Goal: Information Seeking & Learning: Find contact information

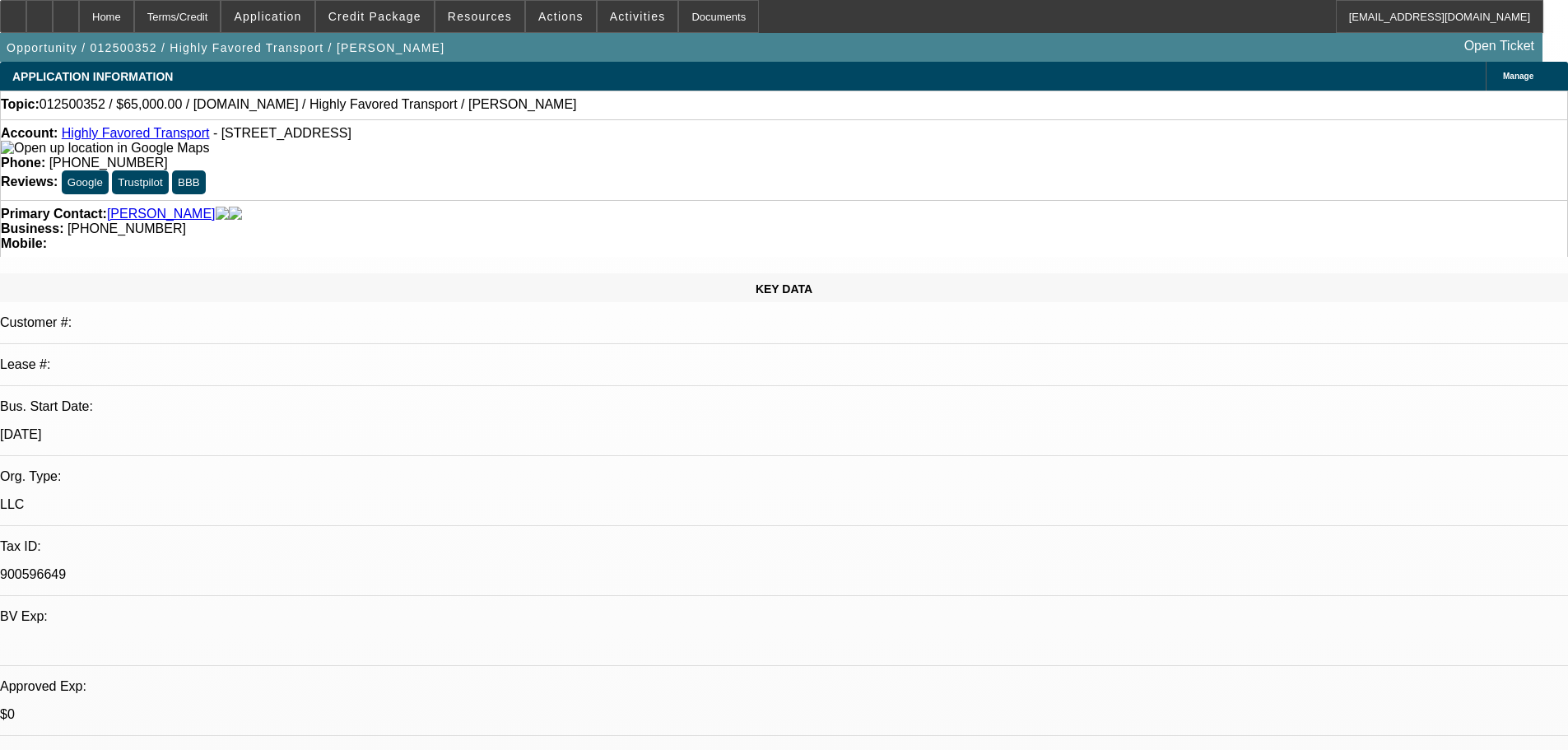
select select "0"
select select "2"
select select "0.1"
select select "4"
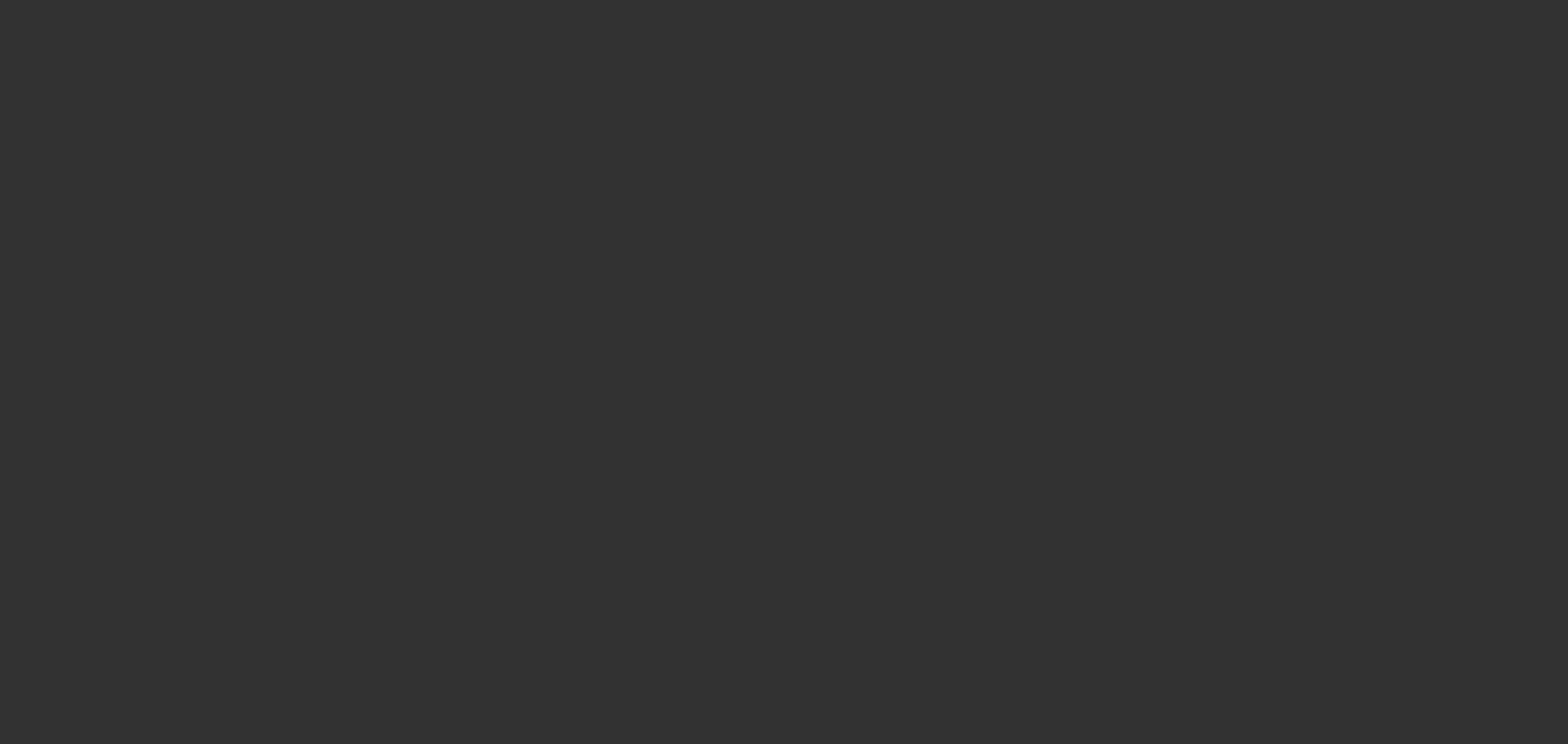
select select "0"
select select "6"
select select "0"
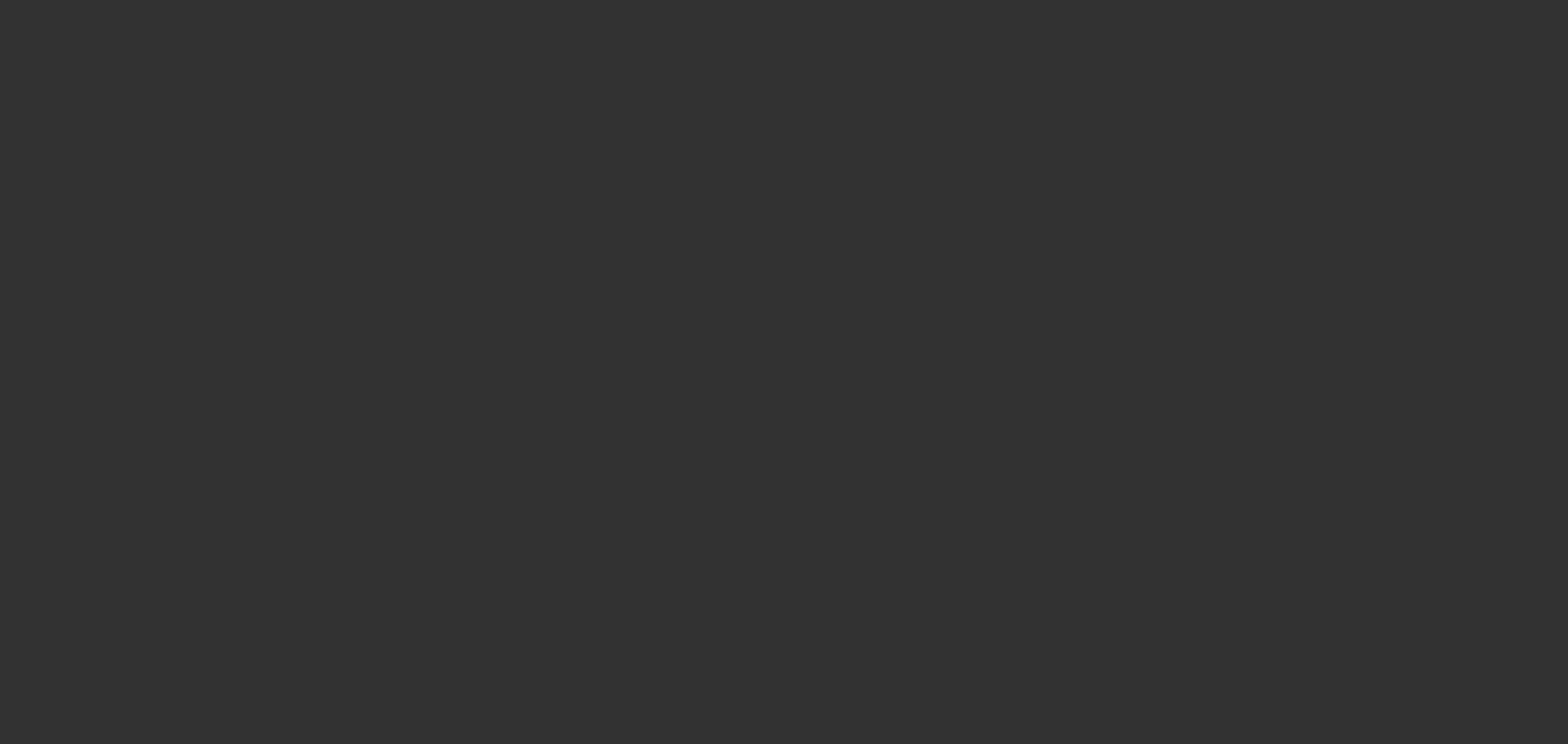
select select "0"
select select "6"
select select "0"
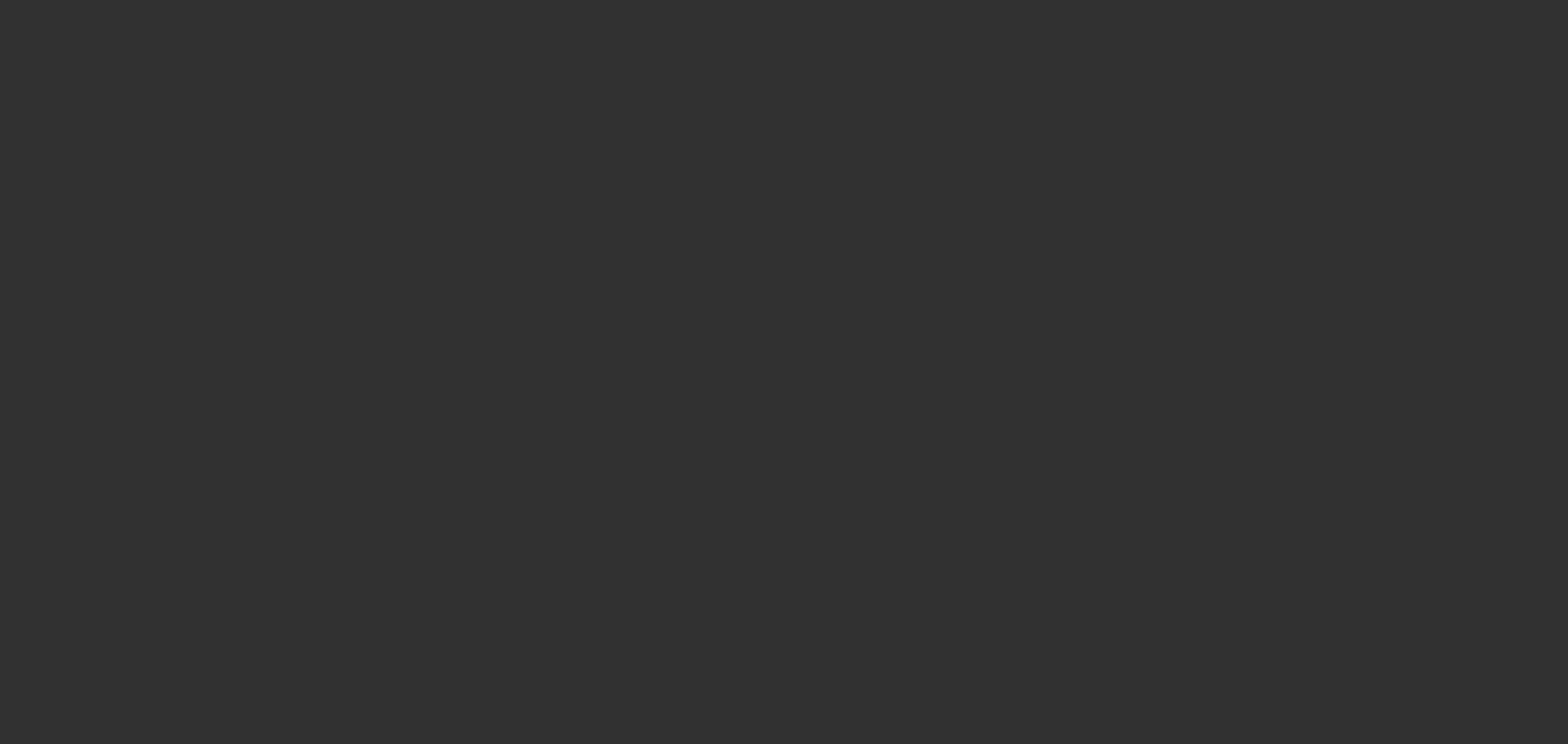
select select "0"
select select "6"
select select "0"
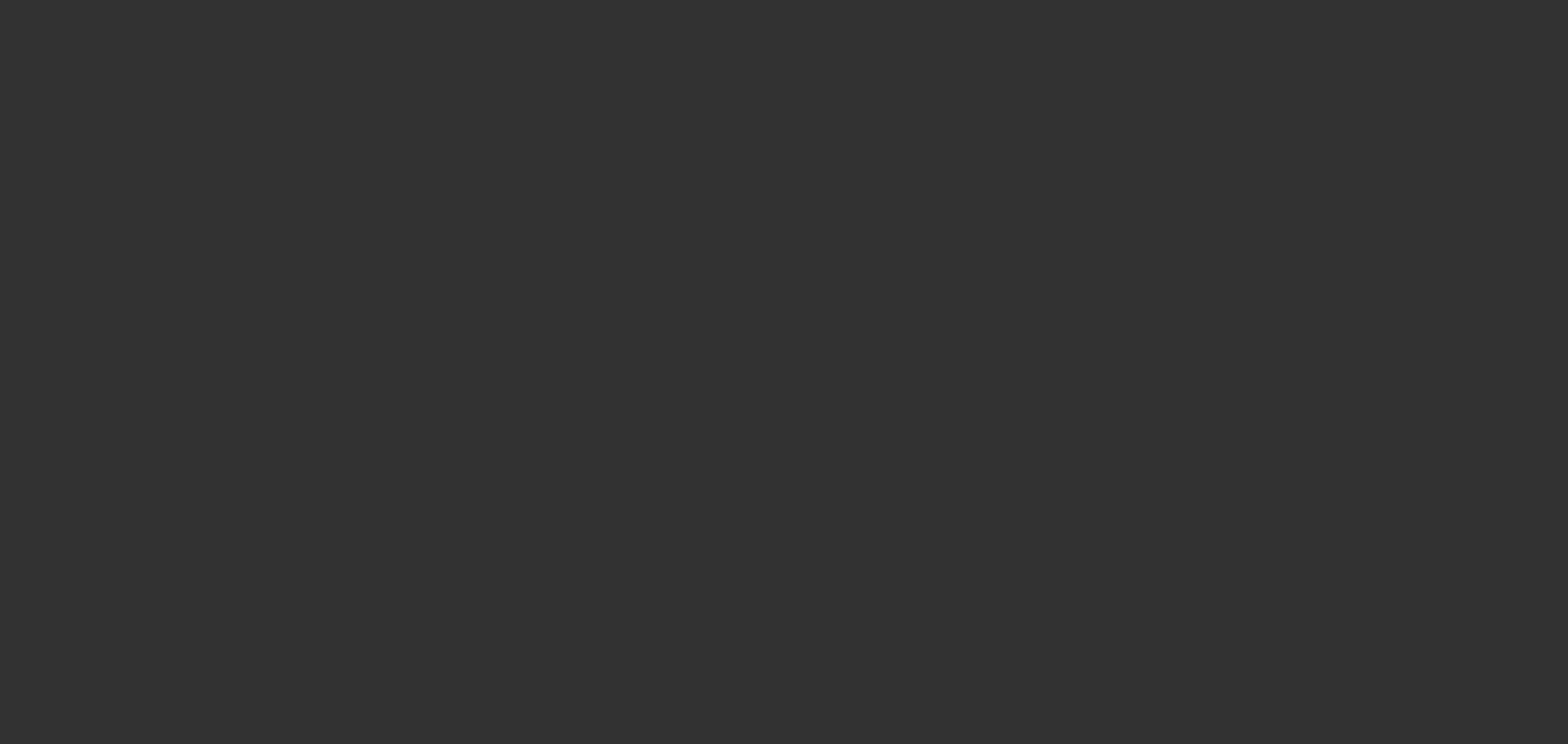
select select "6"
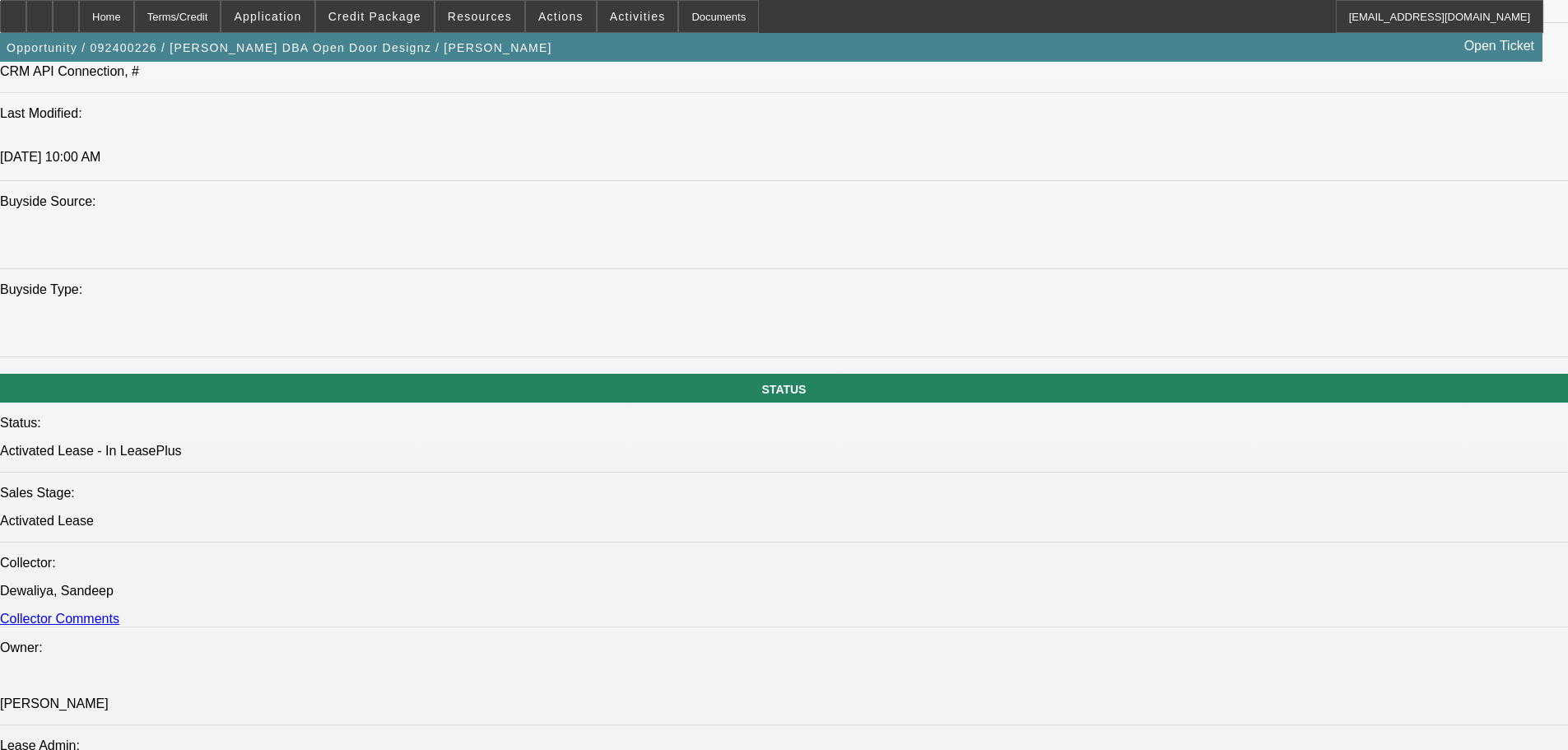
scroll to position [1482, 0]
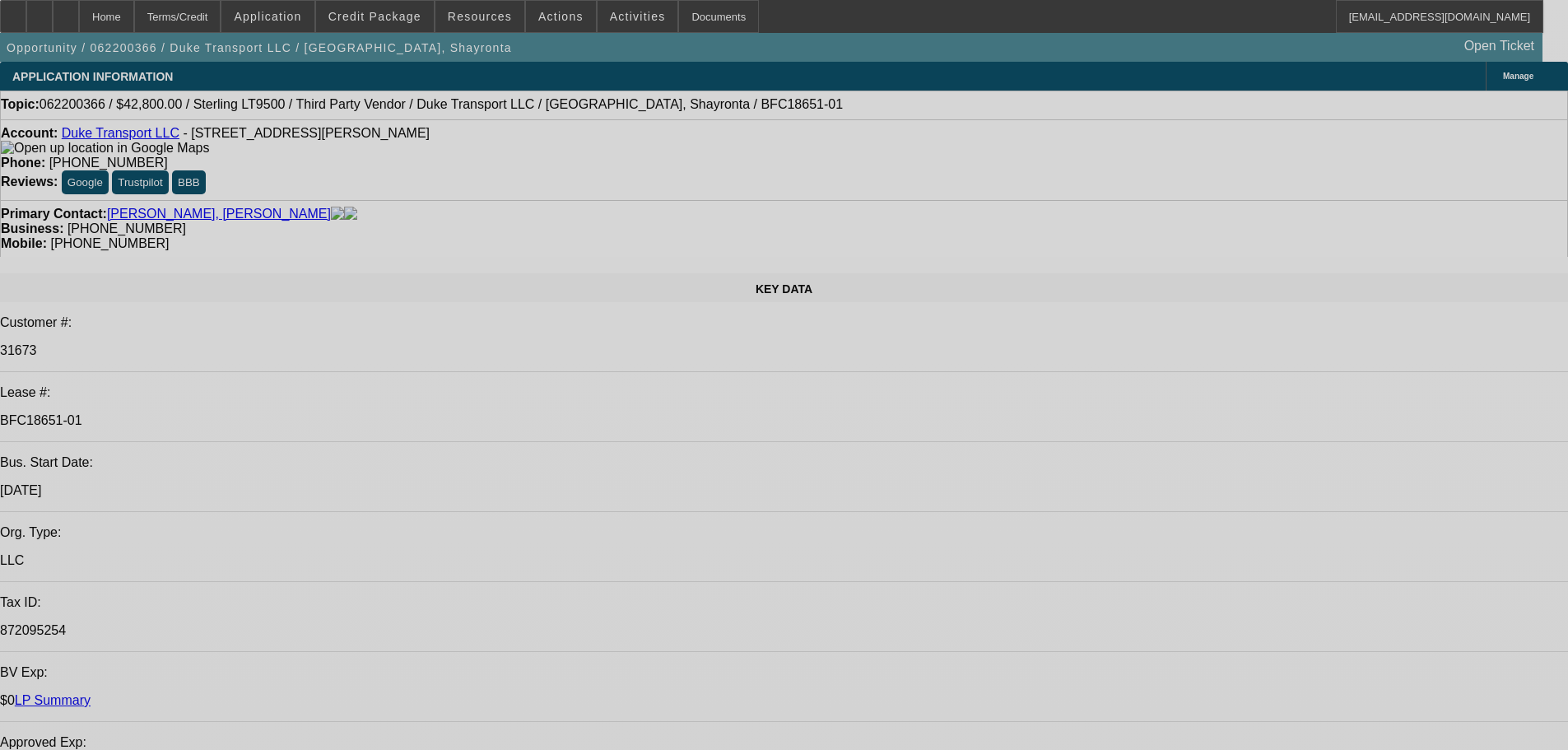
select select "0"
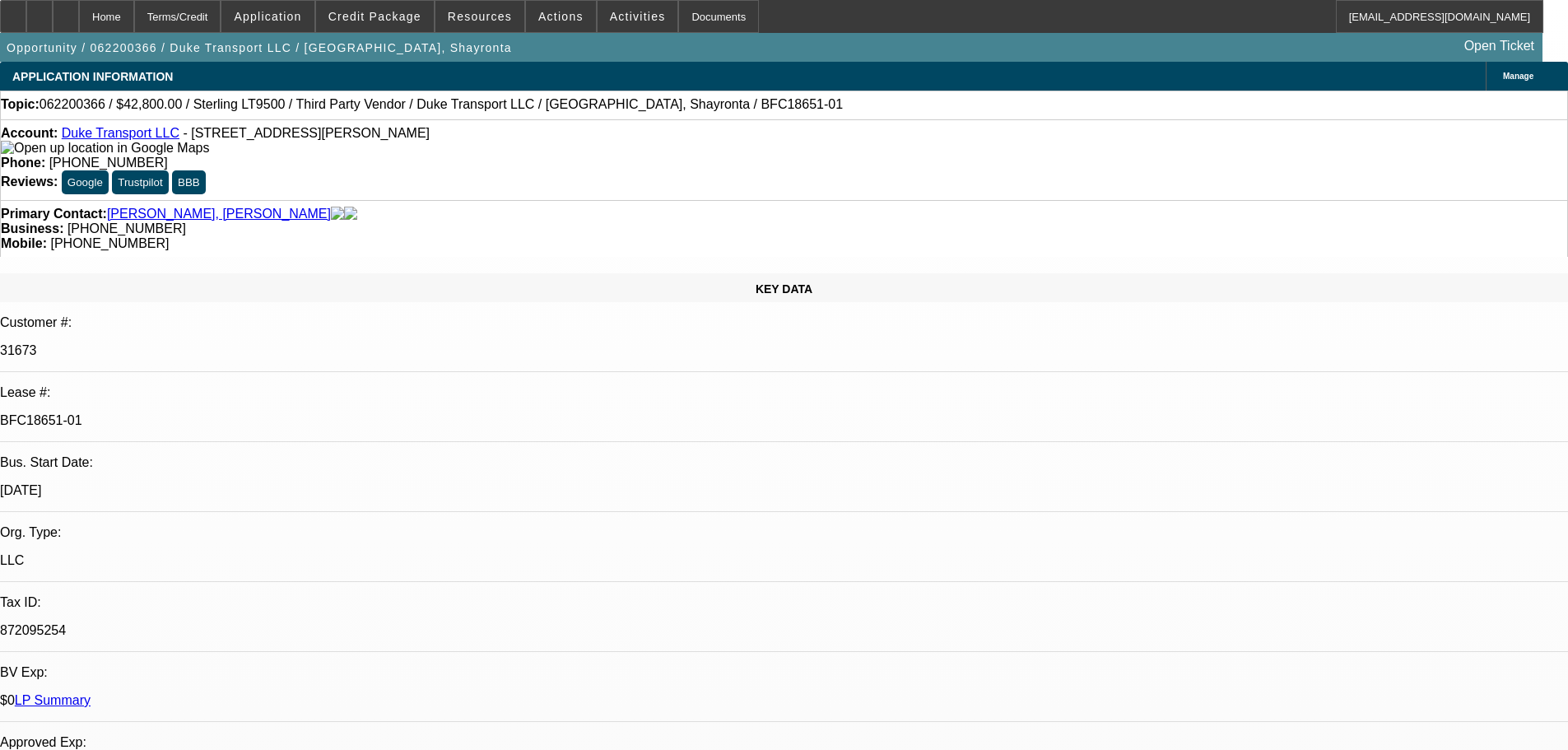
select select "0"
select select "2"
select select "0"
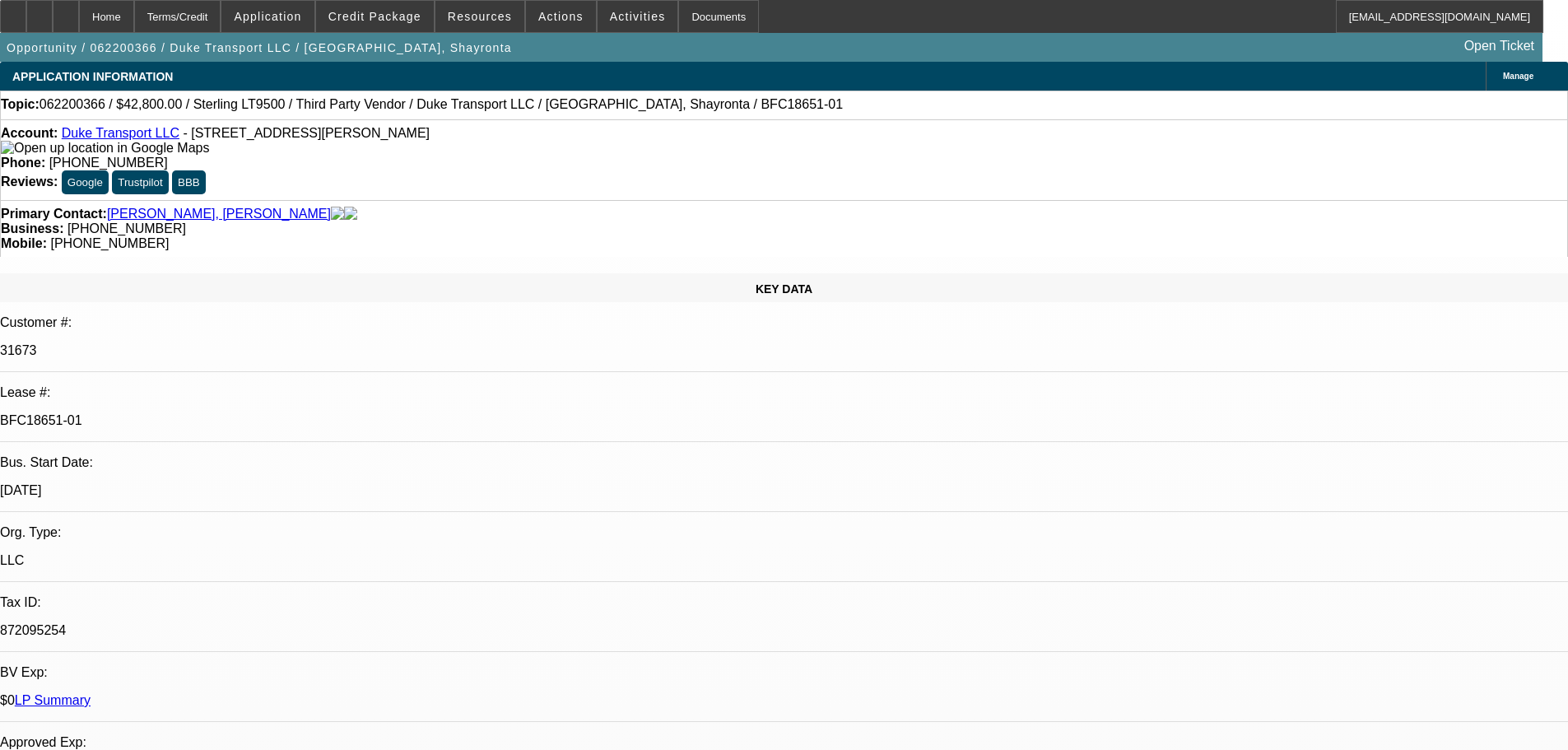
select select "0"
select select "2"
select select "0"
select select "0.1"
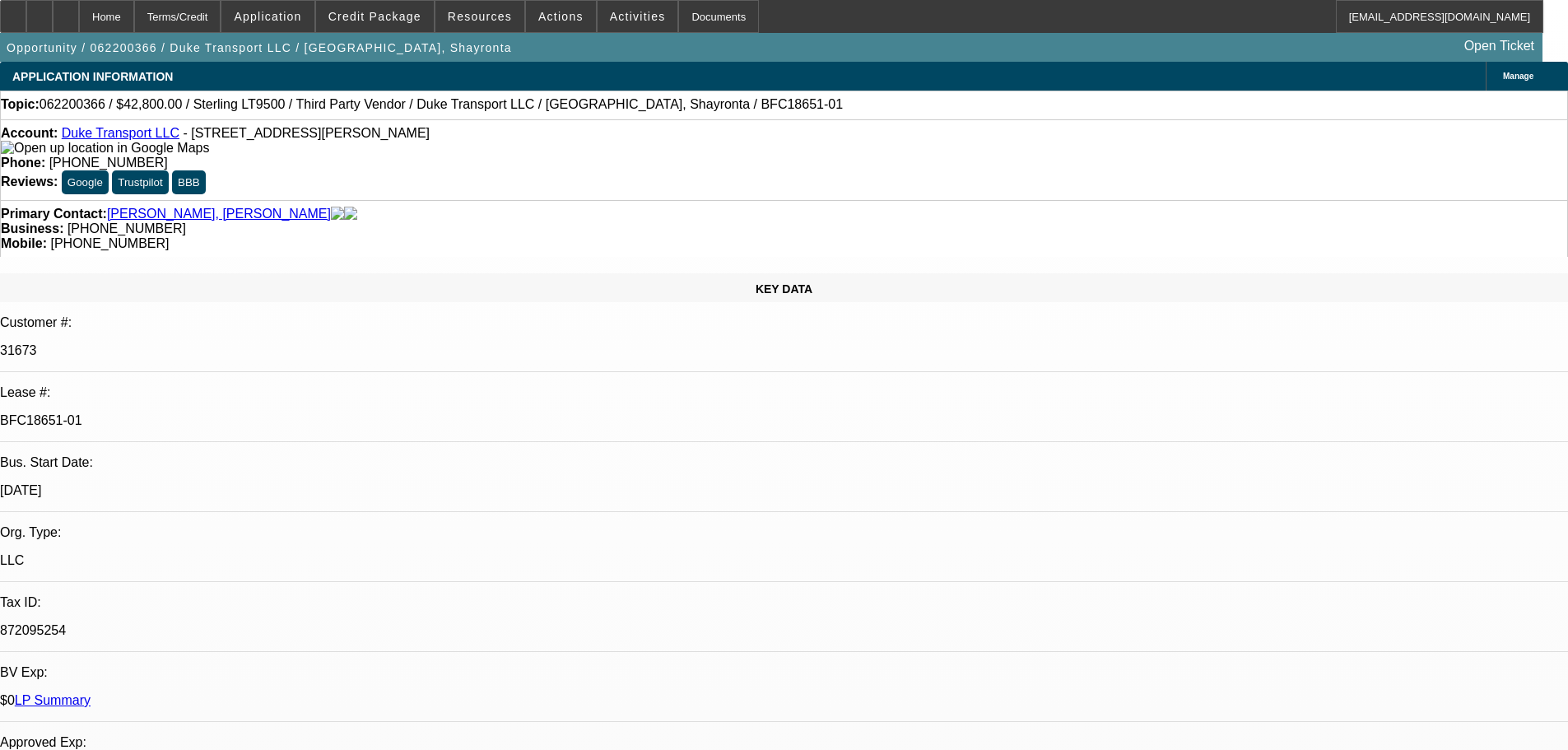
select select "4"
select select "0"
select select "0.1"
select select "4"
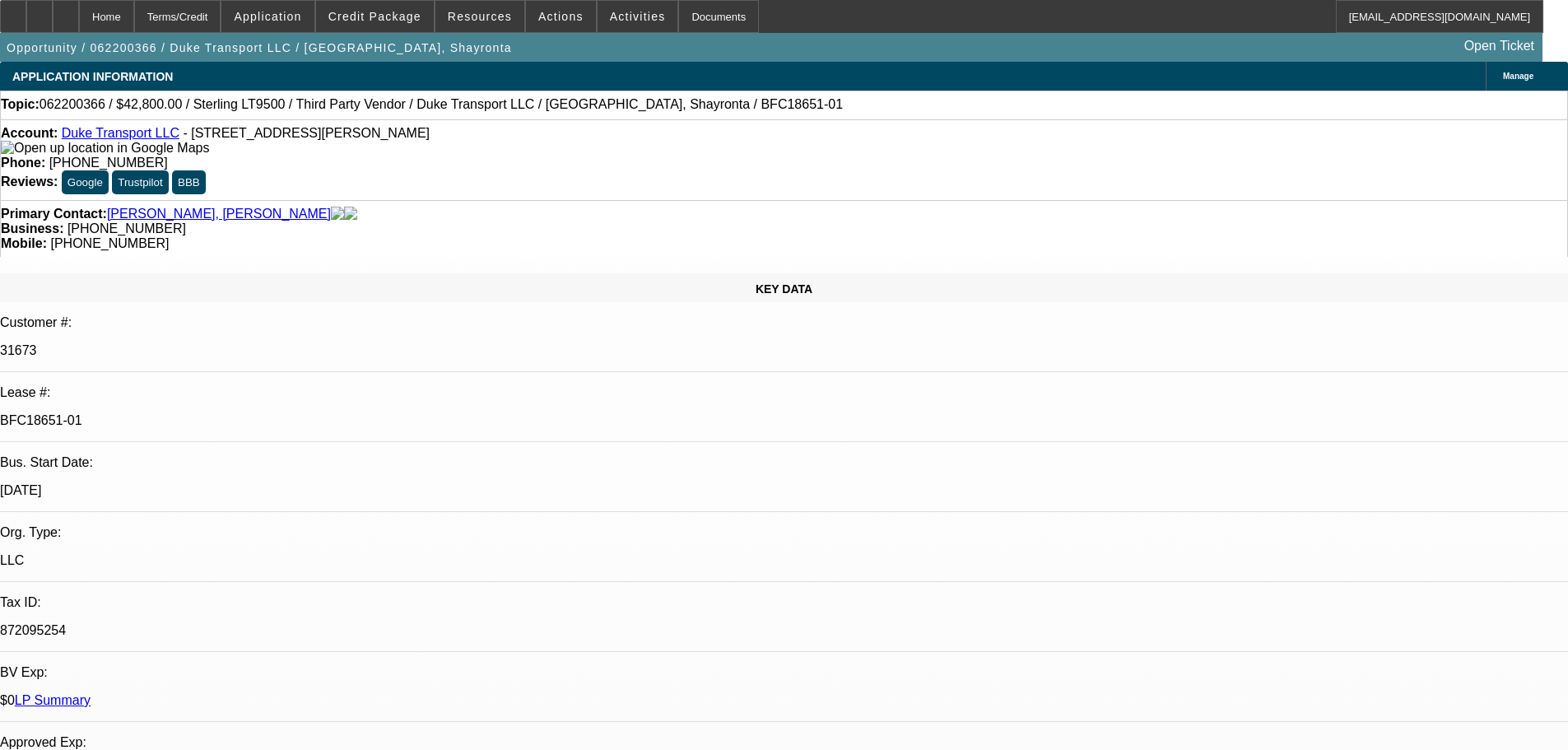
select select "1"
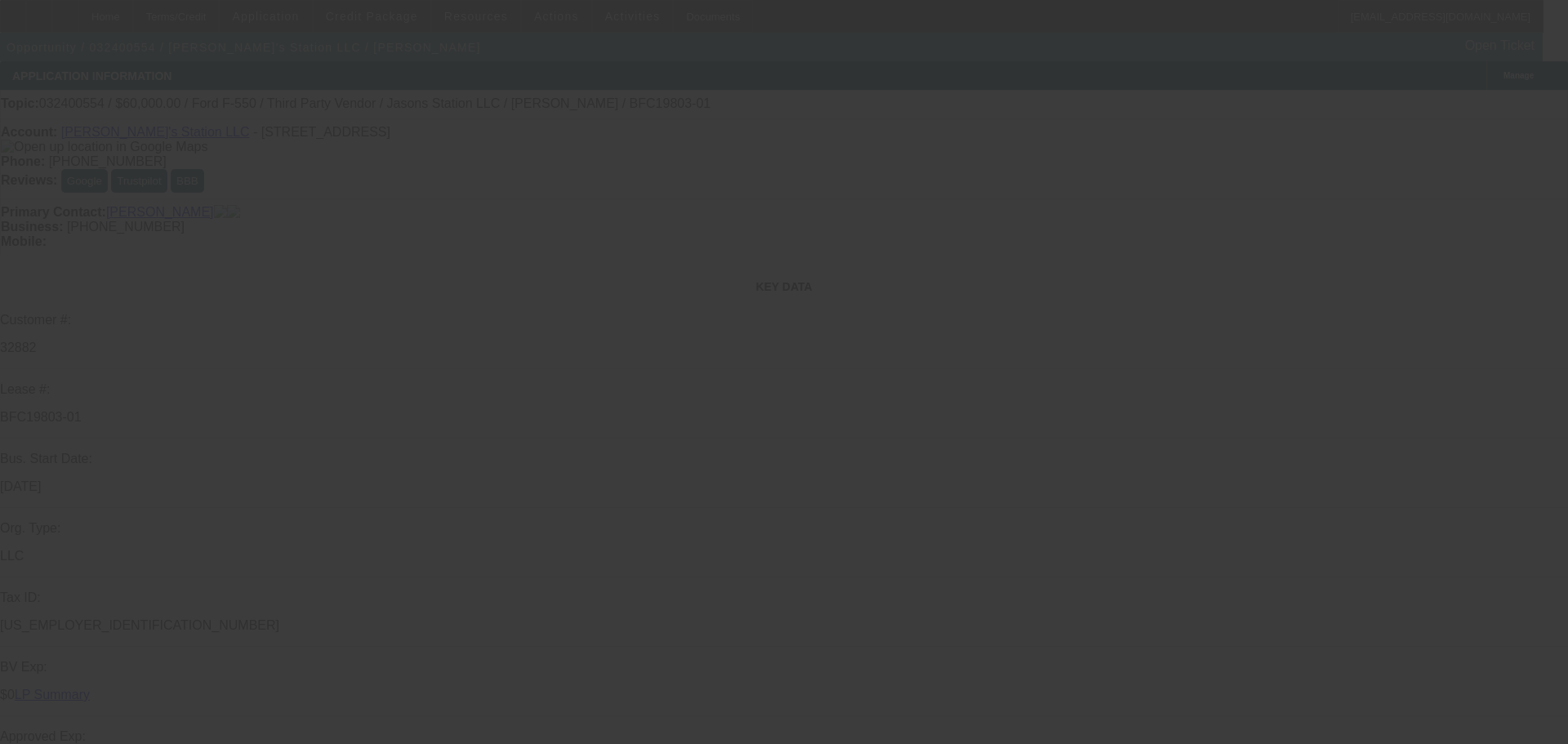
select select "0"
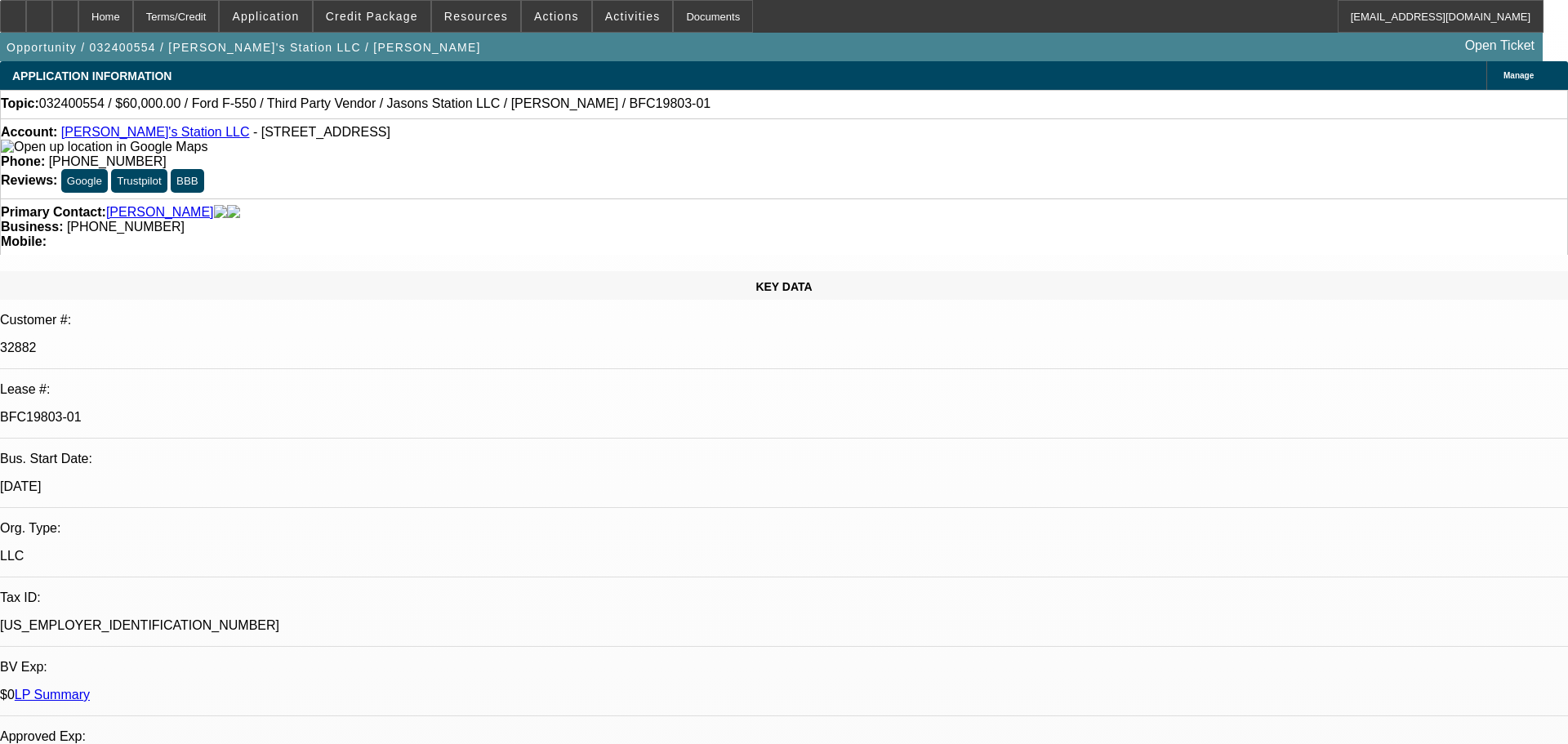
select select "0"
select select "6"
select select "0"
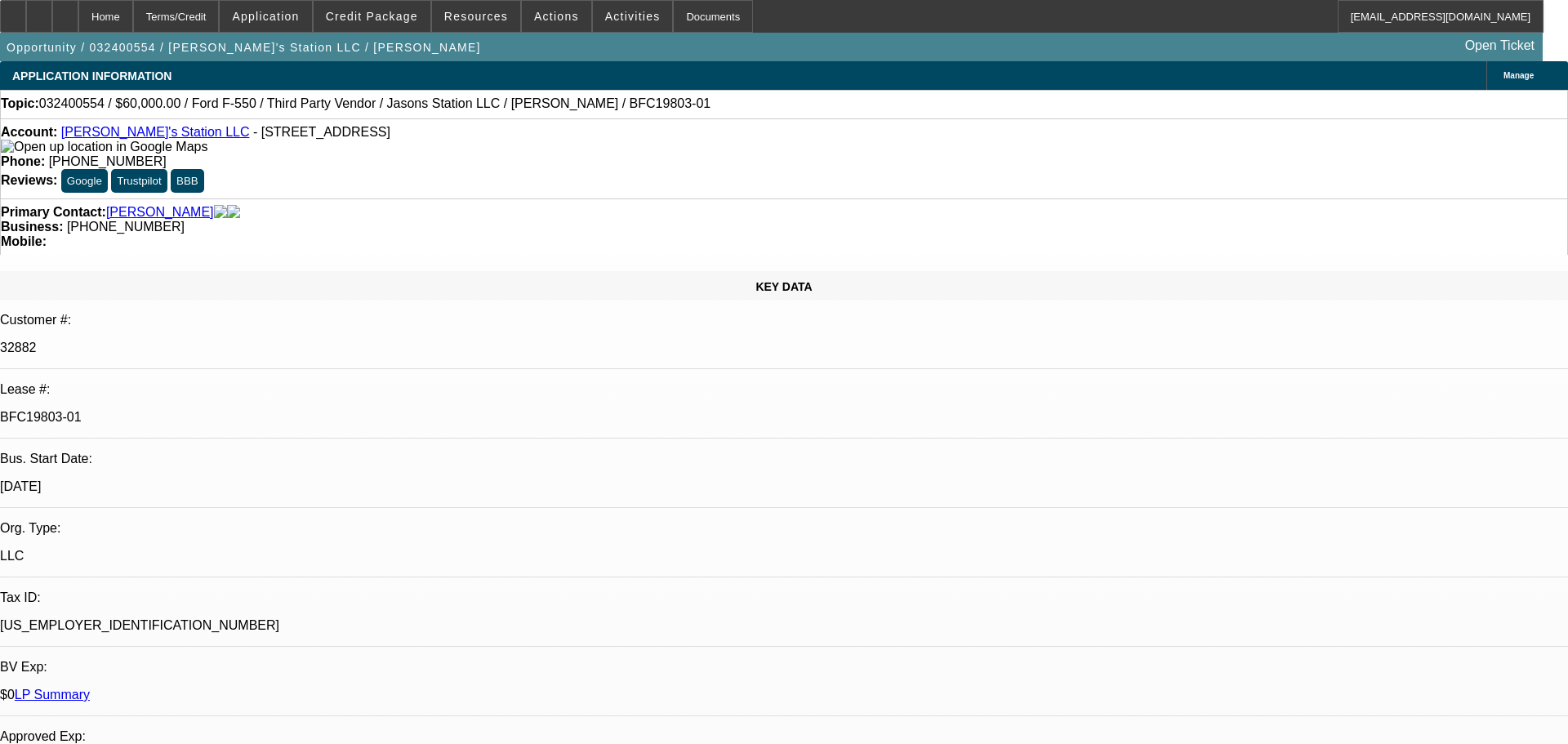
select select "0"
select select "6"
select select "0"
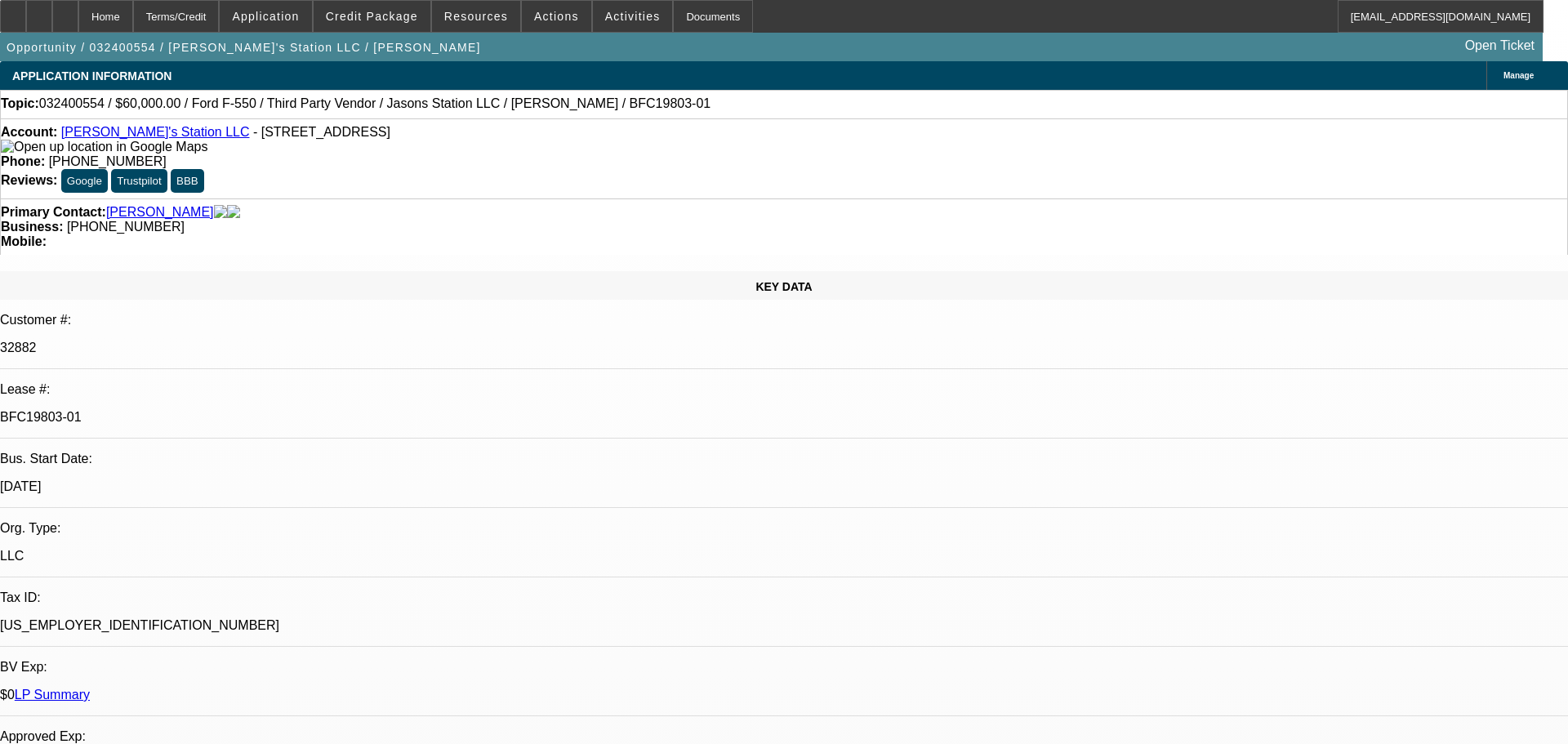
select select "6"
select select "0"
select select "6"
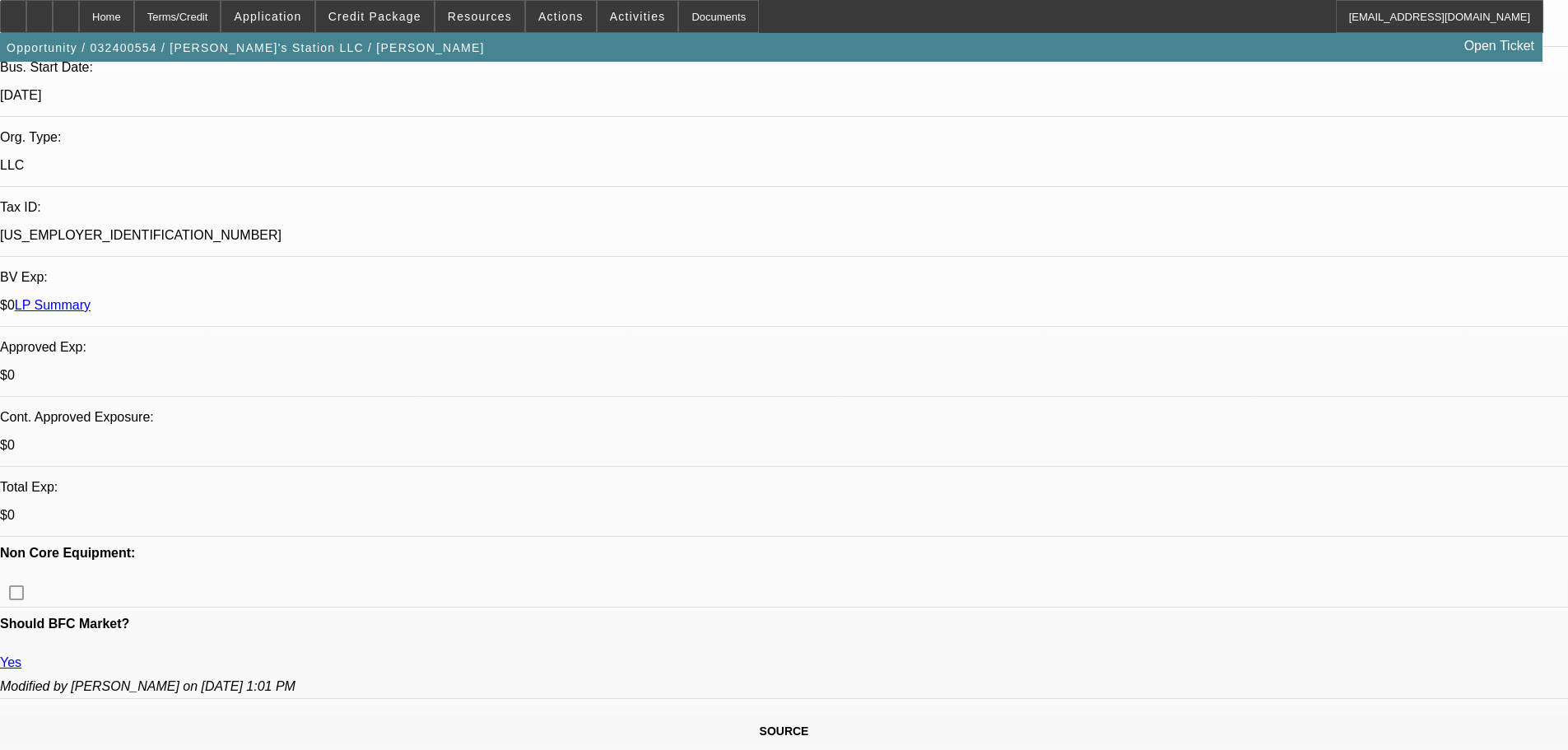
scroll to position [164, 0]
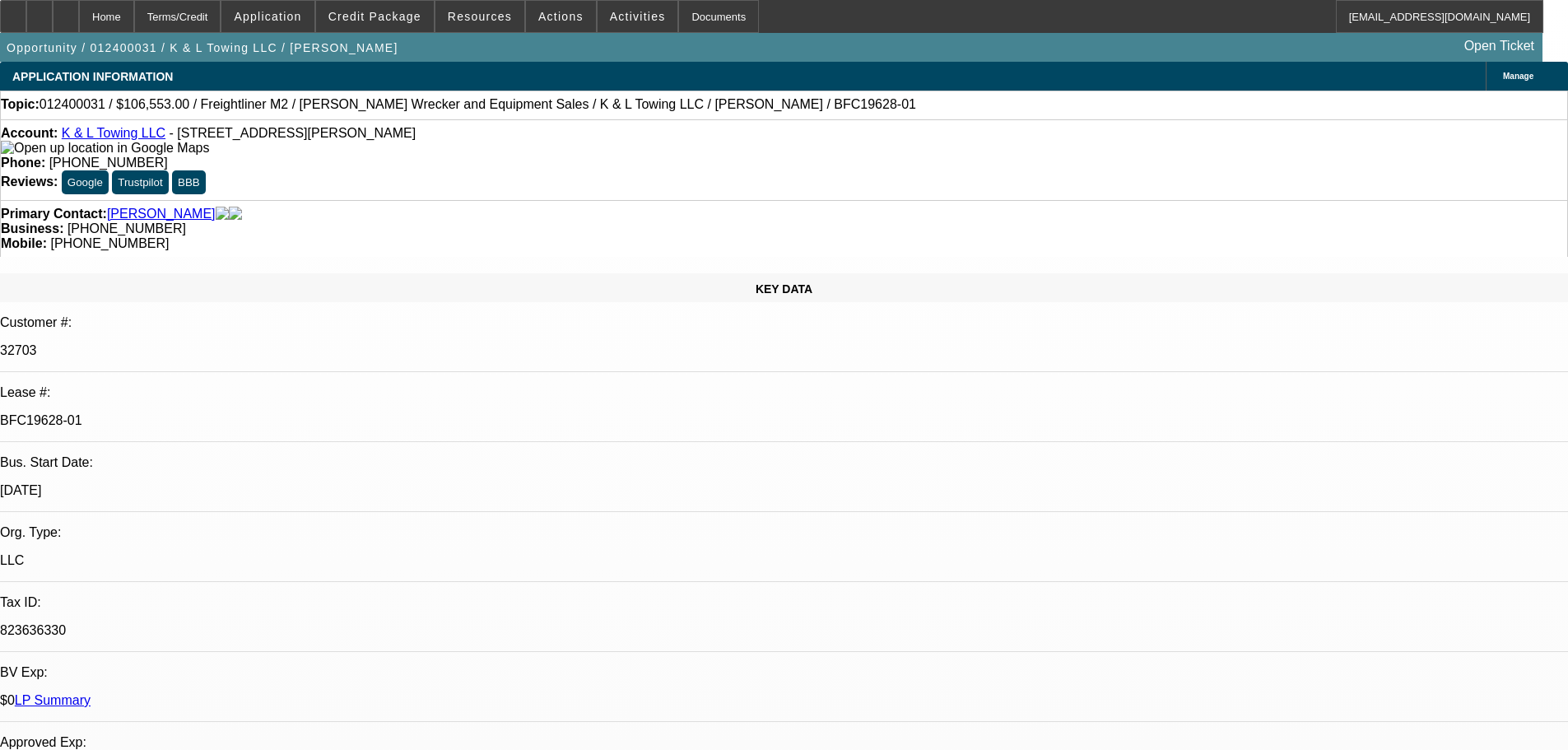
select select "0"
select select "6"
select select "0"
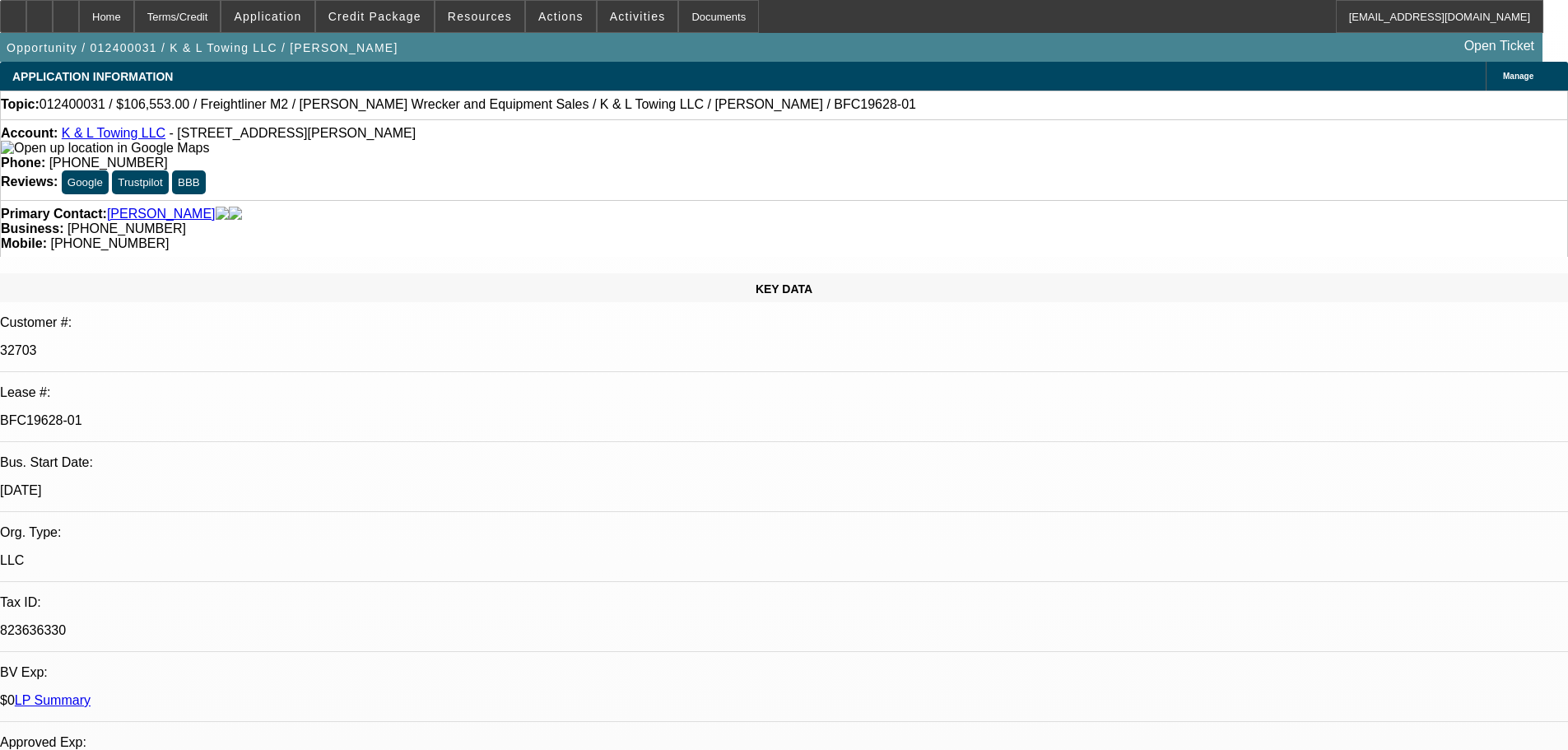
select select "0"
select select "6"
select select "0"
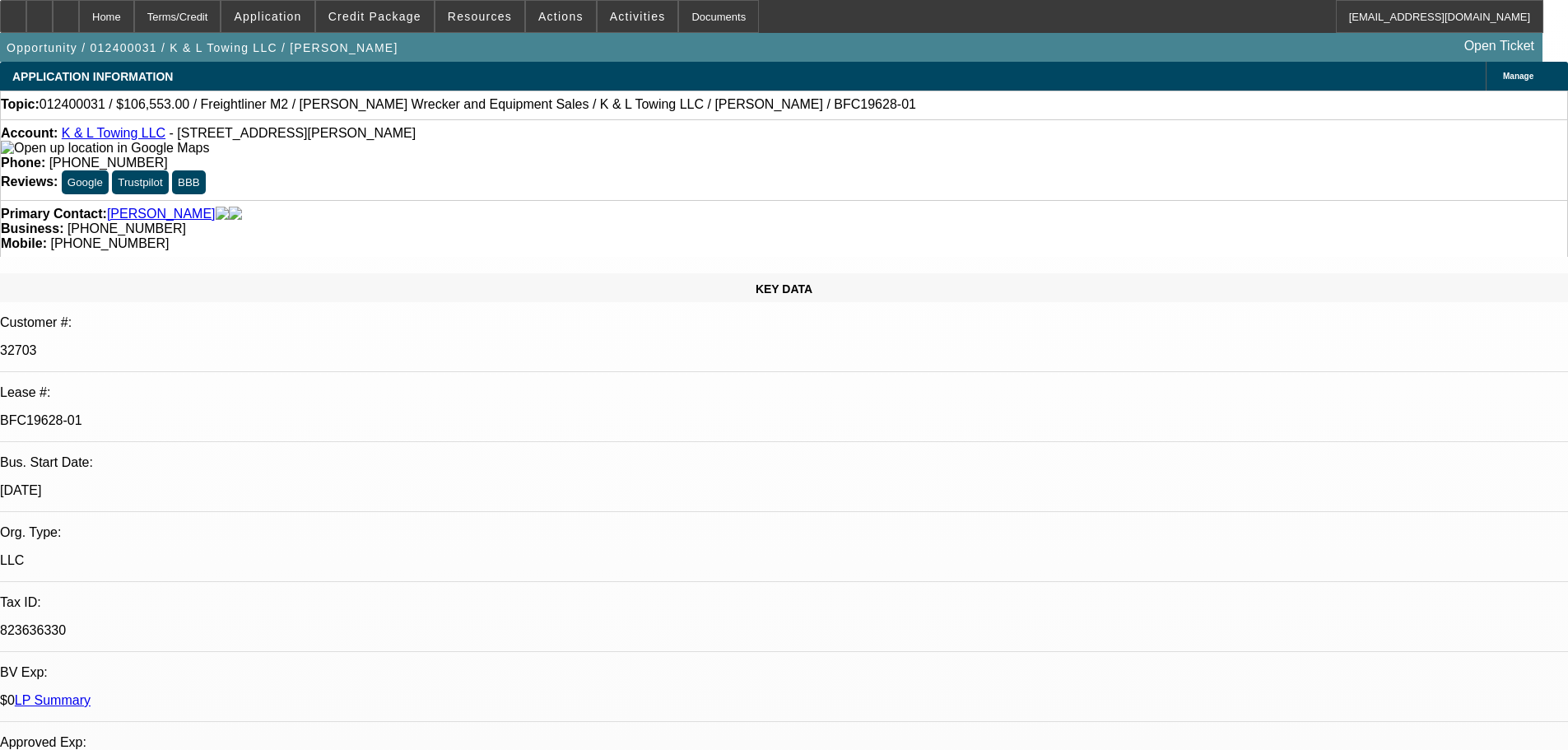
select select "0"
select select "6"
select select "0"
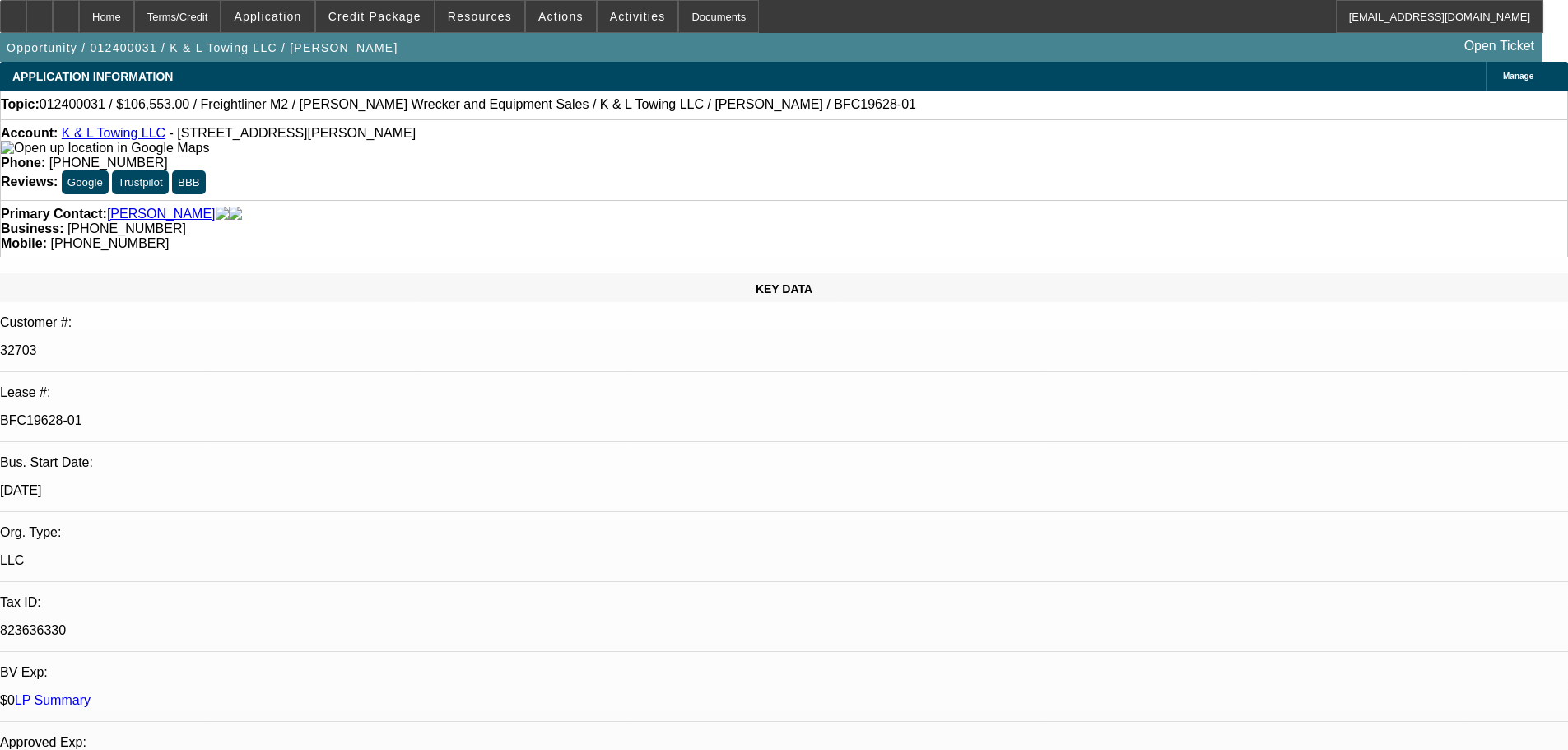
select select "6"
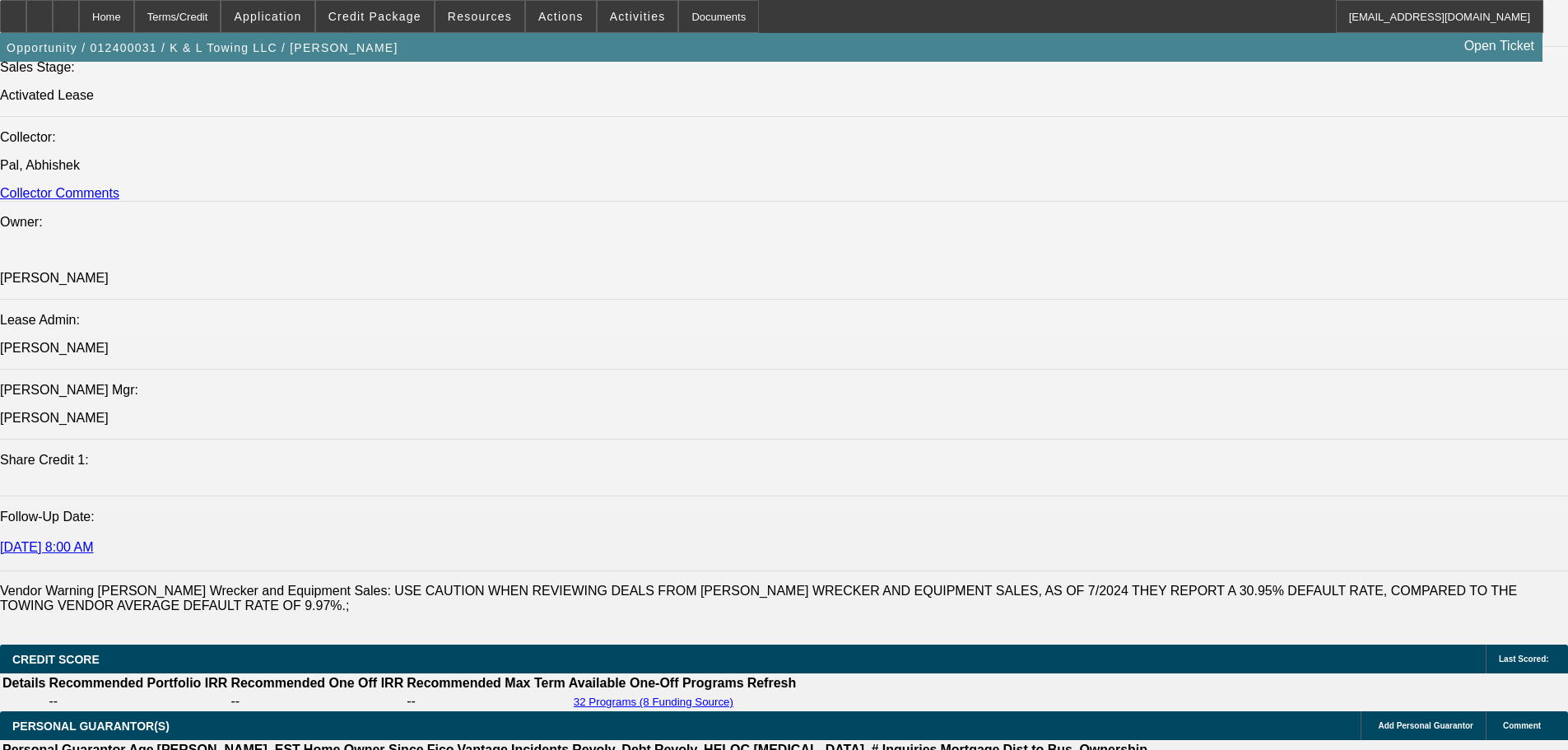
scroll to position [1811, 0]
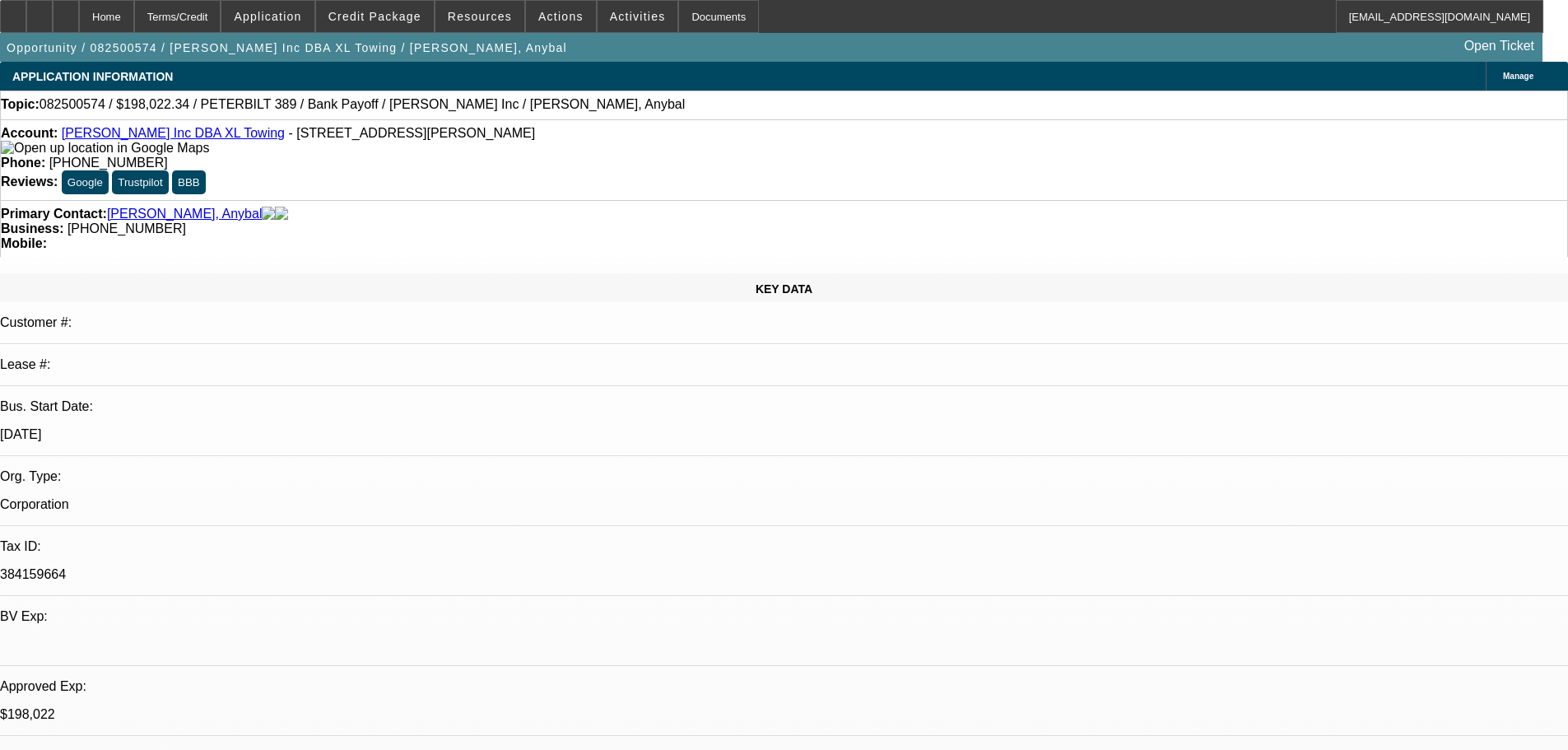
select select "0"
select select "2"
select select "0.15"
select select "4"
select select "0"
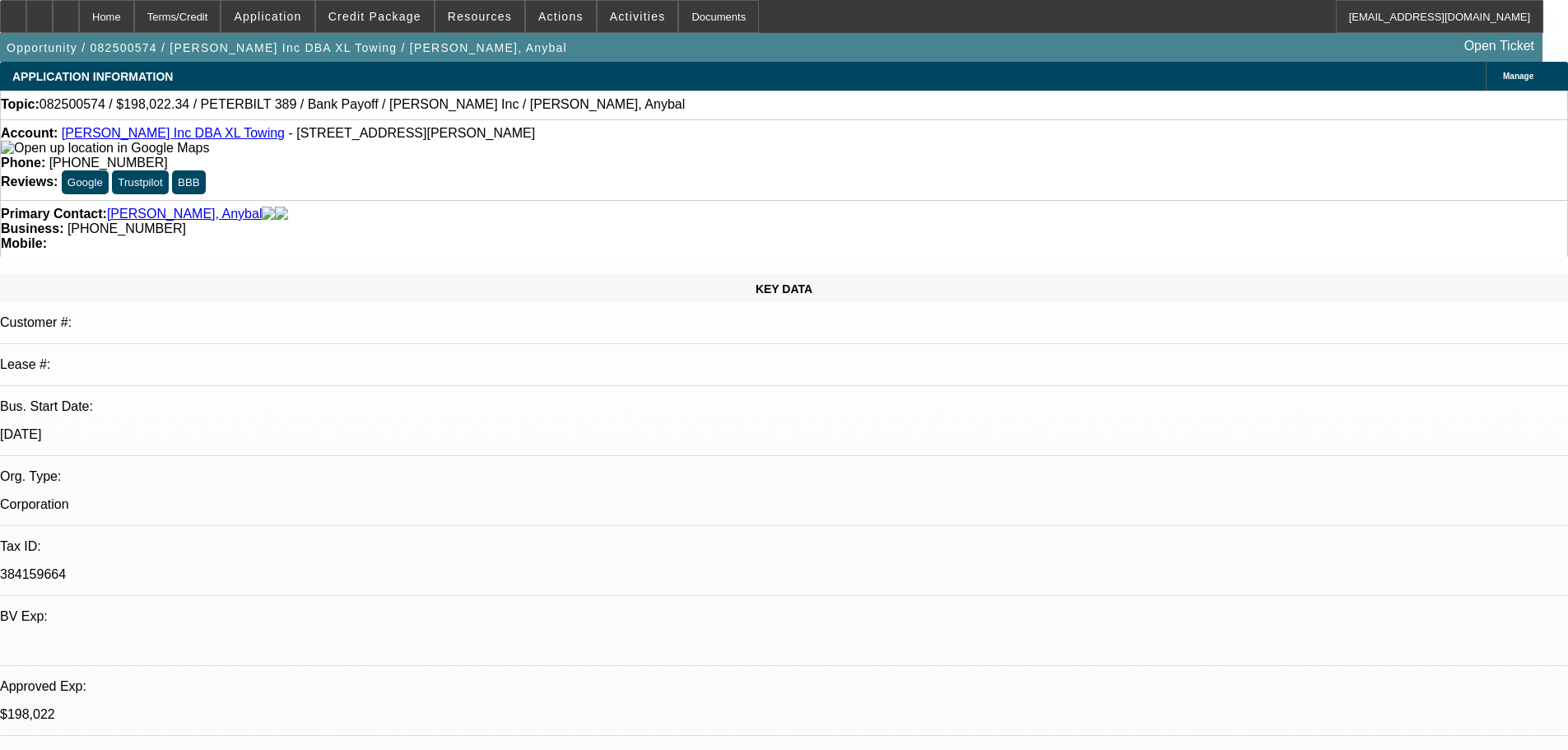
select select "2"
select select "0.15"
select select "4"
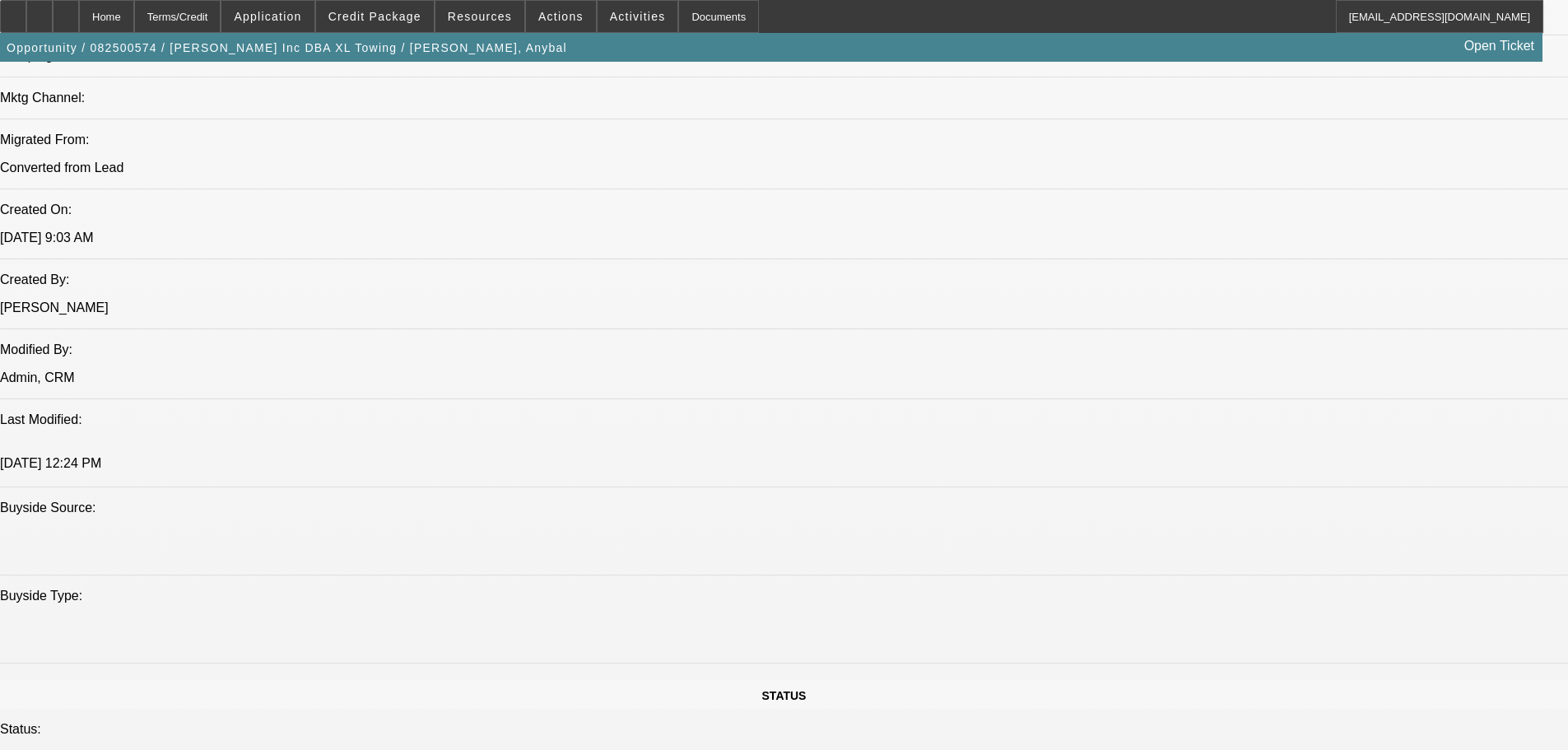
scroll to position [500, 0]
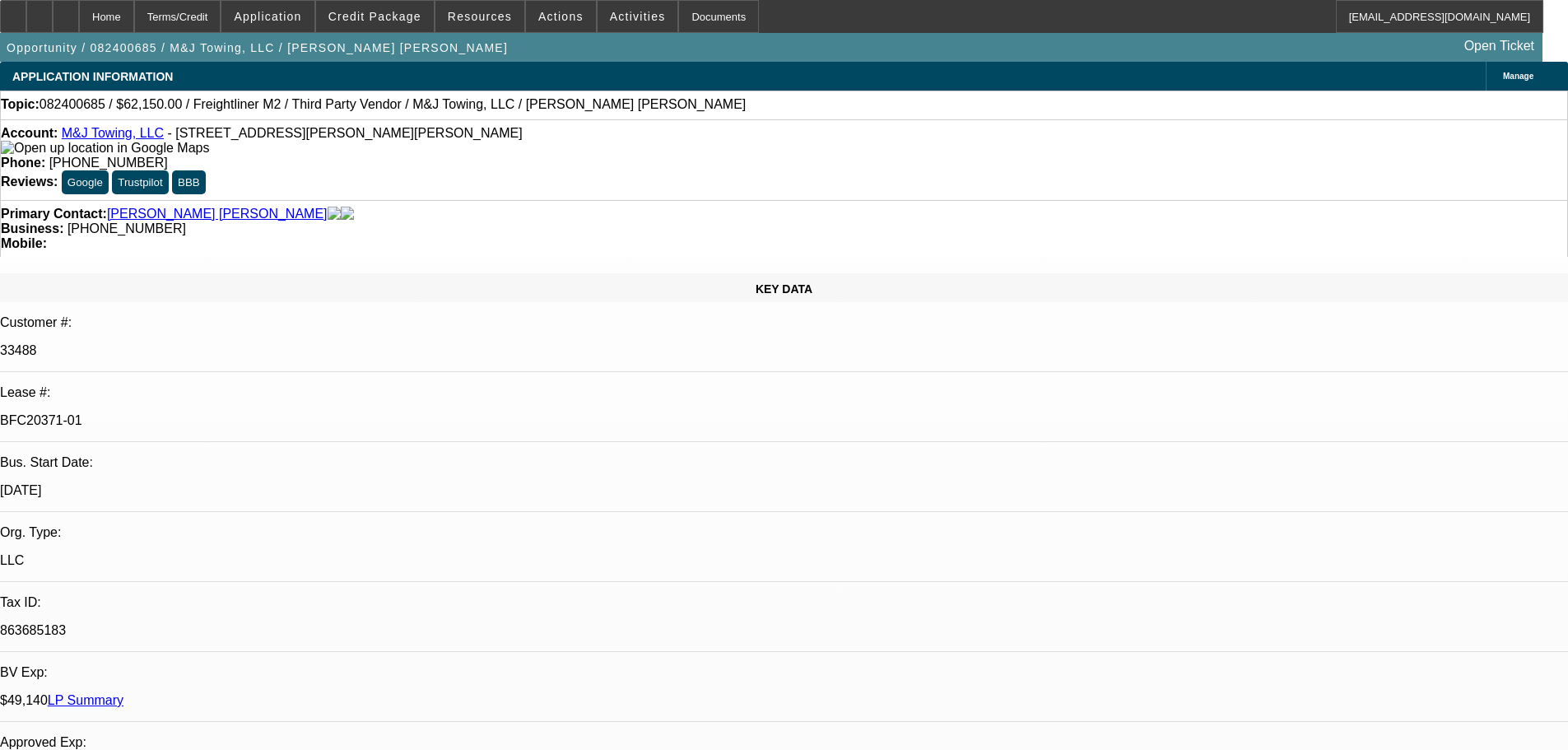
select select "0"
select select "2"
select select "0"
select select "6"
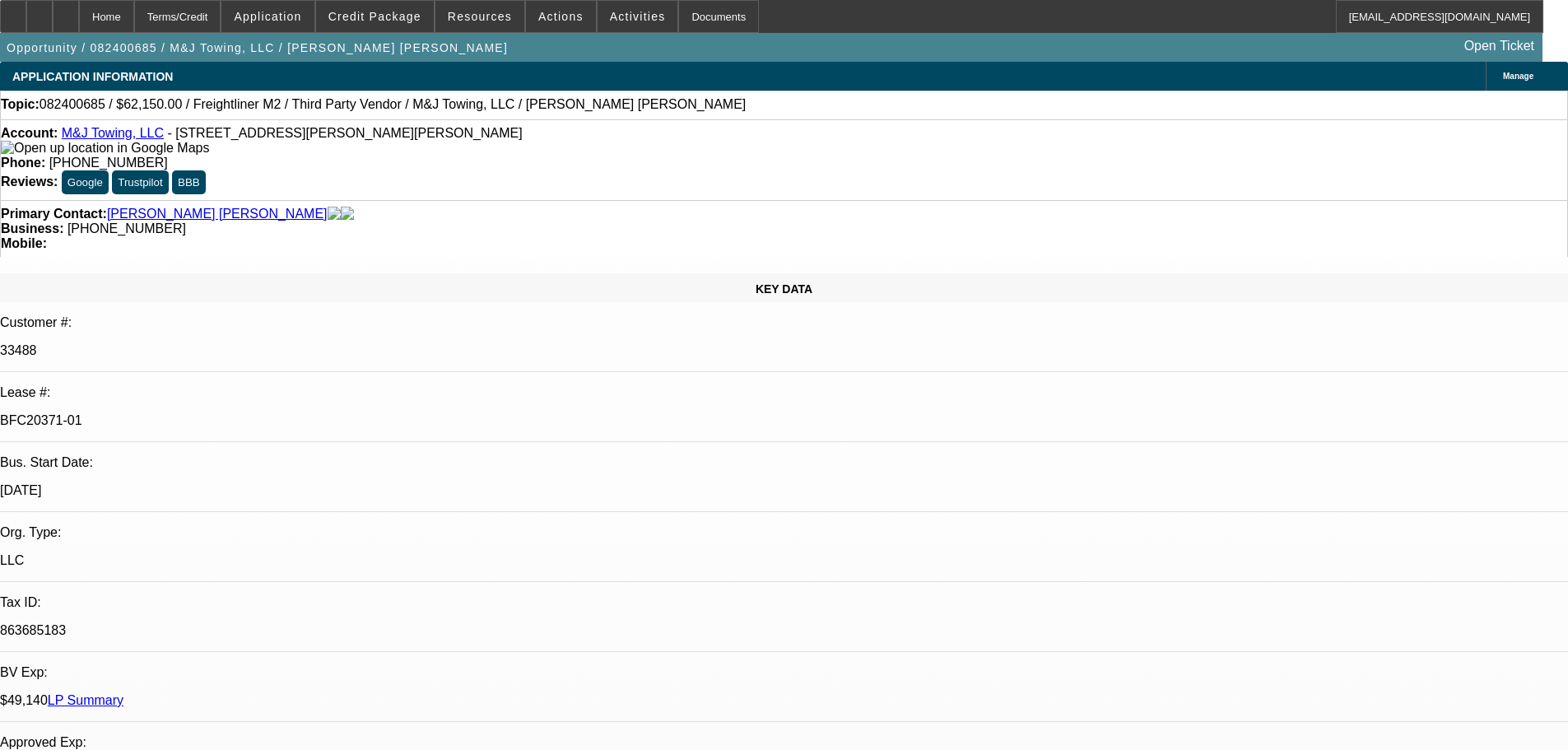
select select "0"
select select "2"
select select "0"
select select "6"
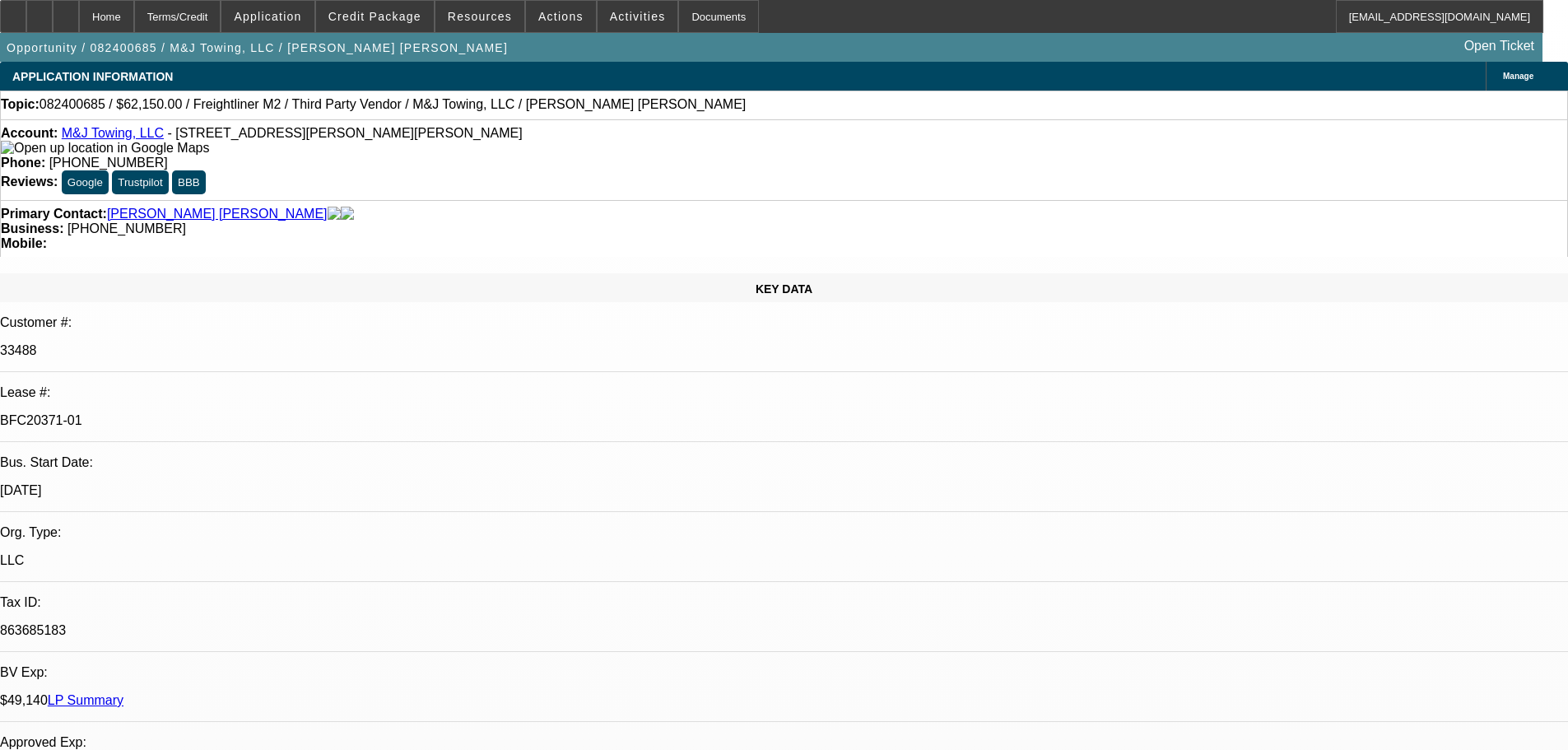
select select "0"
select select "2"
select select "0"
select select "6"
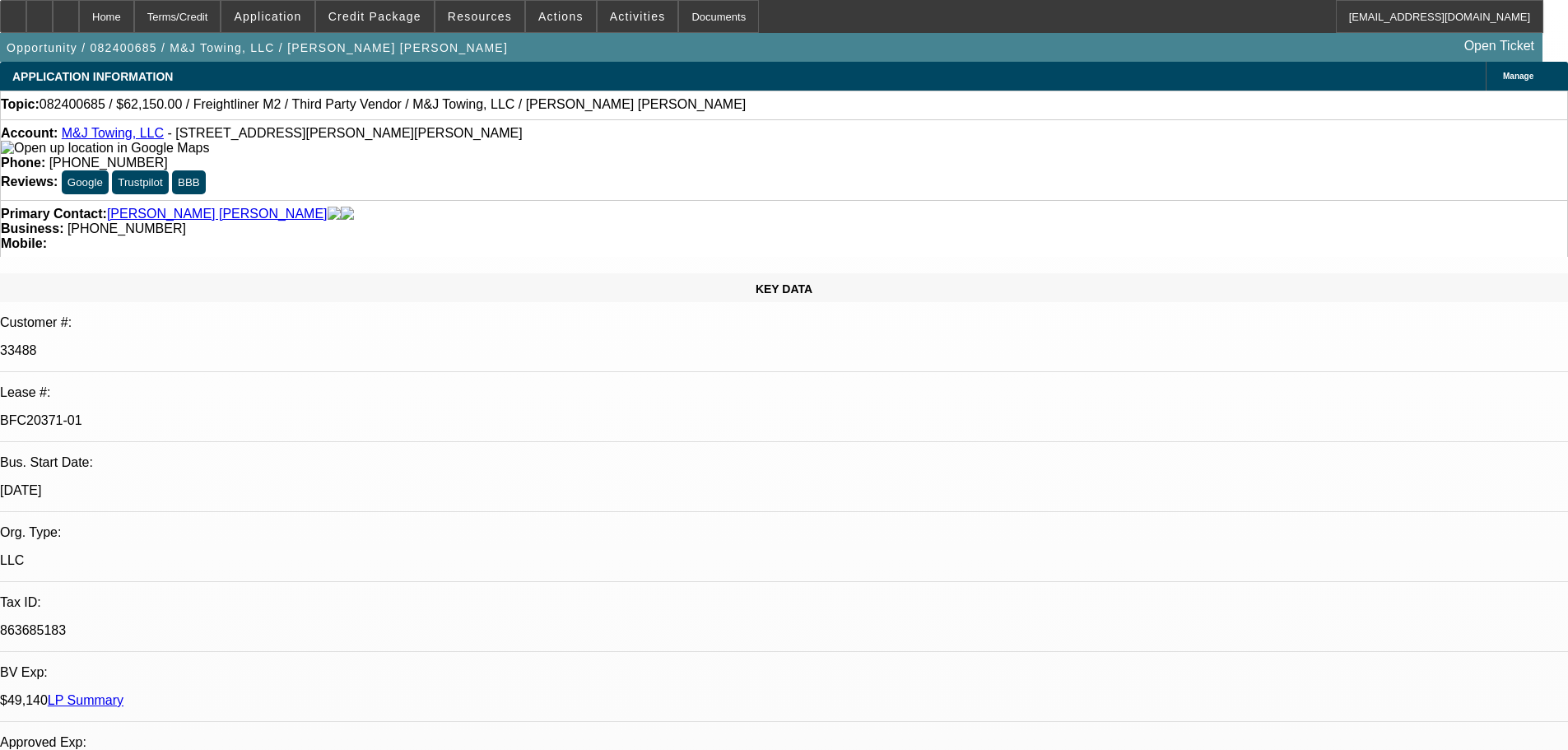
select select "0"
select select "2"
select select "0"
select select "6"
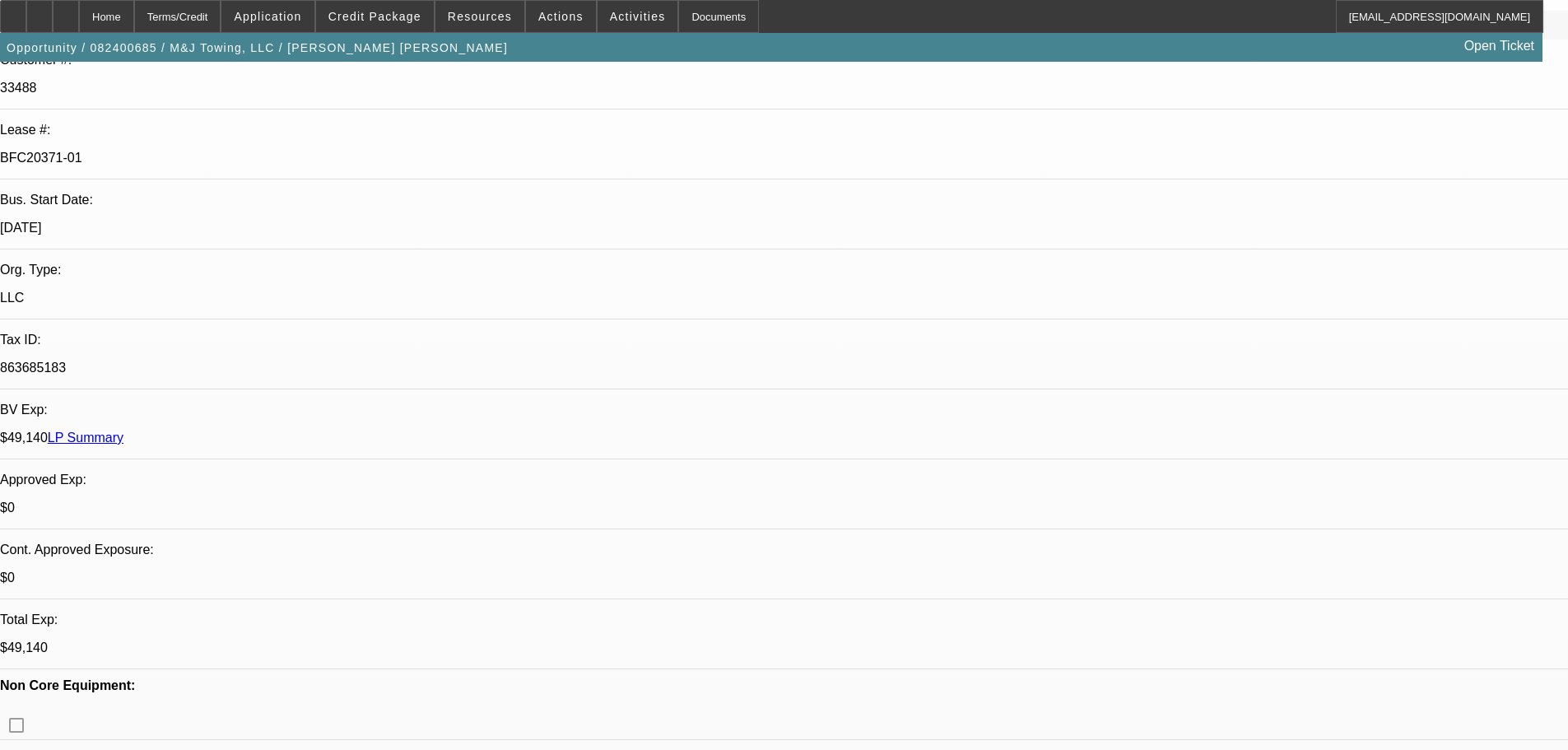
scroll to position [329, 0]
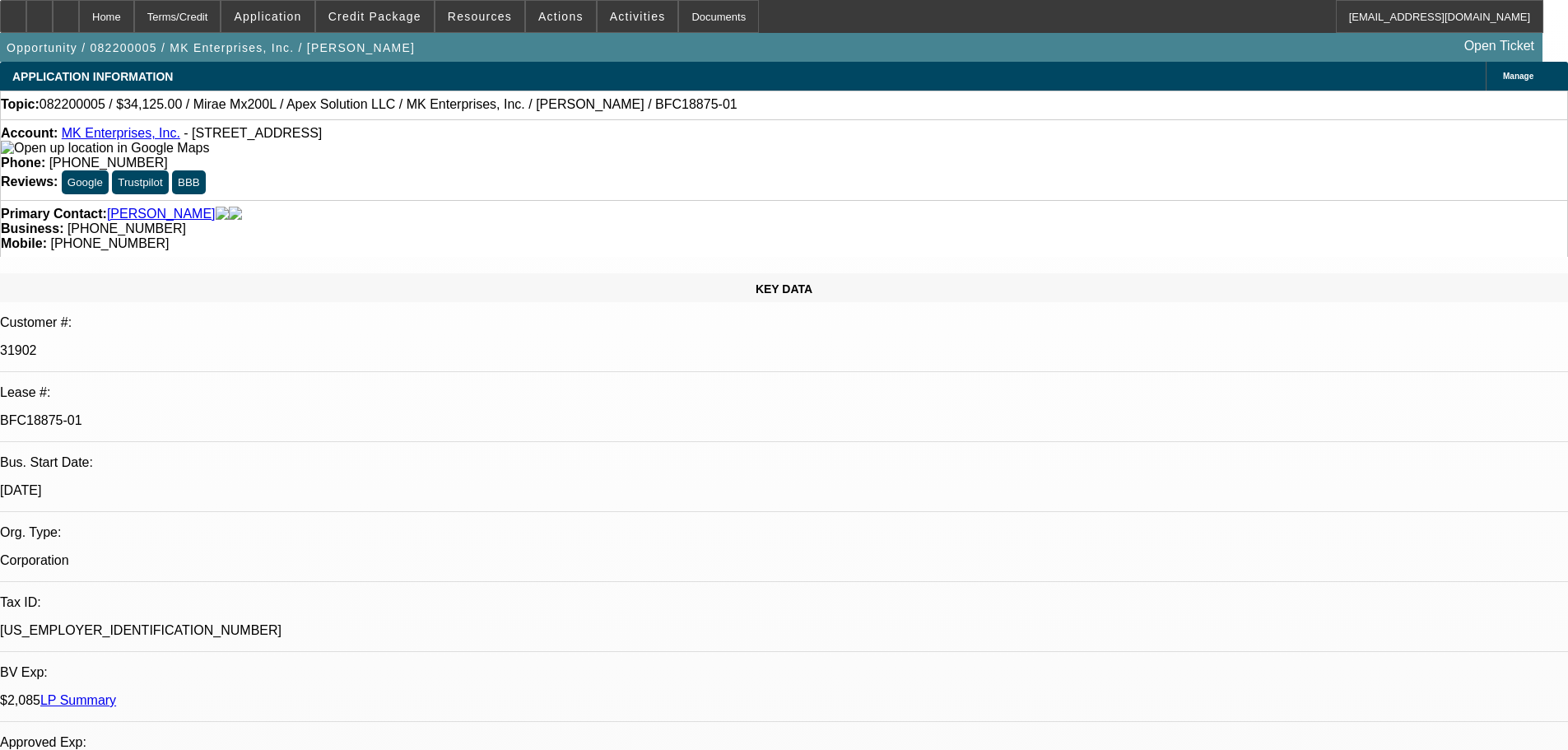
select select "0"
select select "3"
select select "0"
select select "4"
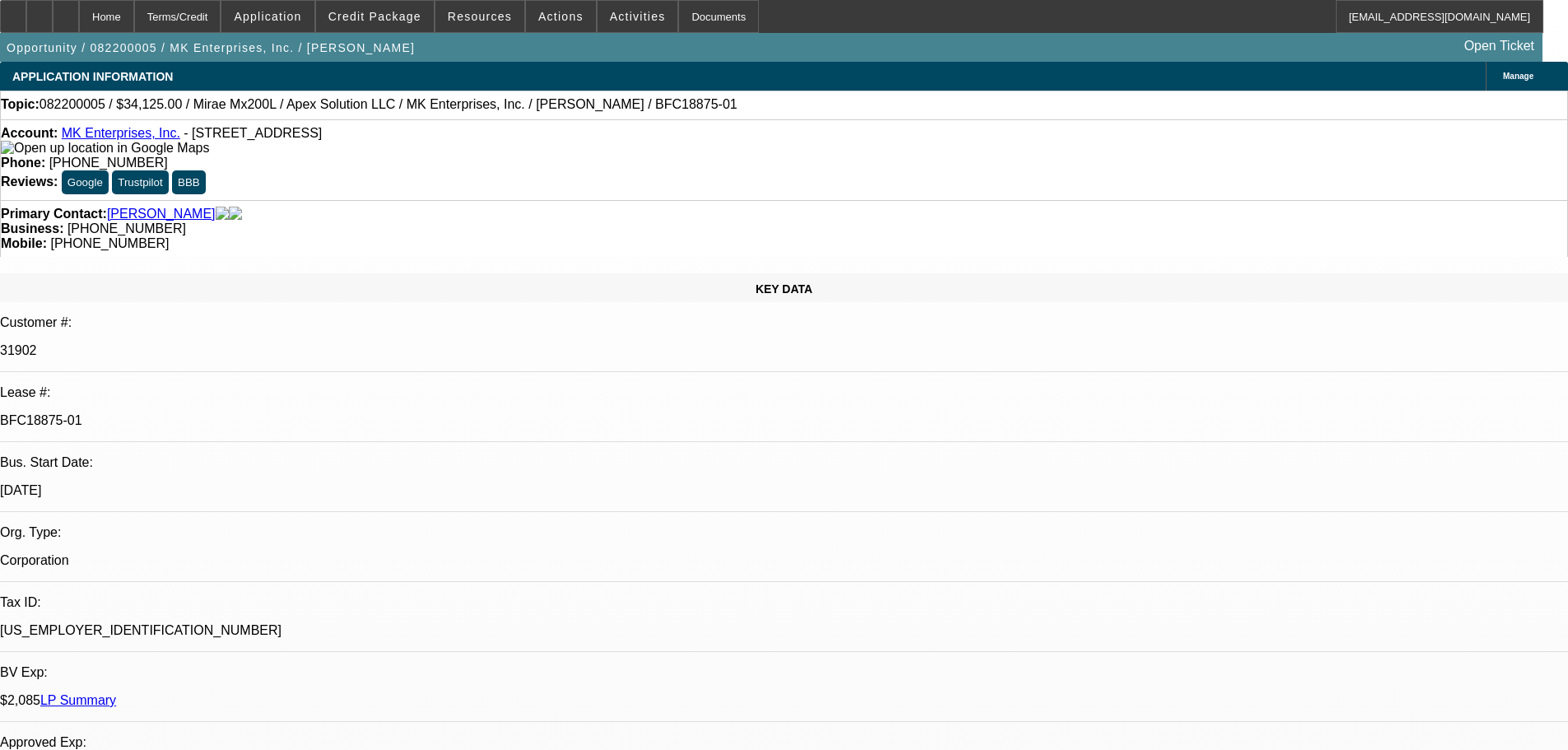
select select "0"
select select "3"
select select "0.1"
select select "4"
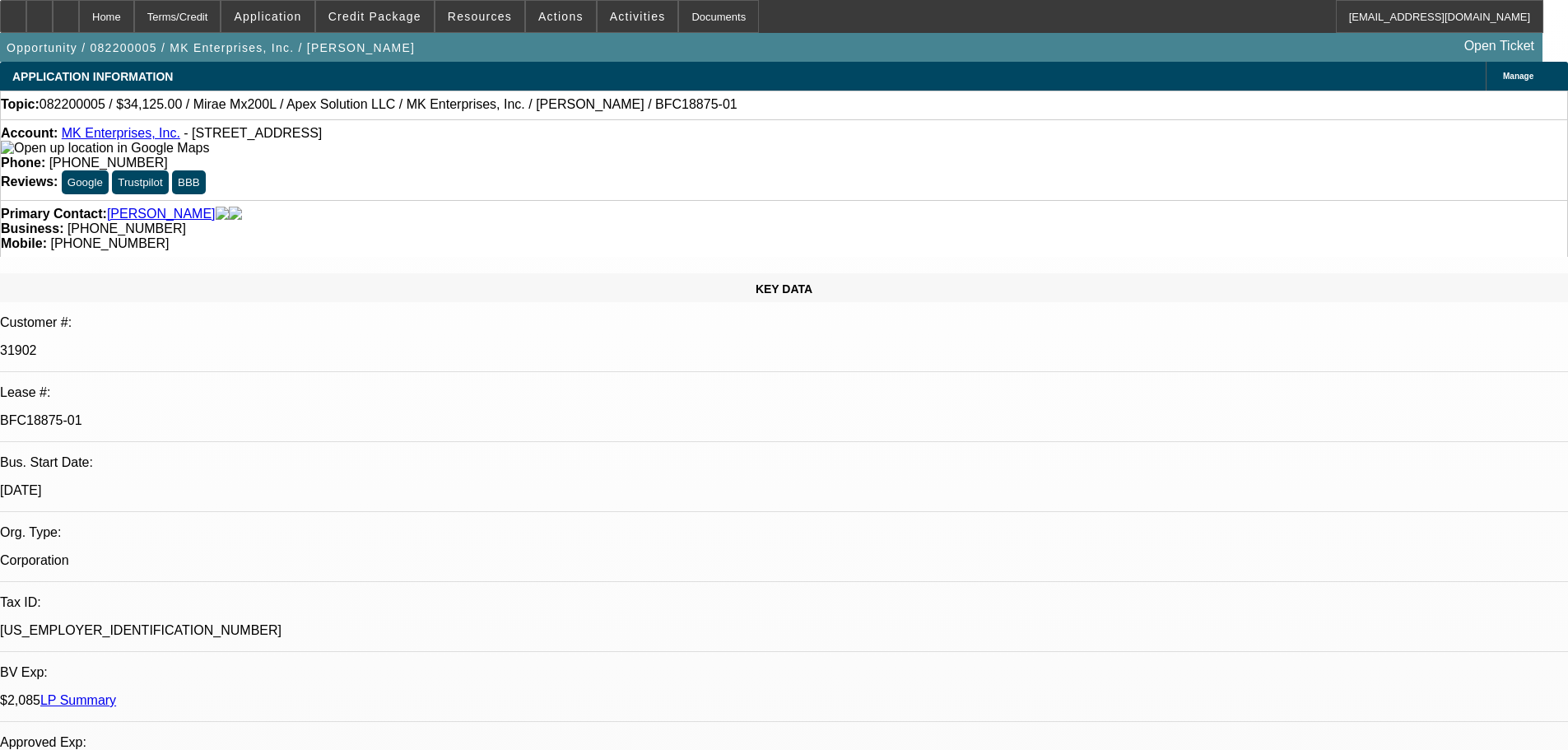
select select "0"
select select "2"
select select "0.1"
select select "4"
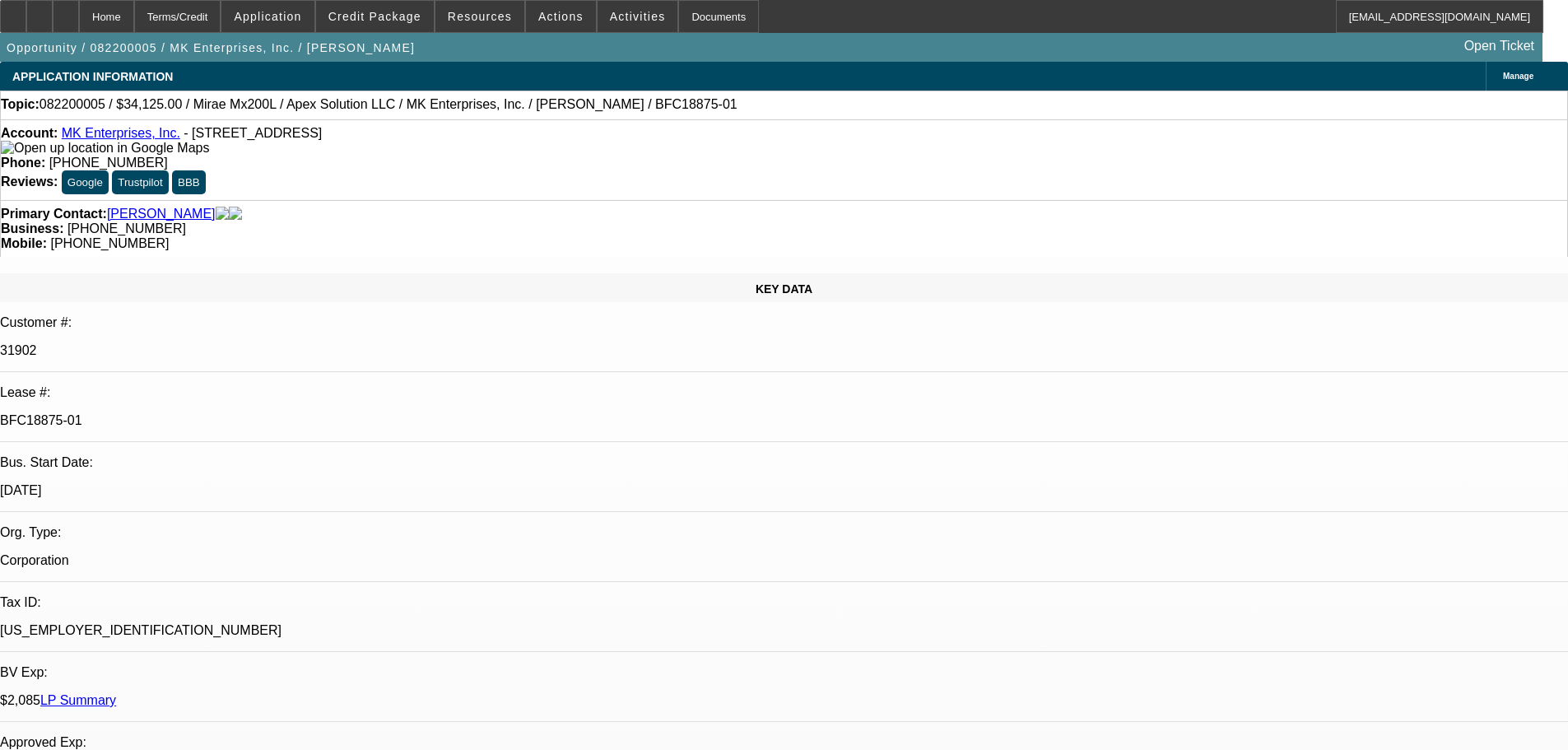
select select "0"
select select "2"
select select "0.1"
select select "4"
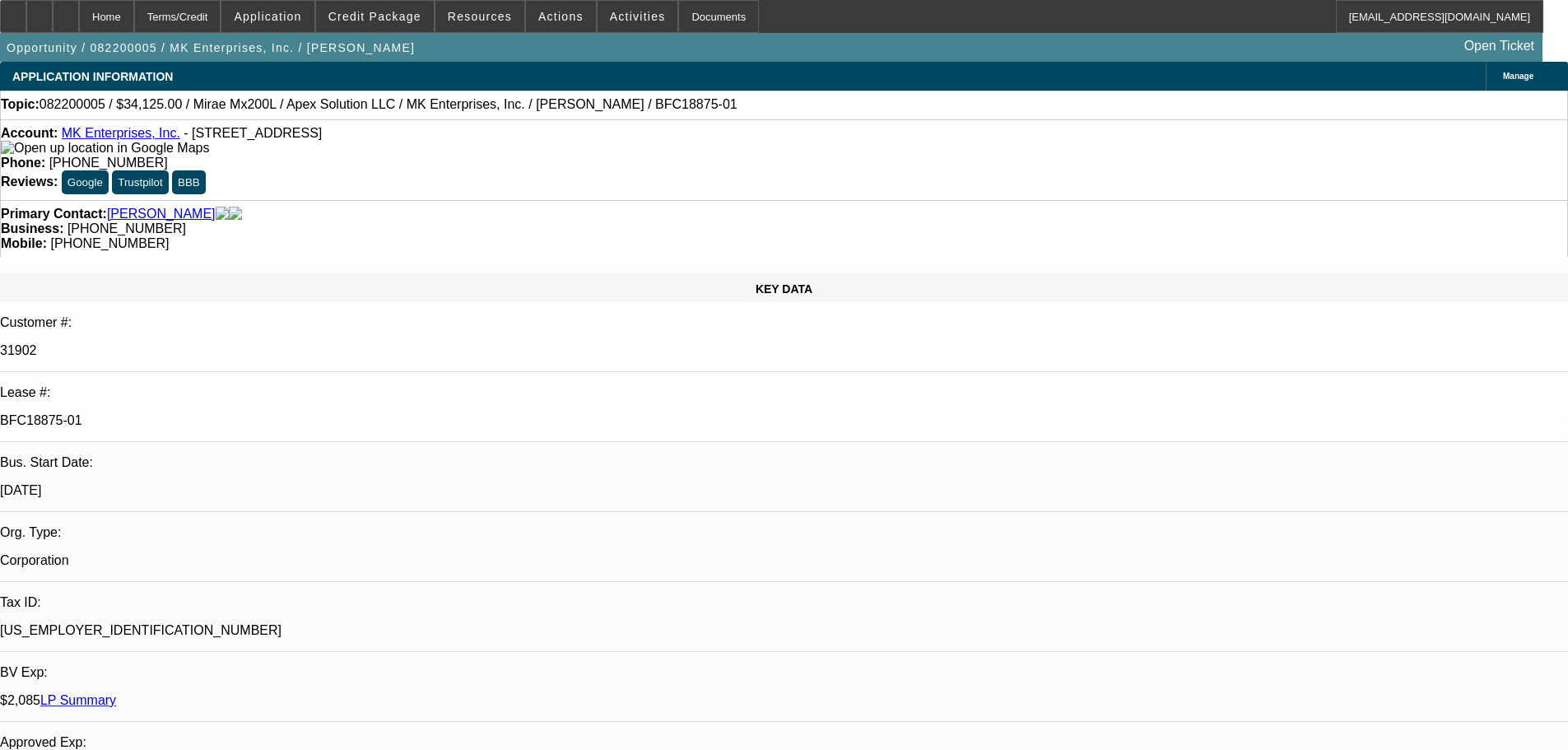
drag, startPoint x: 907, startPoint y: 186, endPoint x: 831, endPoint y: 194, distance: 76.4
click at [831, 200] on div "Primary Contact: Freiling, Mark Business: (440) 632-0121 Mobile: (440) 477-9704" at bounding box center [784, 228] width 1568 height 57
copy span "(440) 477-9704"
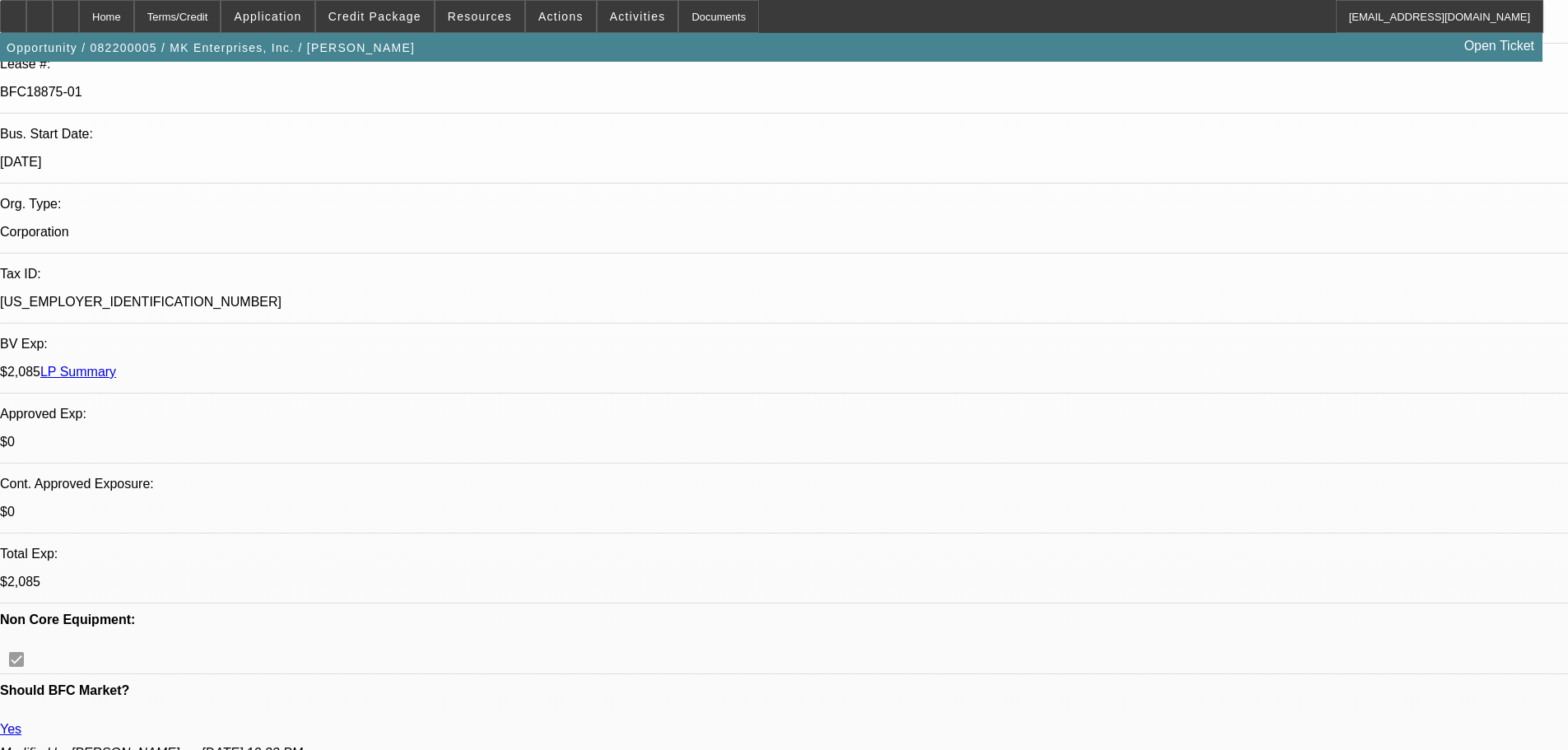
scroll to position [329, 0]
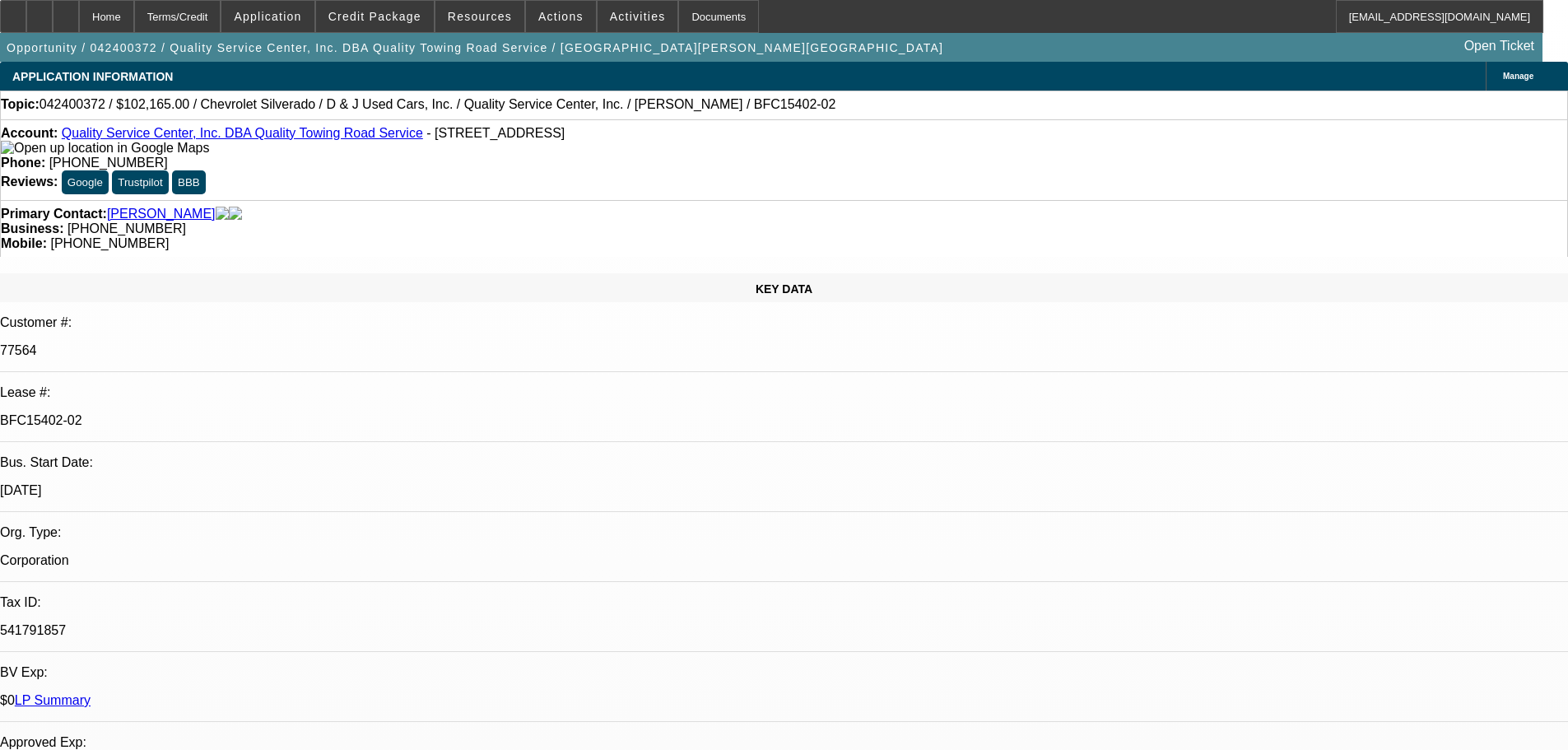
select select "0"
select select "6"
select select "0"
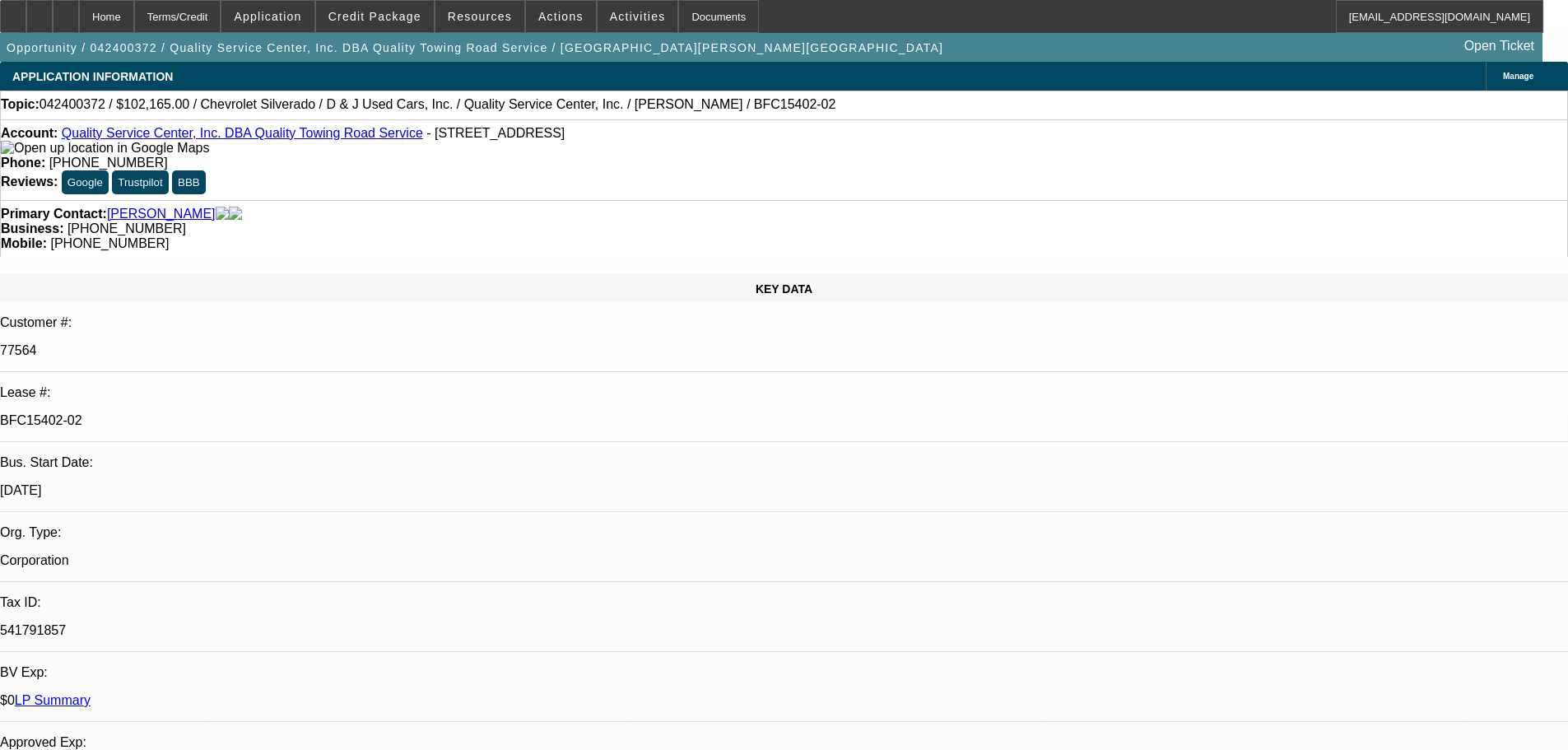
select select "0"
select select "6"
select select "0"
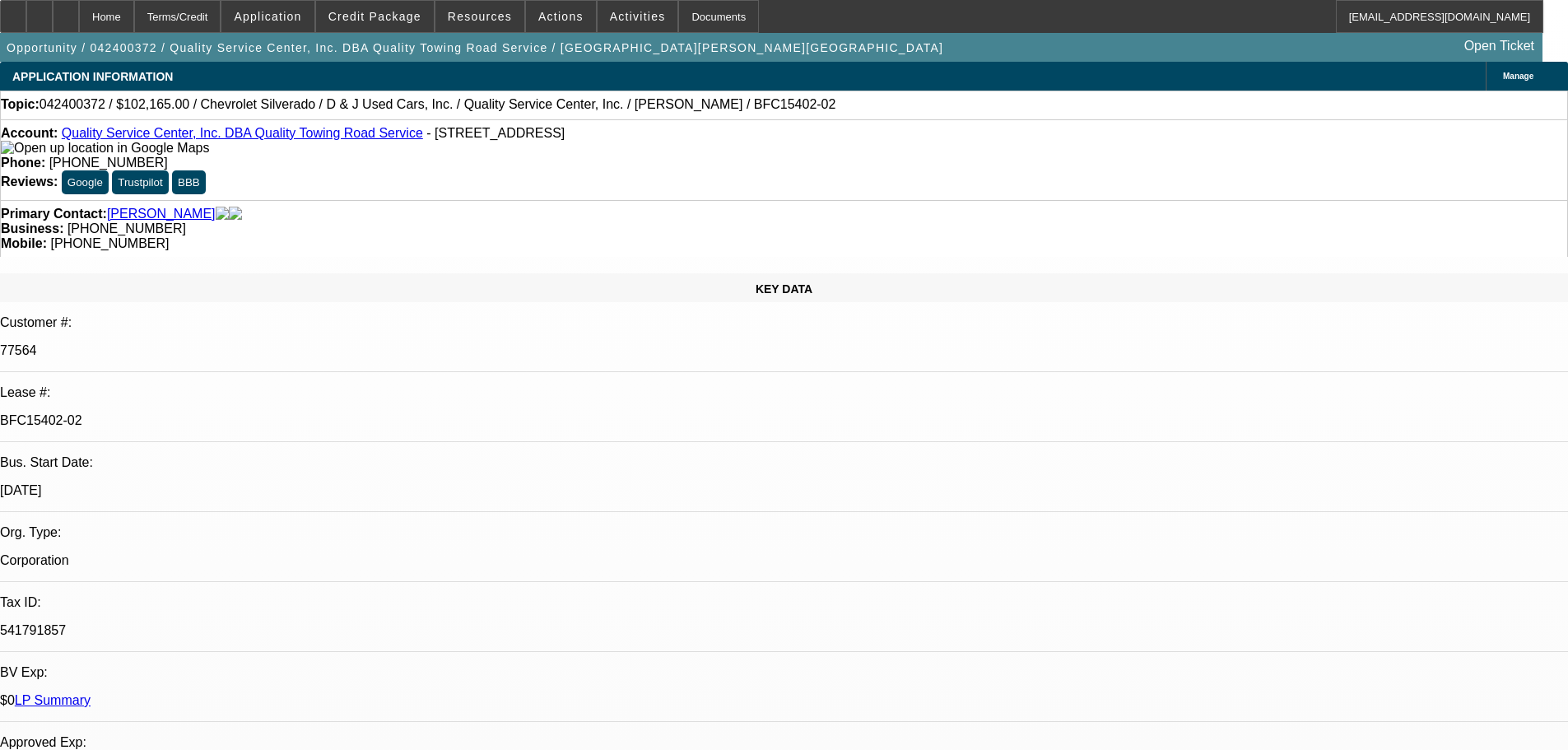
select select "0"
select select "6"
select select "0"
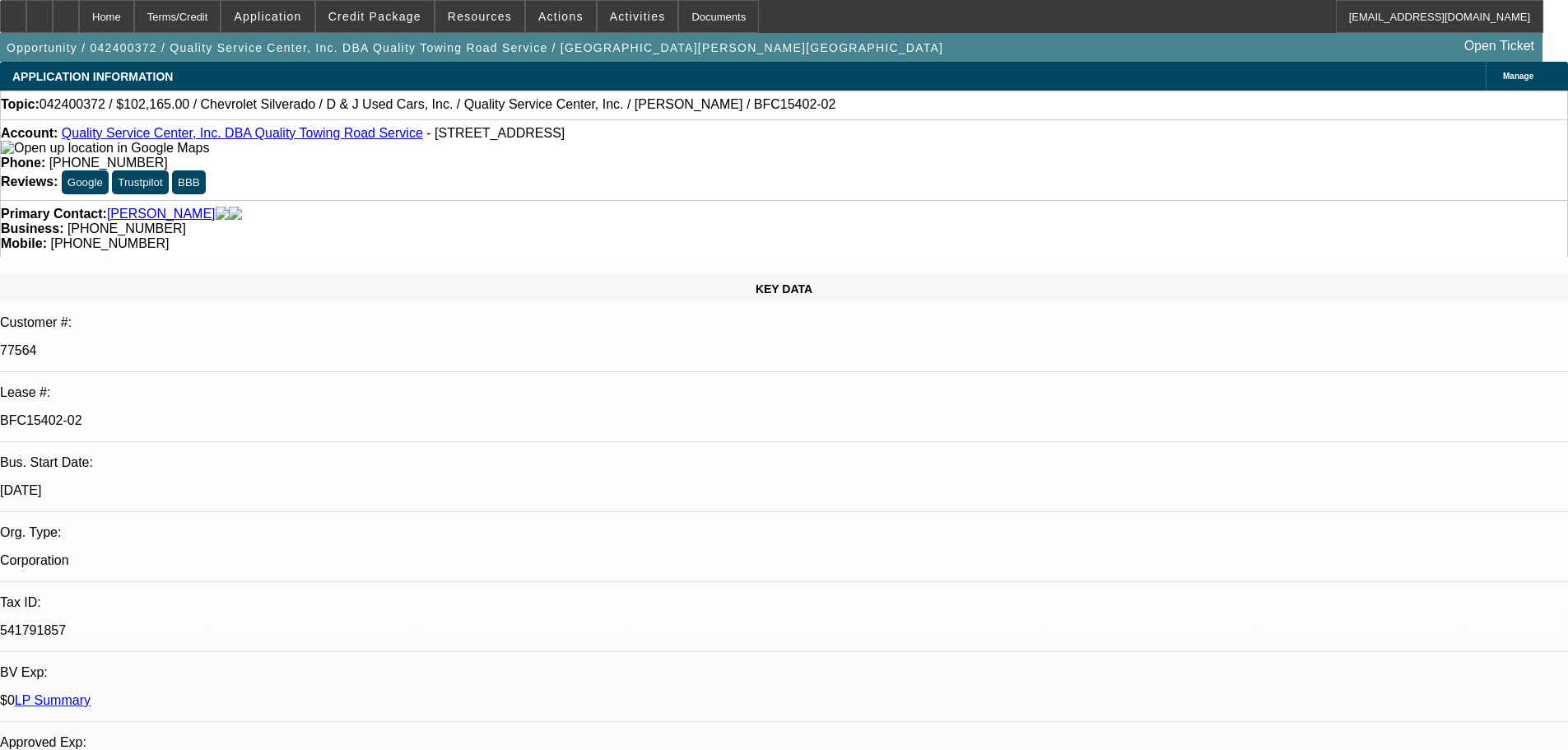
select select "6"
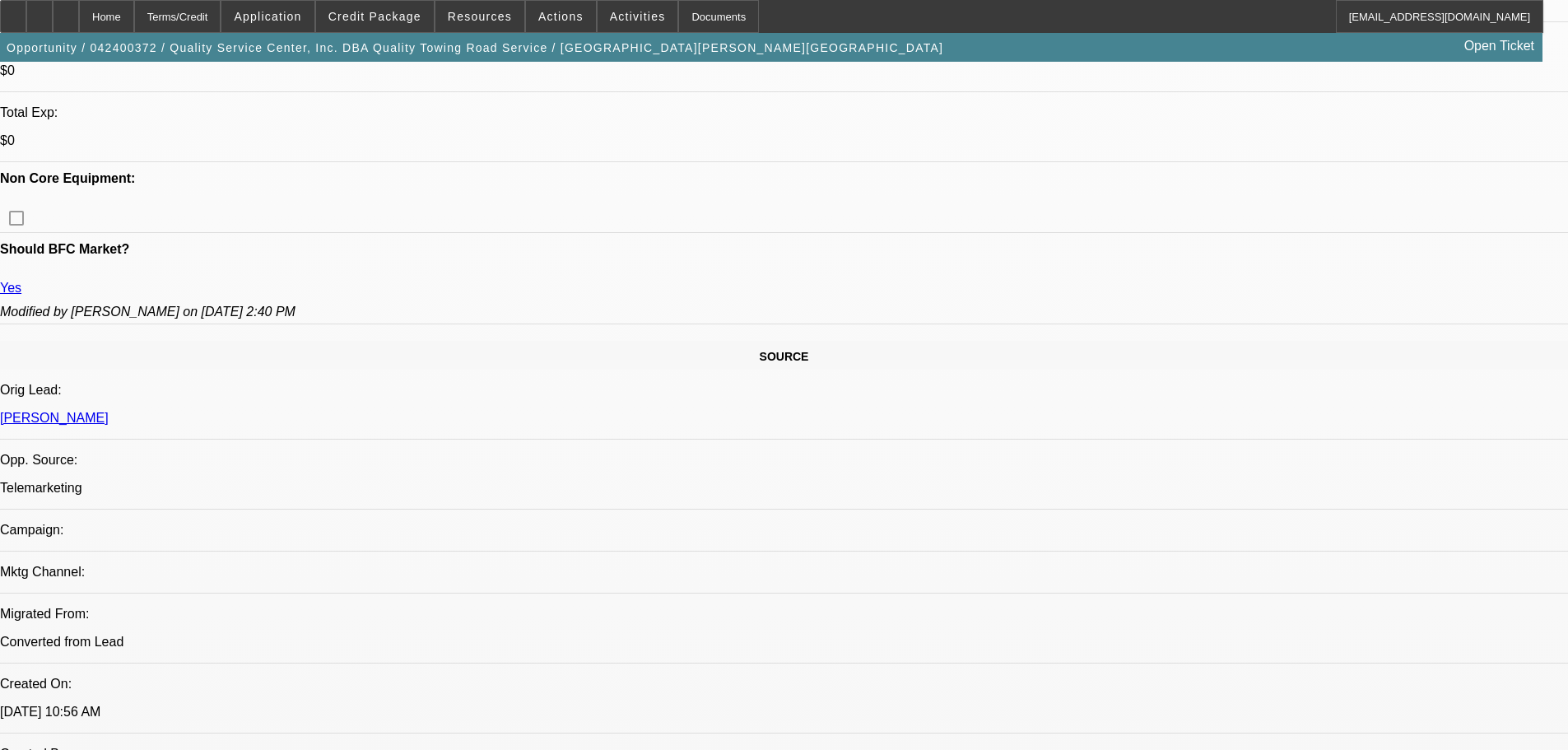
scroll to position [770, 0]
drag, startPoint x: 1206, startPoint y: 411, endPoint x: 1227, endPoint y: 409, distance: 21.1
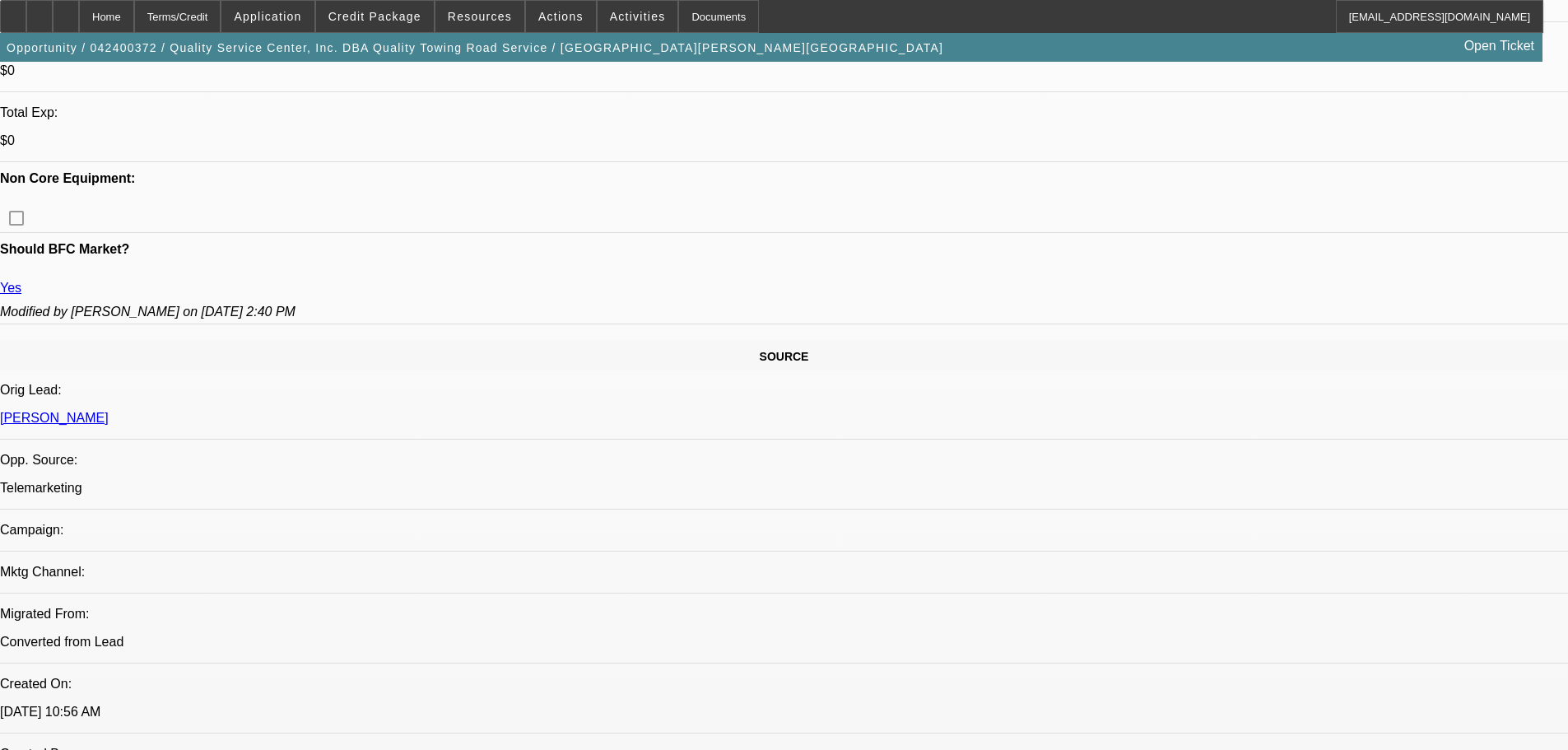
drag, startPoint x: 1323, startPoint y: 406, endPoint x: 1343, endPoint y: 408, distance: 20.1
drag, startPoint x: 1322, startPoint y: 408, endPoint x: 1346, endPoint y: 410, distance: 24.1
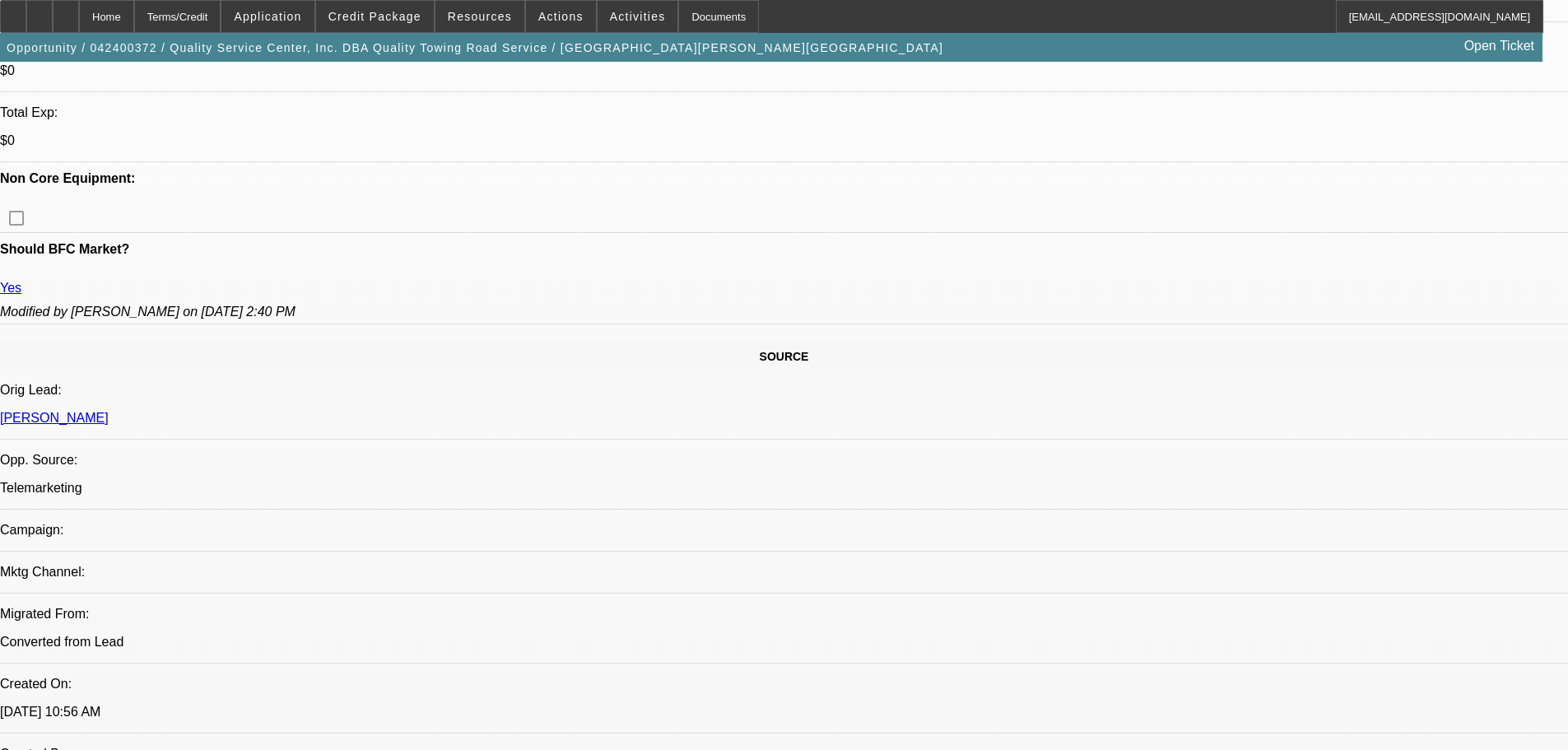
drag, startPoint x: 1394, startPoint y: 409, endPoint x: 1416, endPoint y: 407, distance: 22.1
drag, startPoint x: 1419, startPoint y: 408, endPoint x: 1348, endPoint y: 407, distance: 71.0
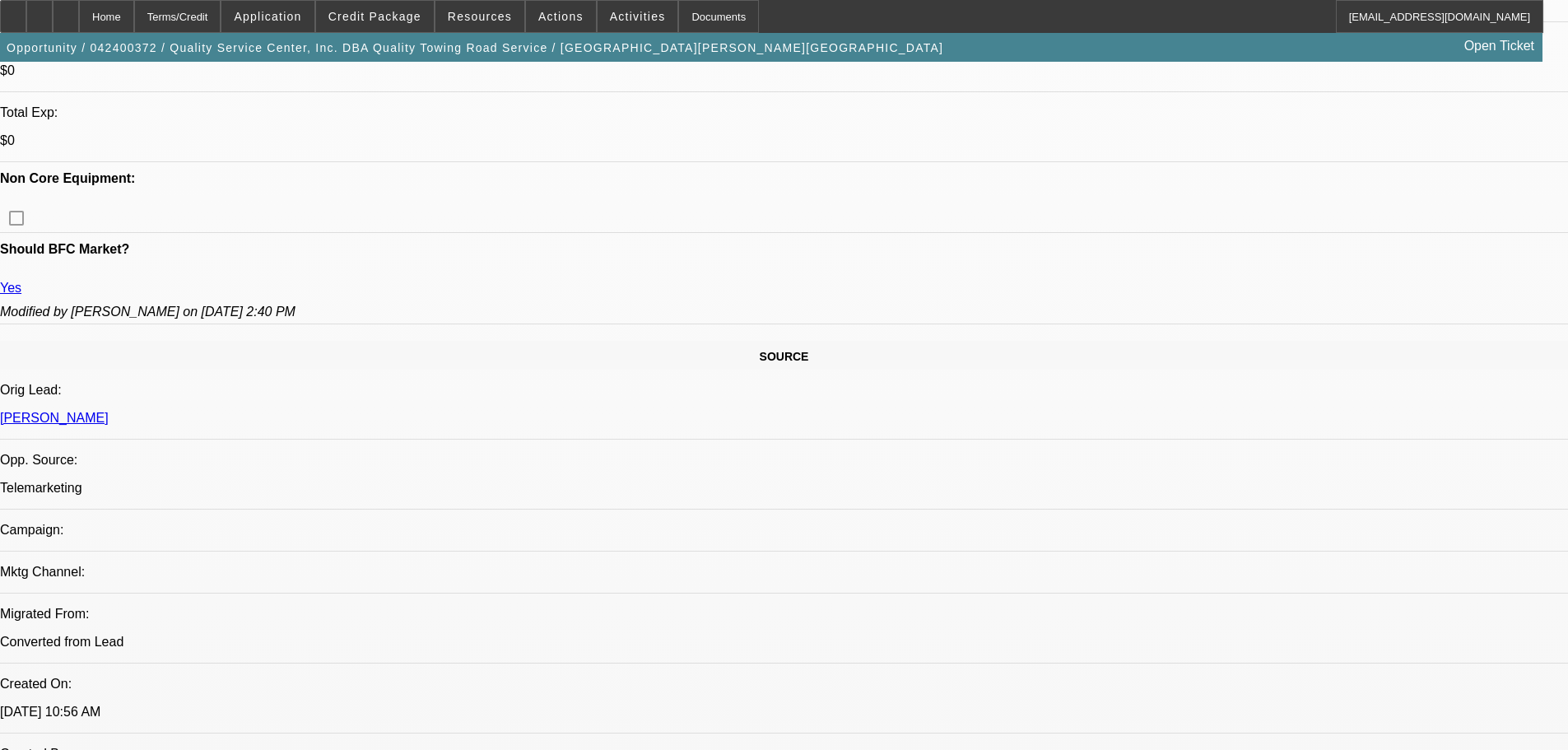
copy b "(276) 870-0791"
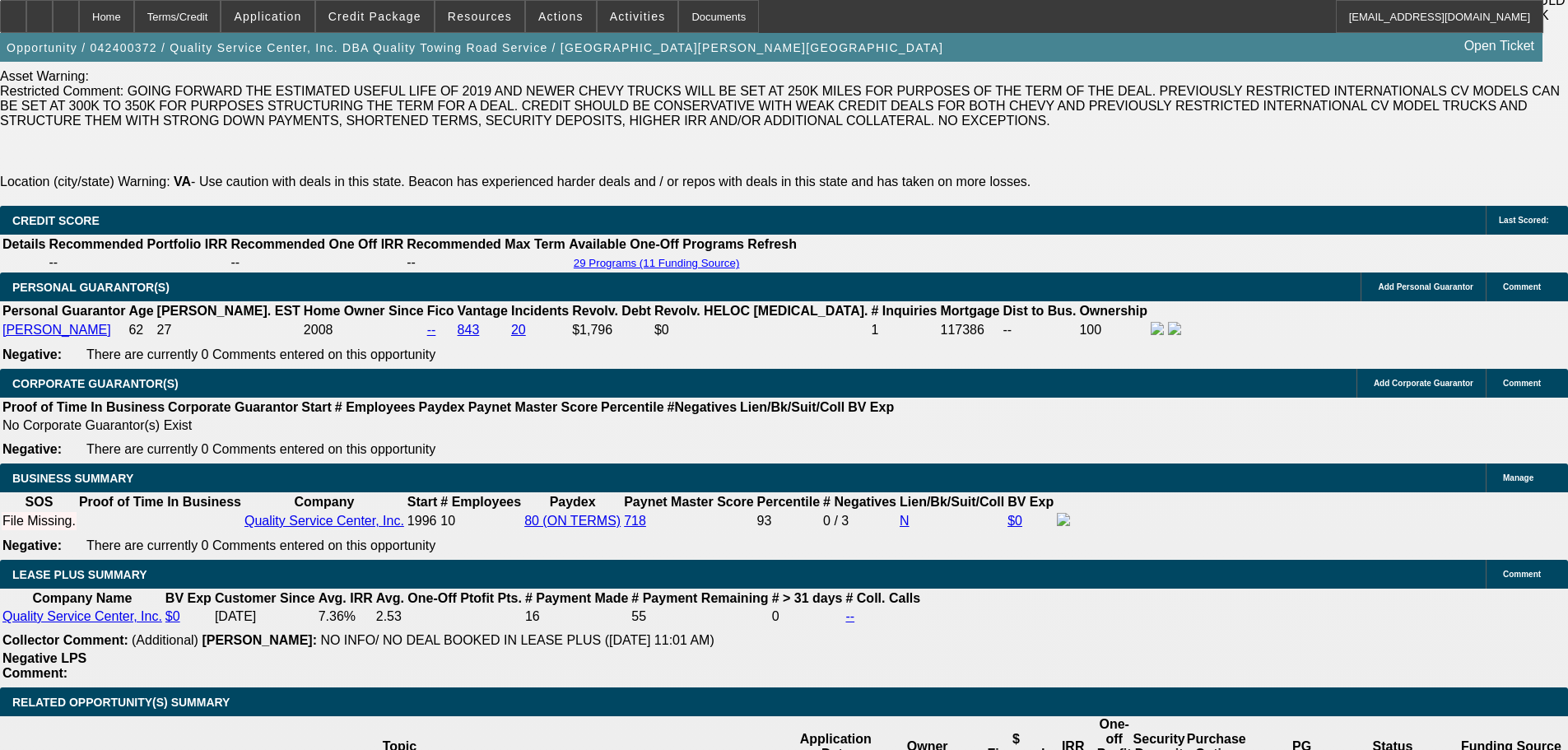
scroll to position [2746, 0]
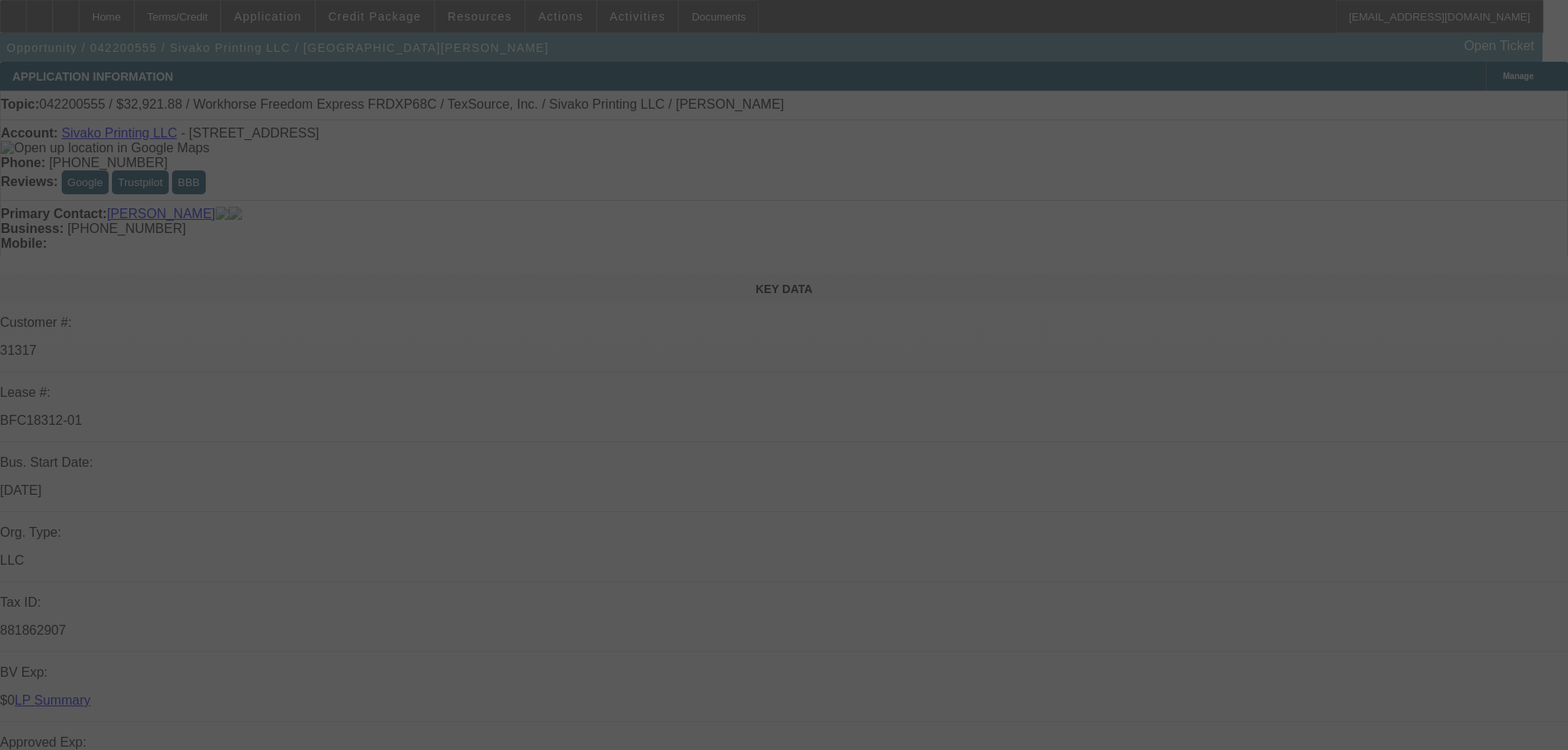
select select "0"
select select "2"
select select "0"
select select "6"
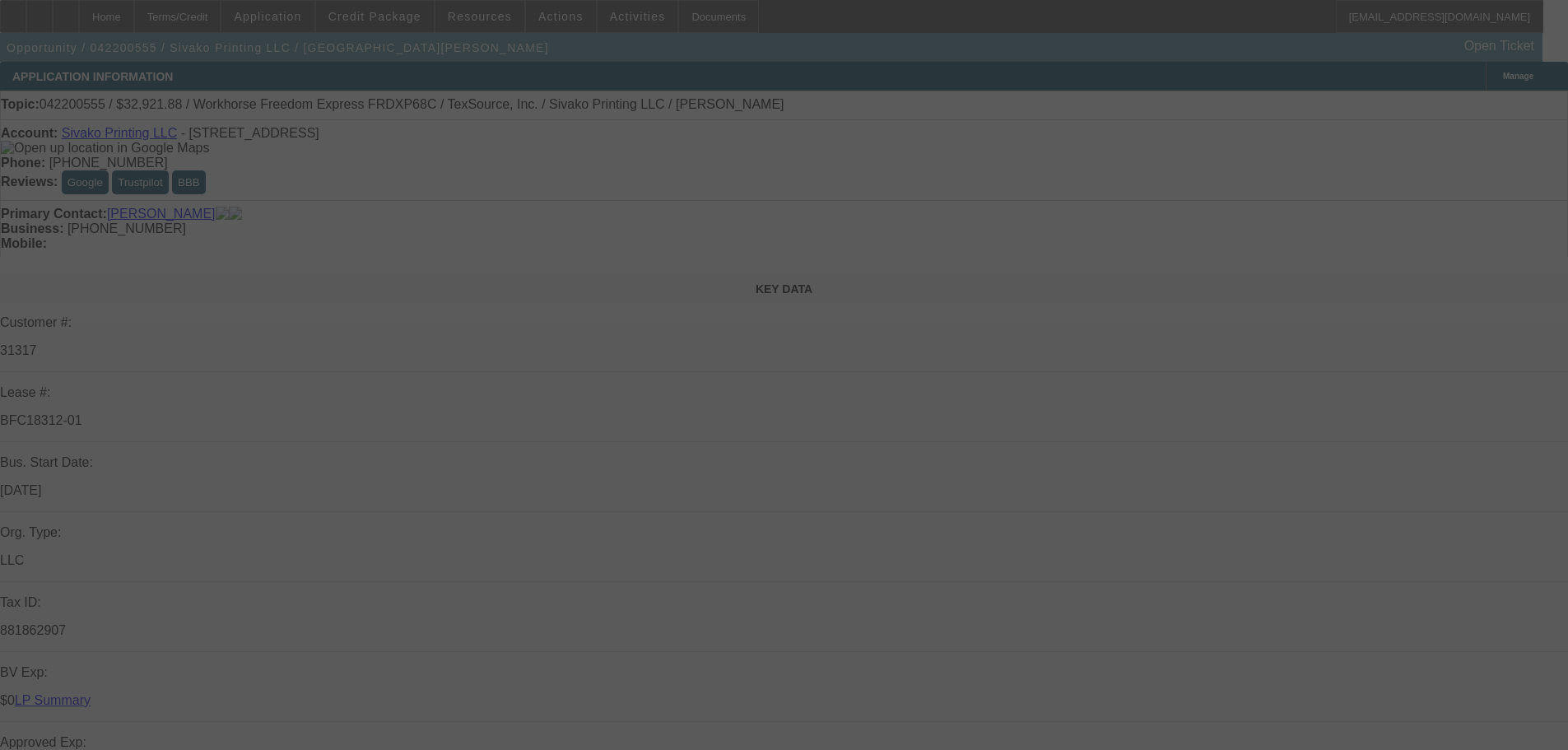
select select "0.1"
select select "2"
select select "0"
select select "6"
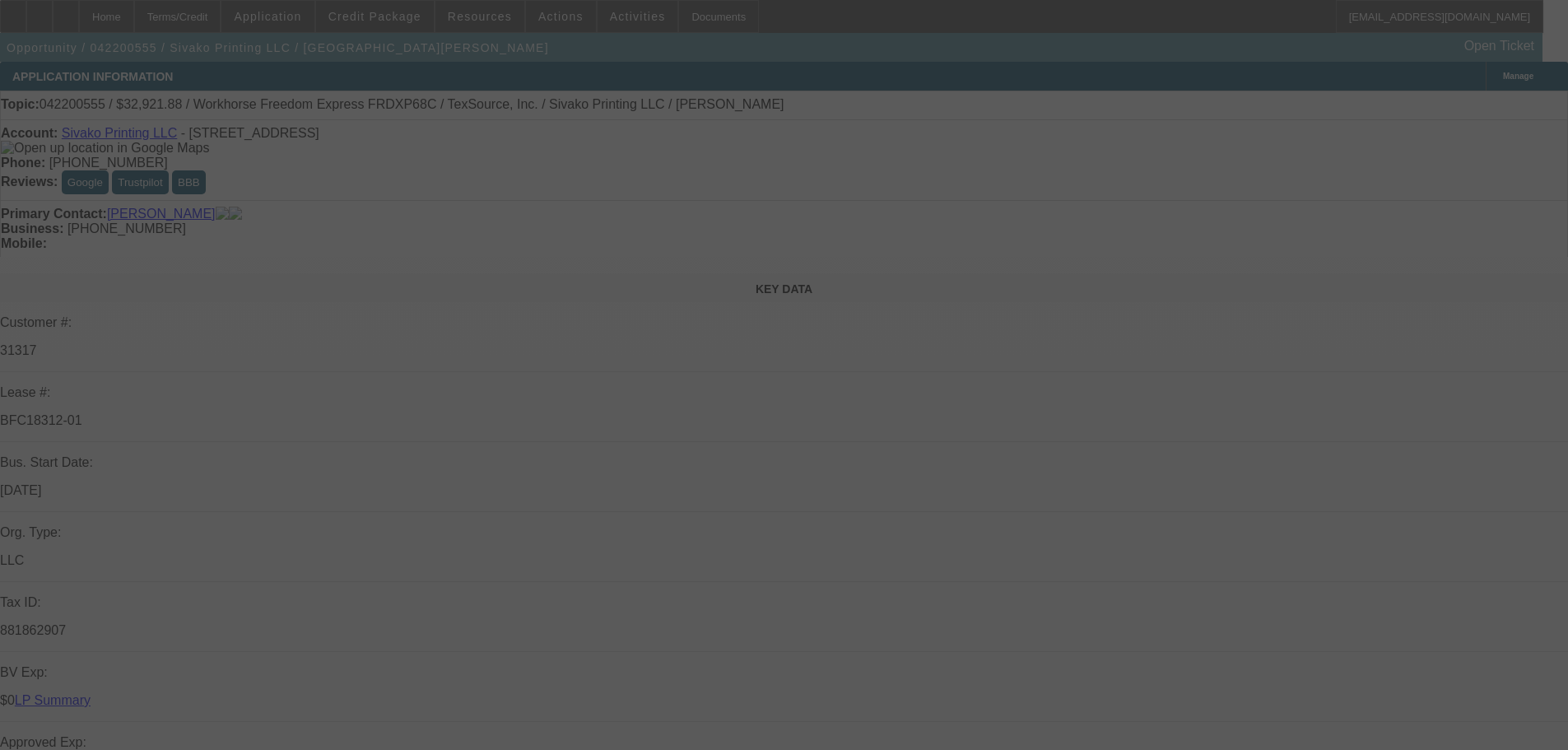
select select "0.1"
select select "2"
select select "0"
select select "6"
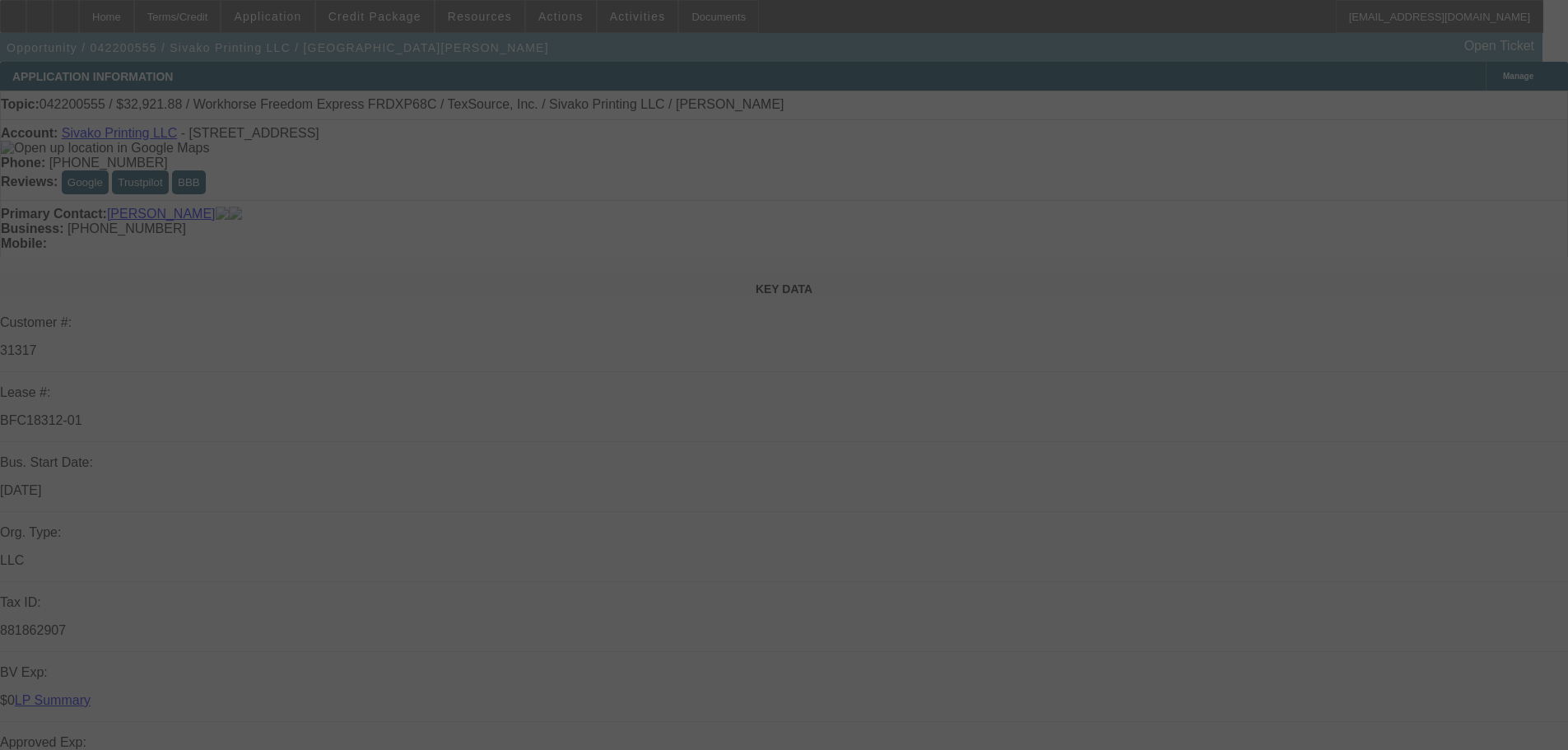
select select "0.1"
select select "2"
select select "0"
select select "6"
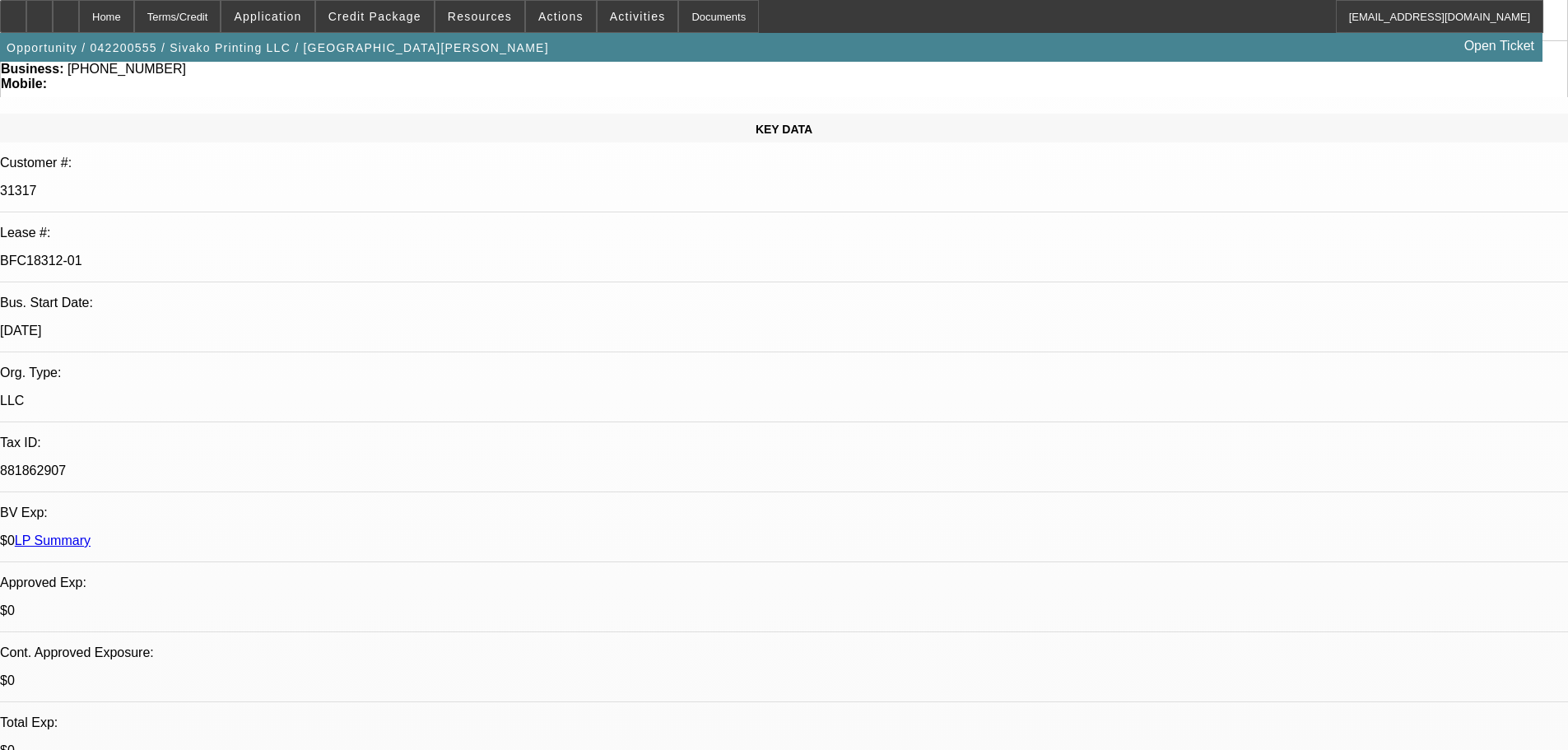
scroll to position [164, 0]
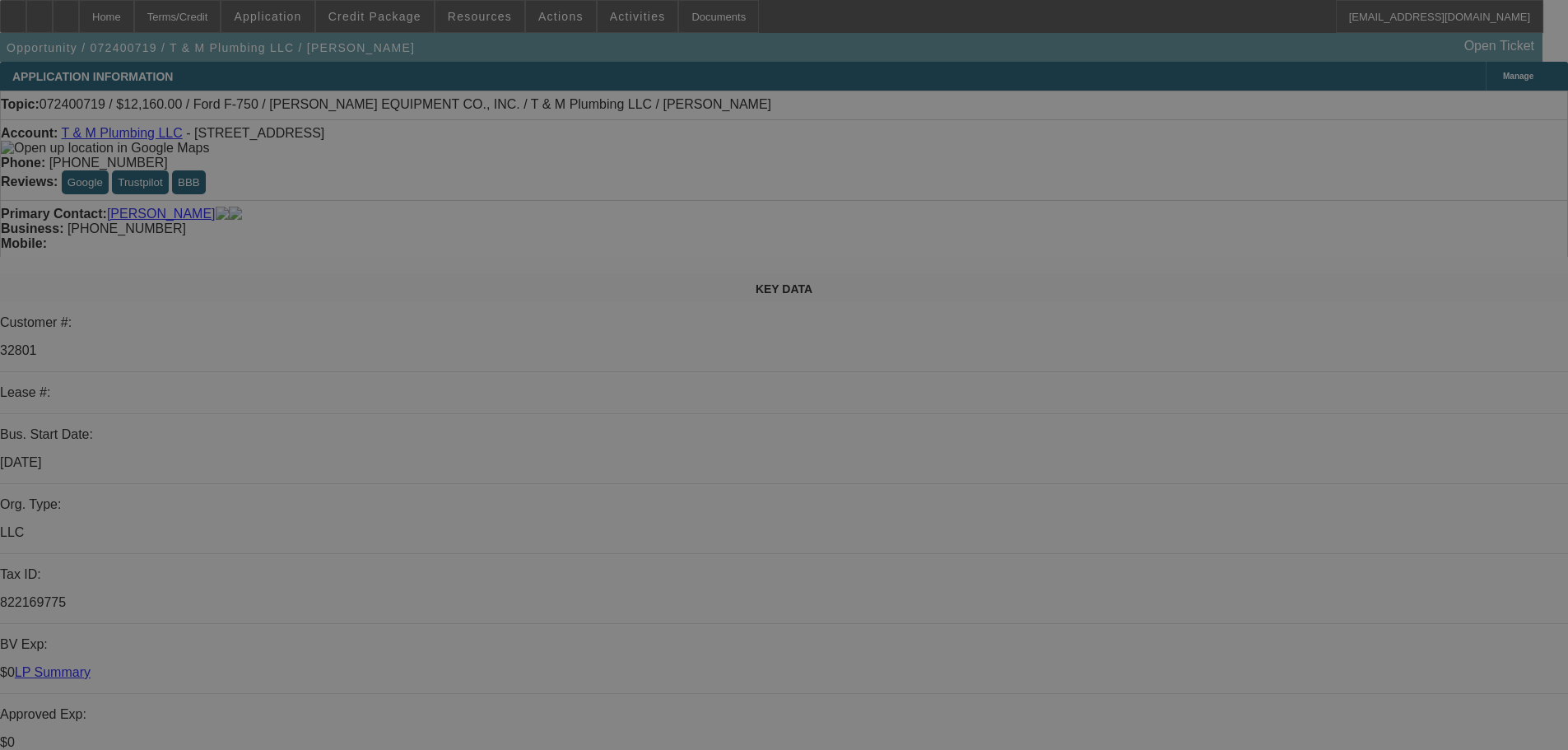
select select "2"
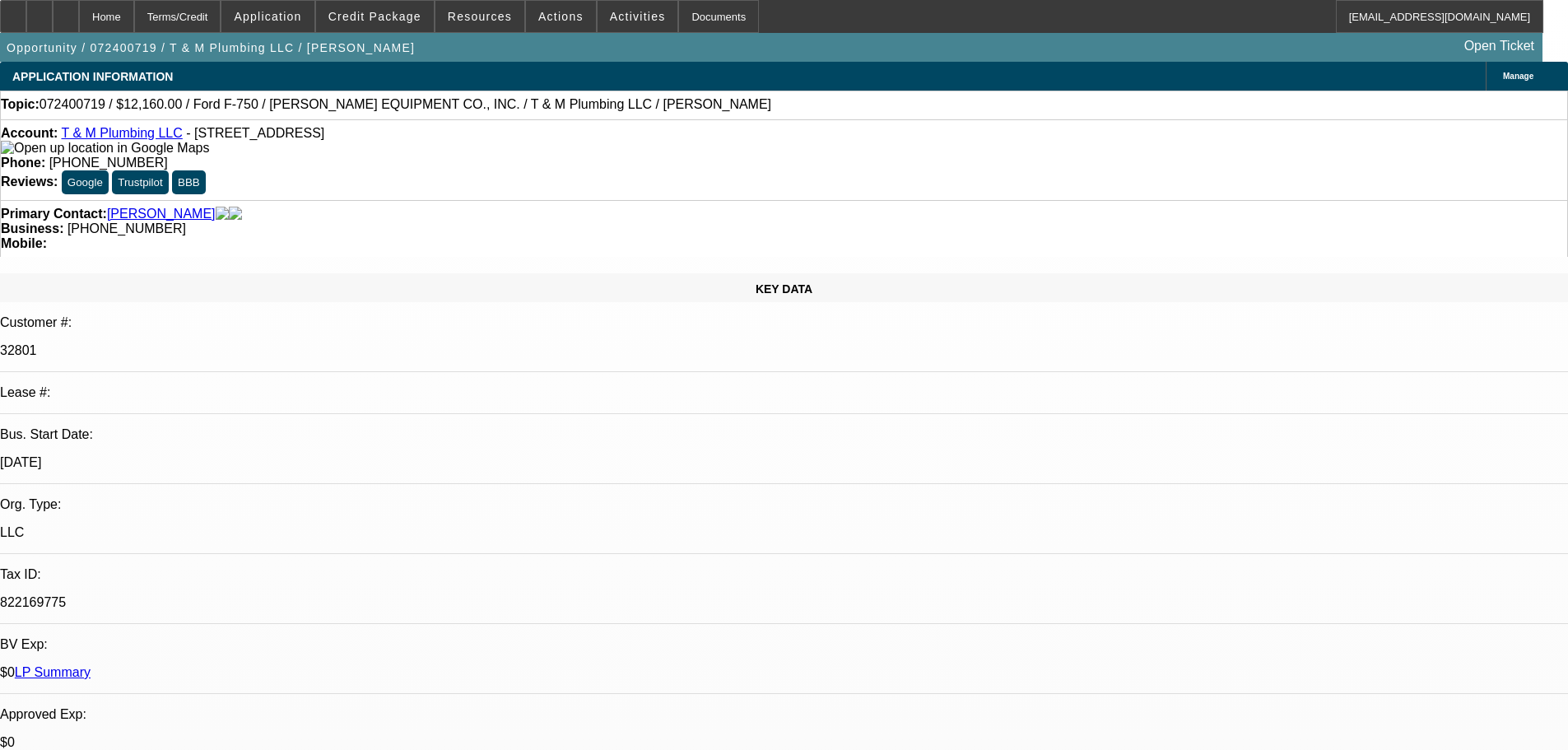
select select "2"
select select "0"
select select "6"
select select "0"
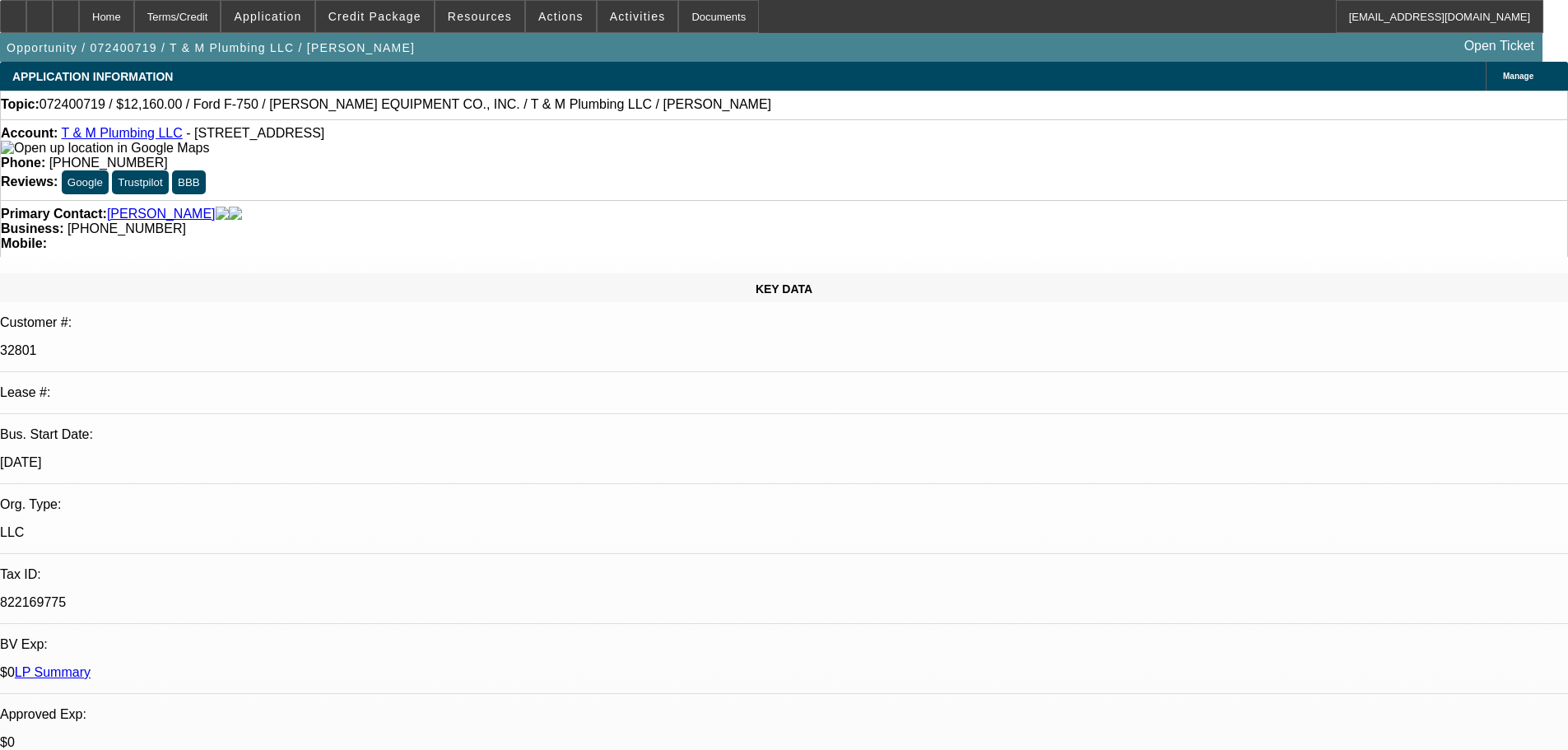
select select "6"
select select "0"
select select "6"
select select "0"
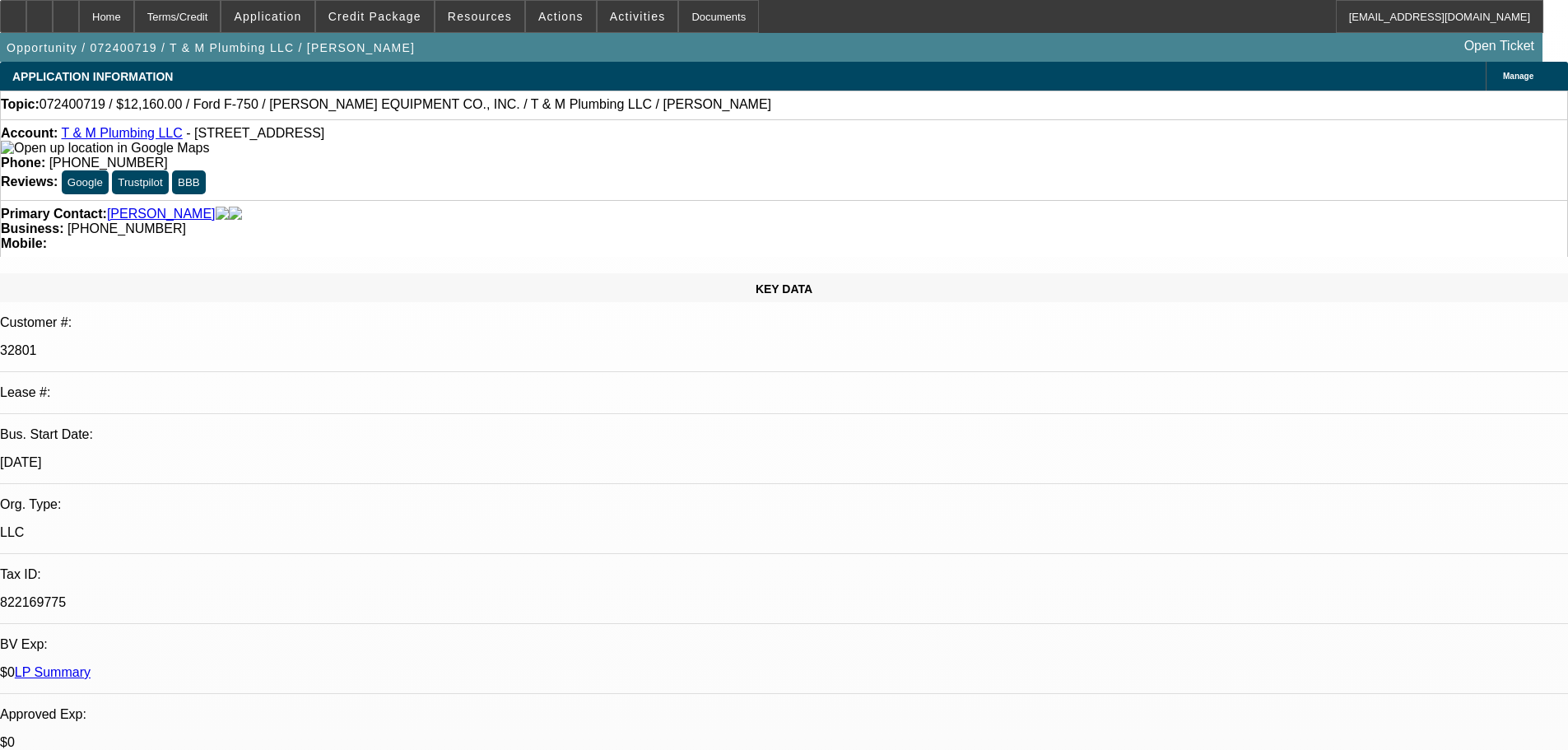
select select "0"
select select "6"
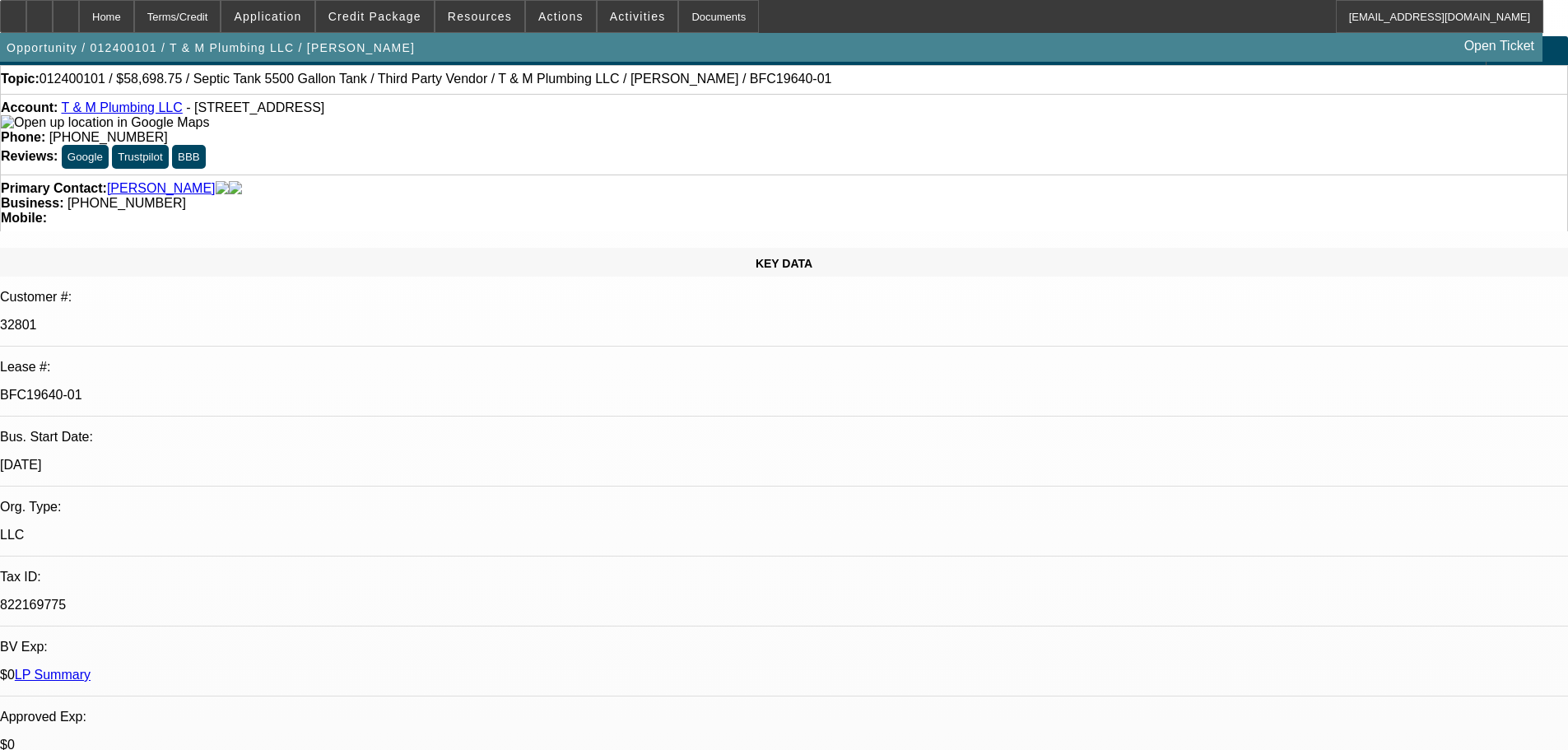
scroll to position [164, 0]
select select "0"
select select "6"
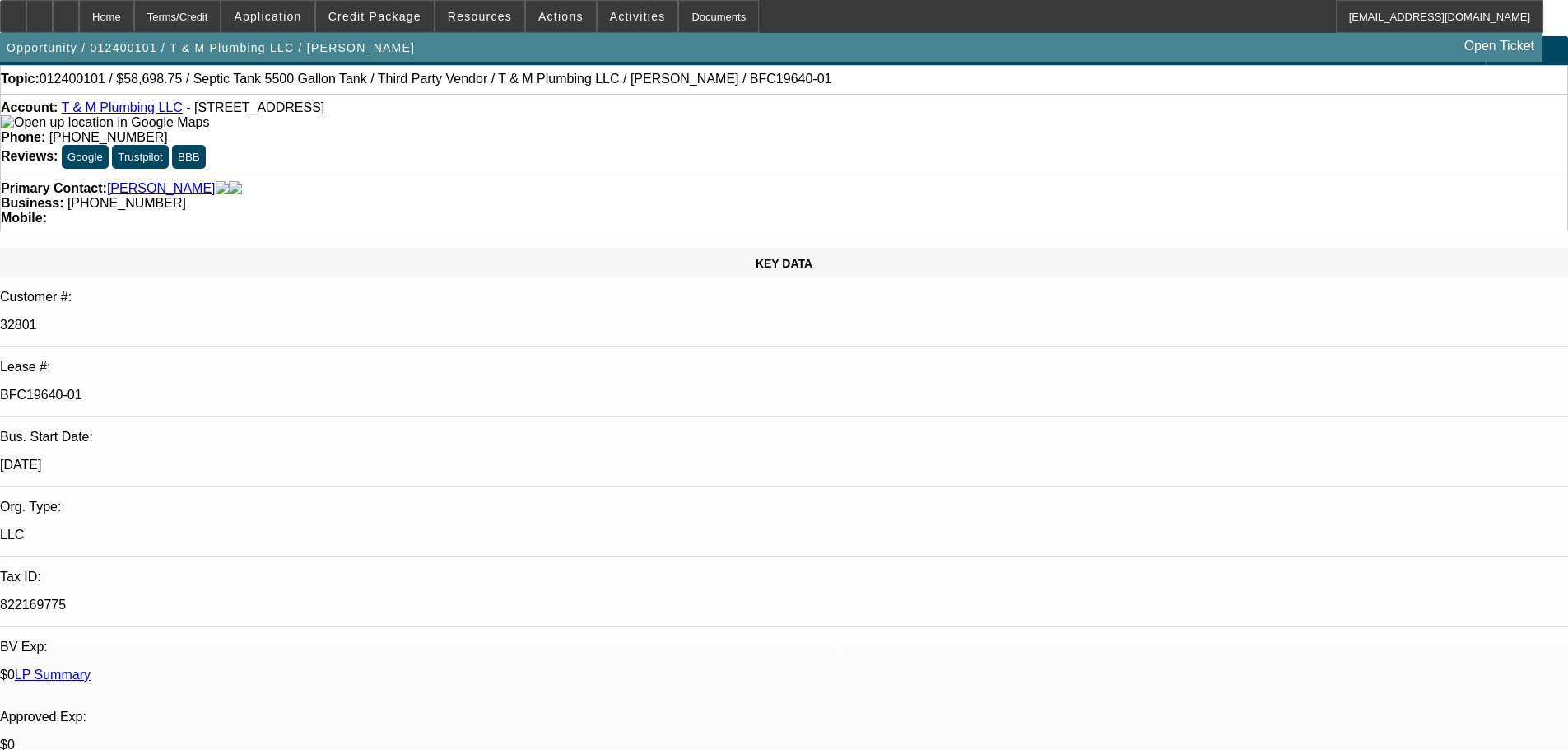
select select "0"
select select "6"
select select "0"
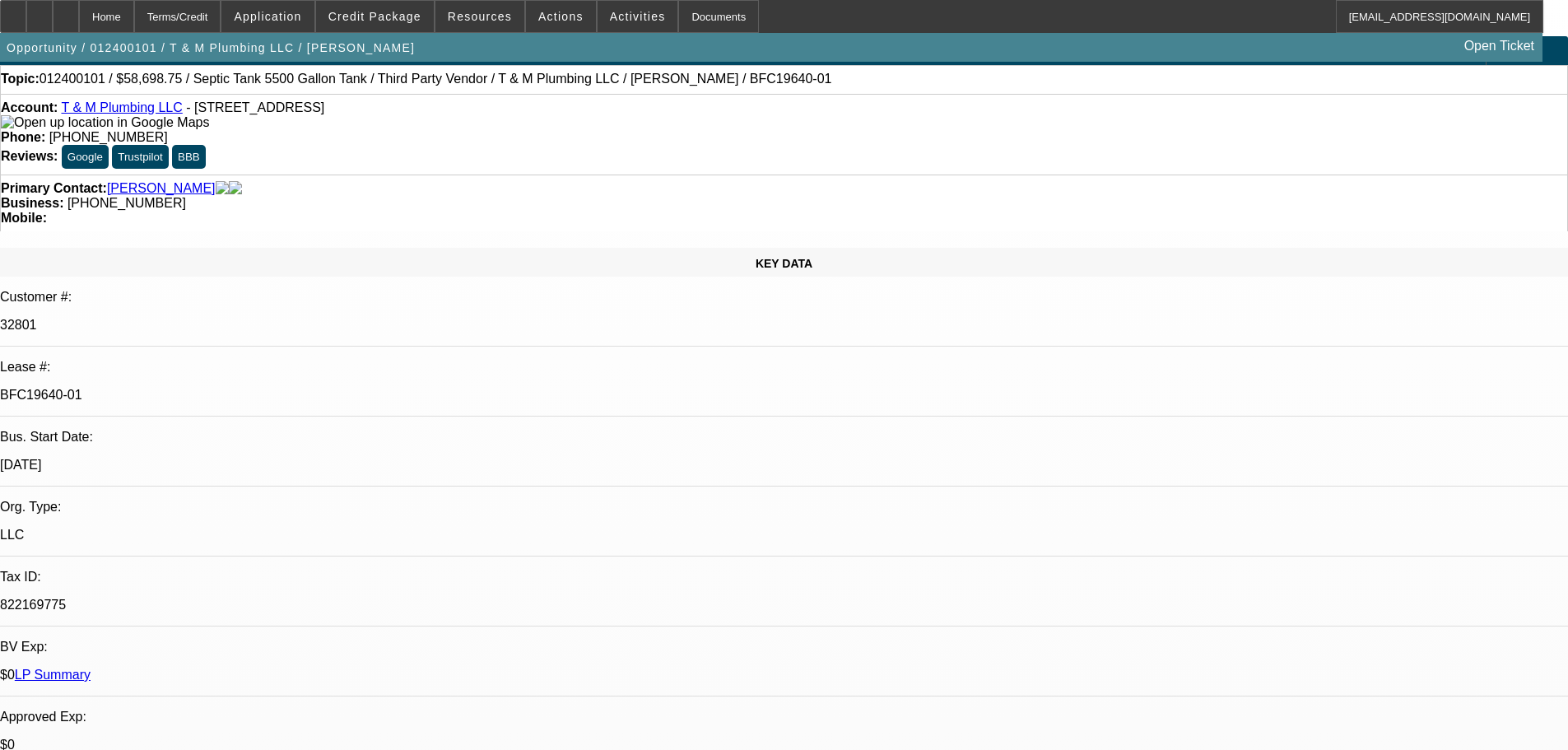
select select "0"
select select "6"
select select "0"
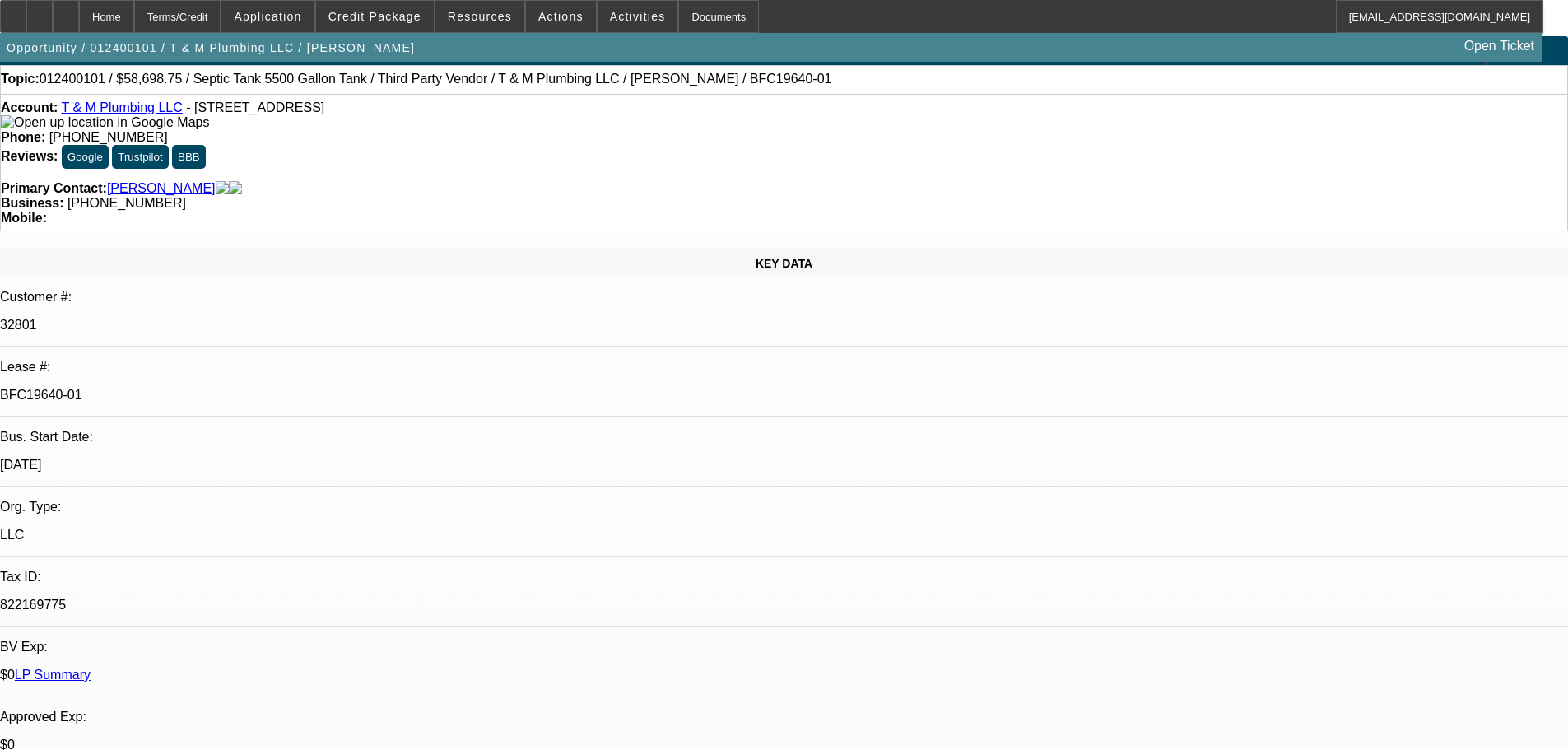
select select "0"
select select "6"
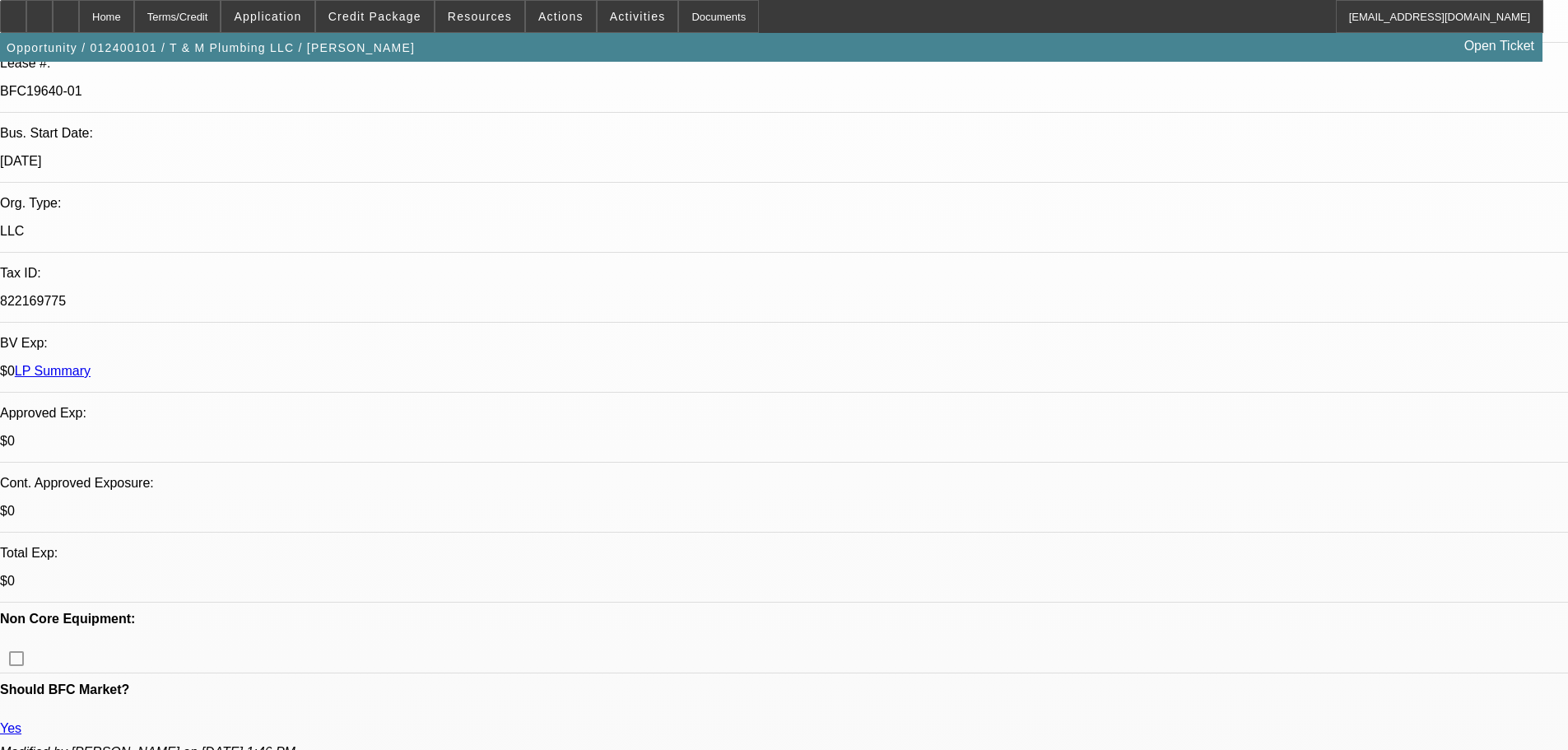
scroll to position [494, 0]
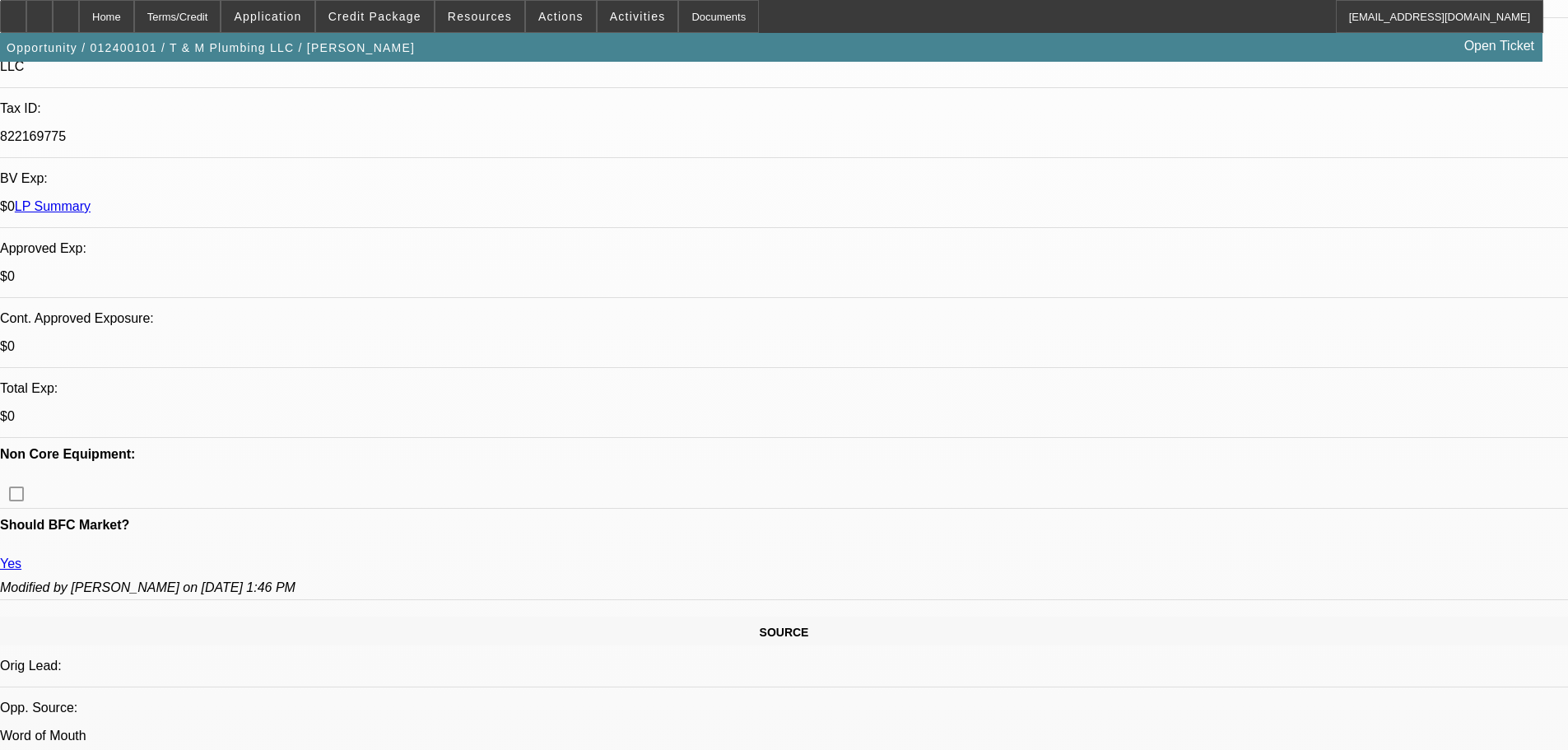
click at [474, 8] on span at bounding box center [480, 17] width 89 height 39
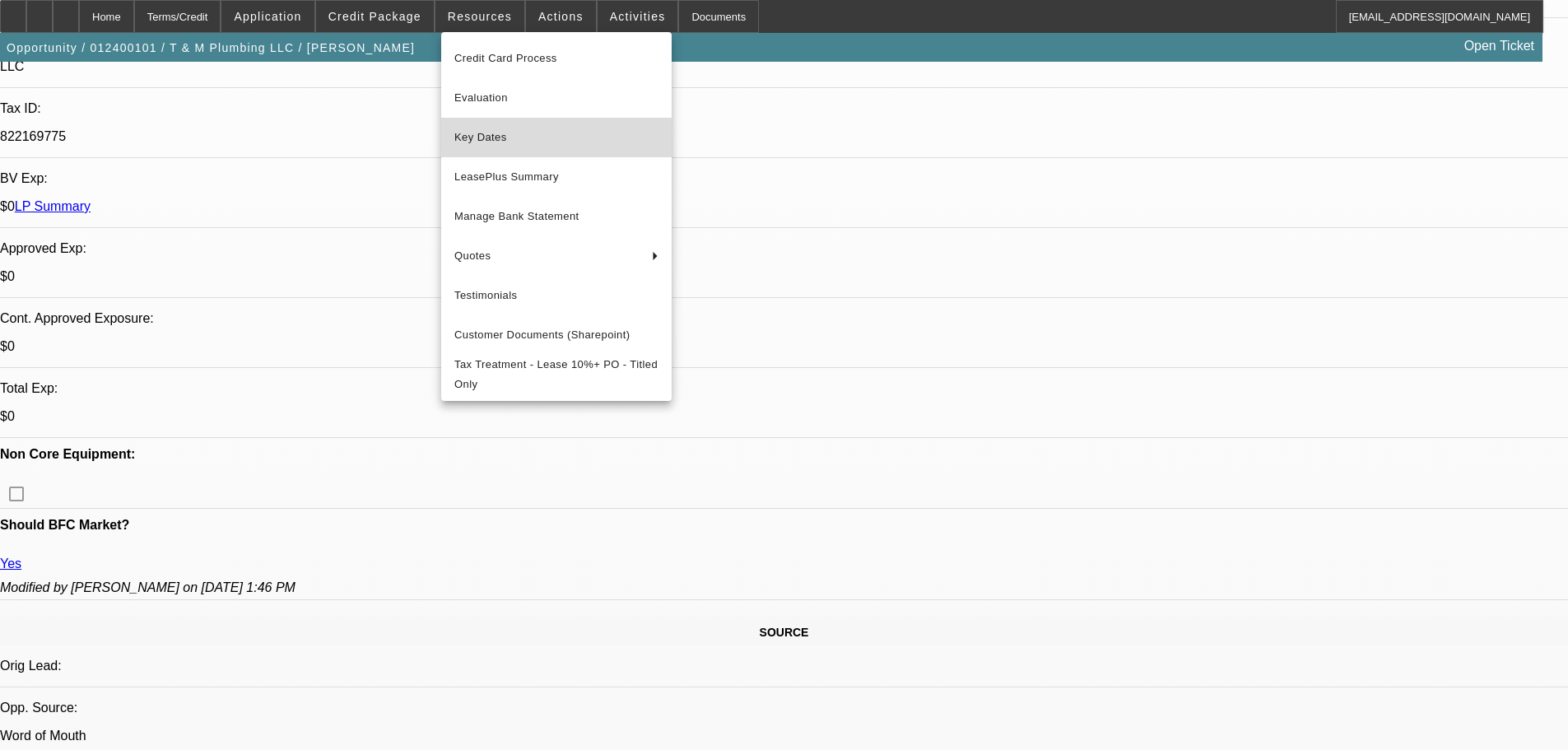
click at [505, 130] on span "Key Dates" at bounding box center [556, 137] width 205 height 20
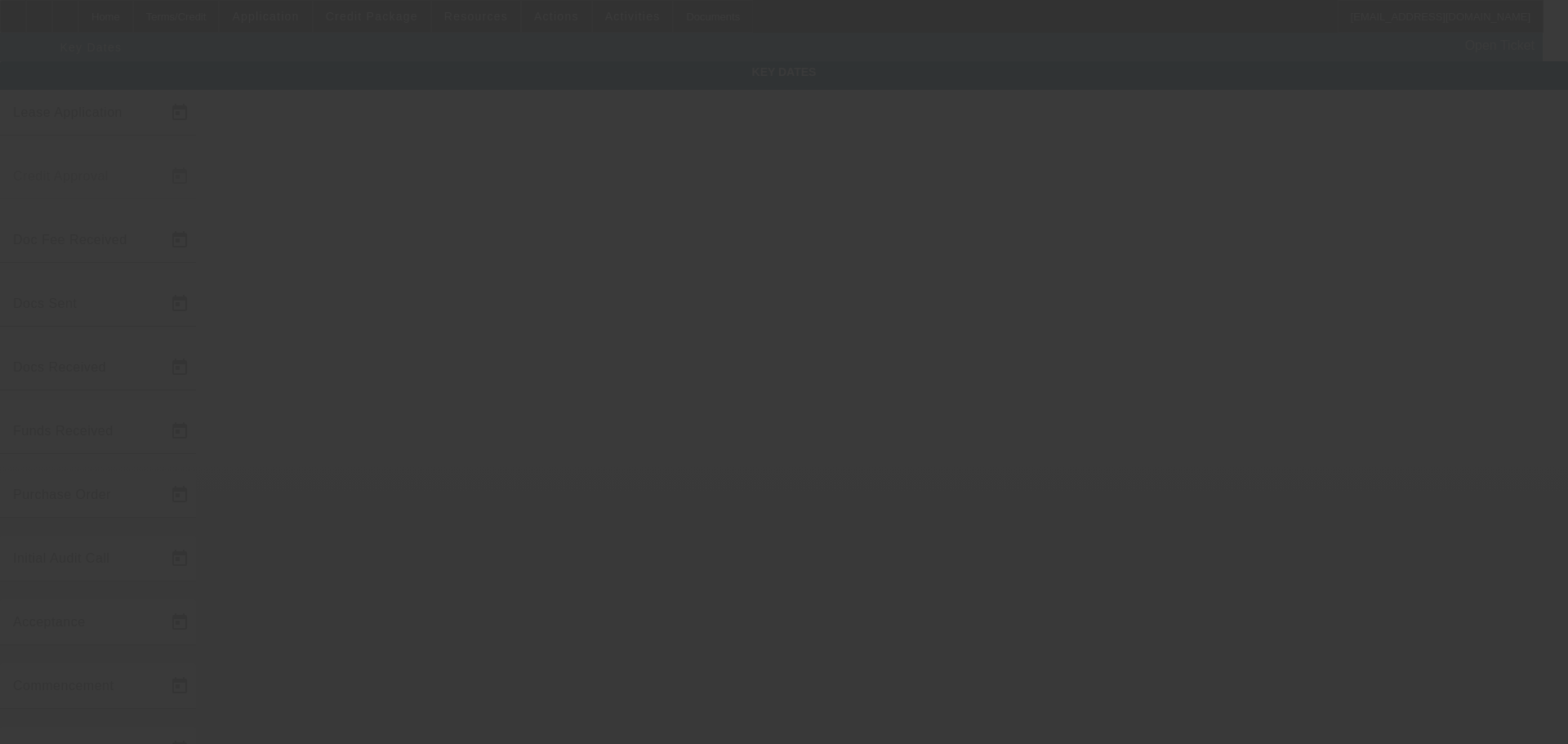
type input "[DATE]"
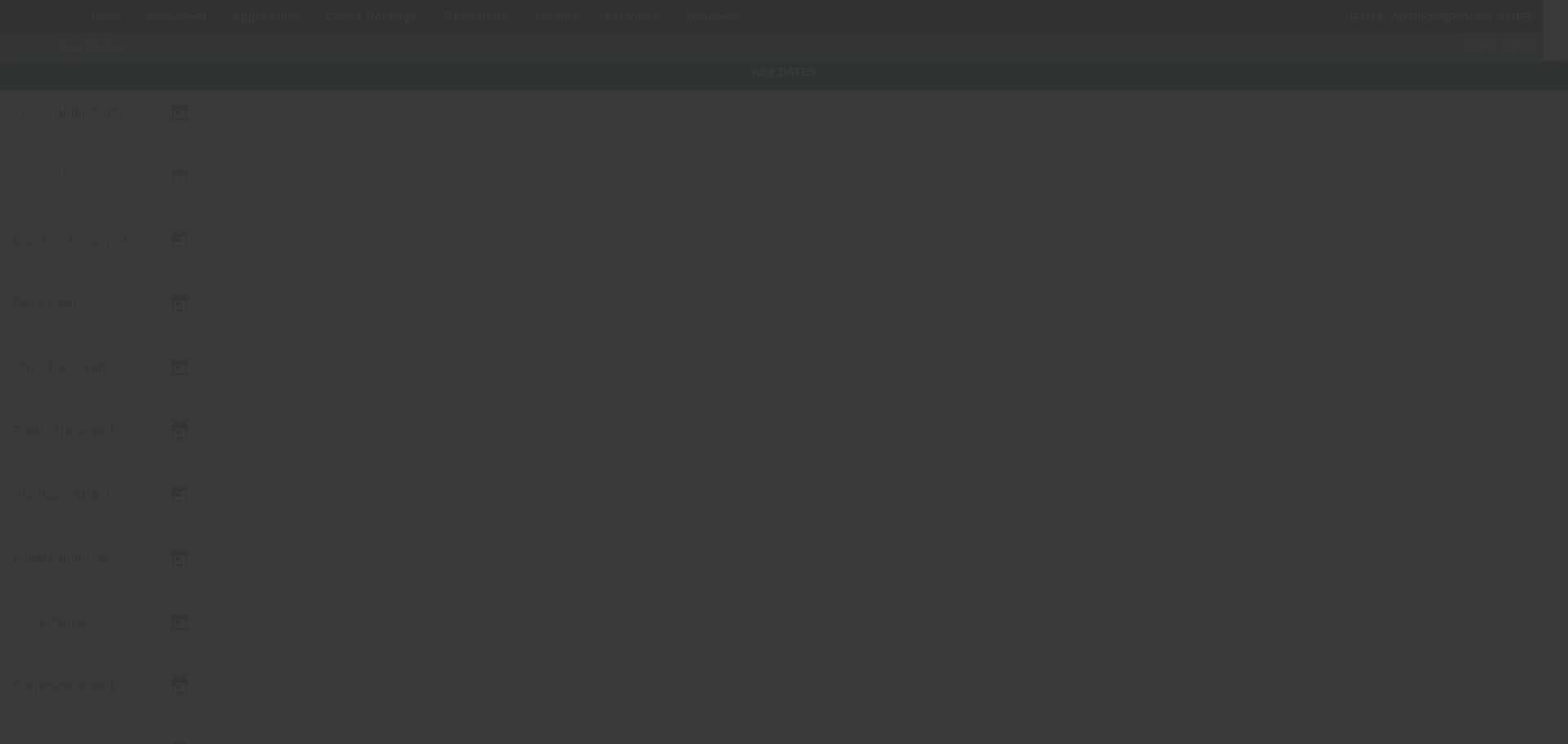
type input "[DATE]"
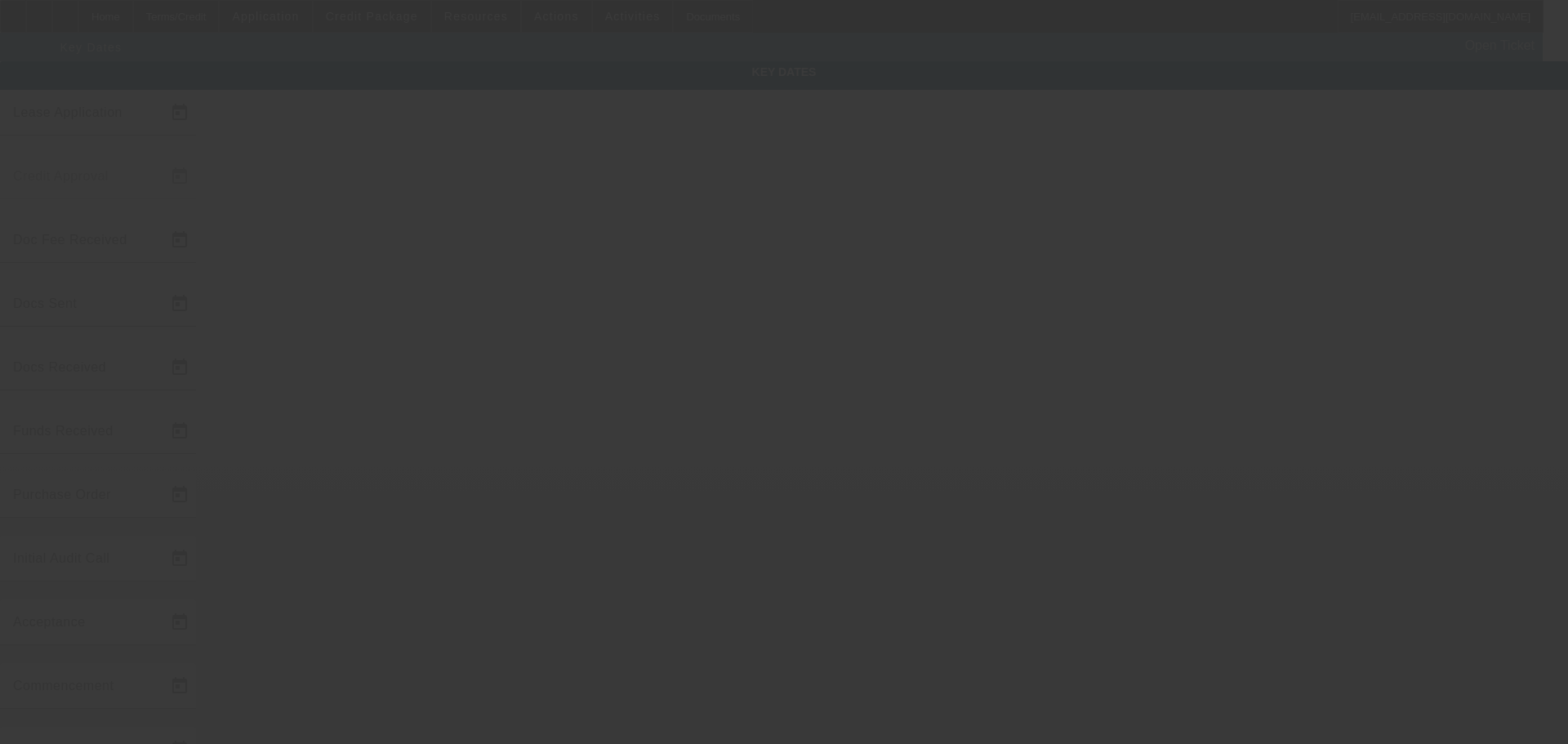
type input "[DATE]"
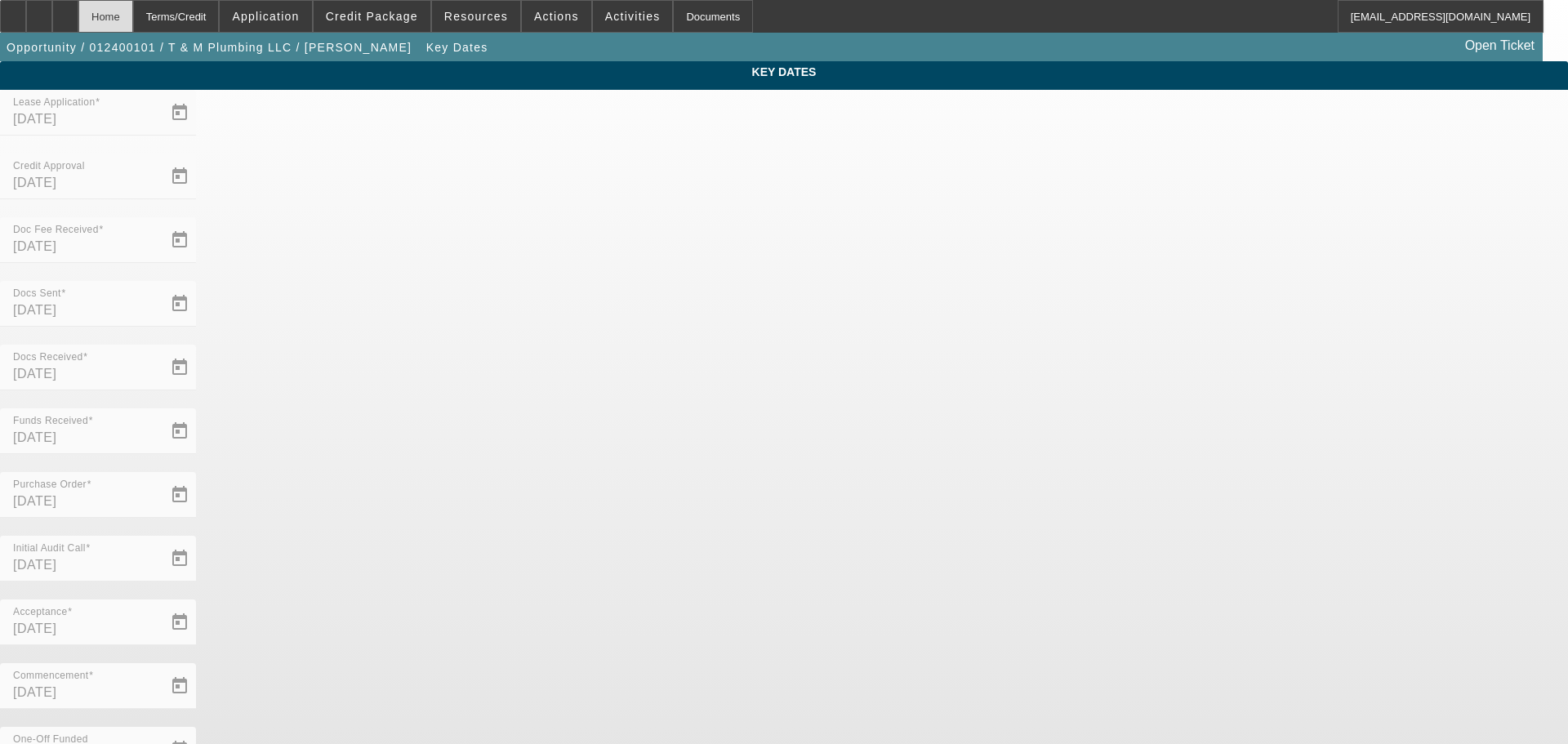
click at [133, 19] on div "Home" at bounding box center [106, 17] width 54 height 33
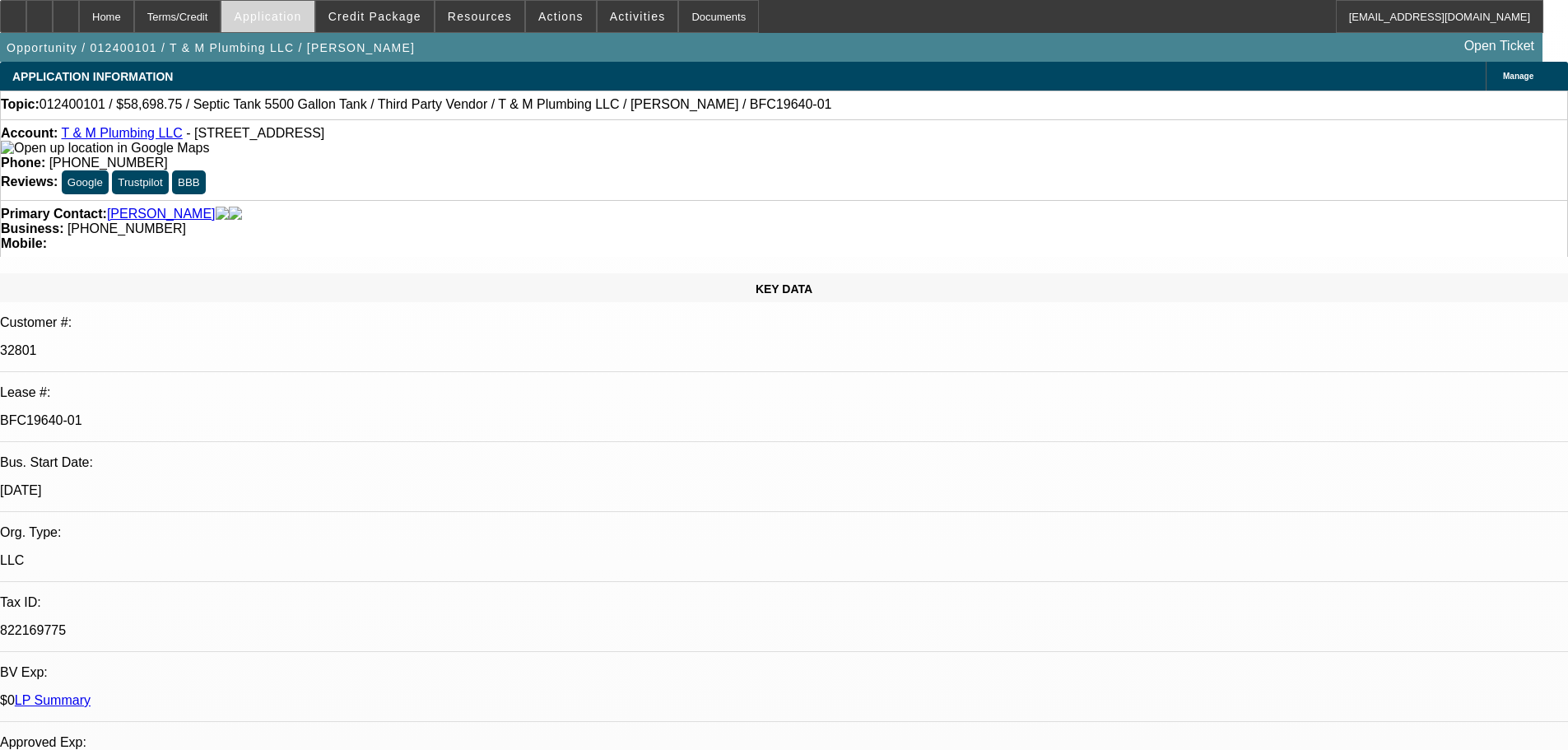
select select "0"
select select "6"
select select "0"
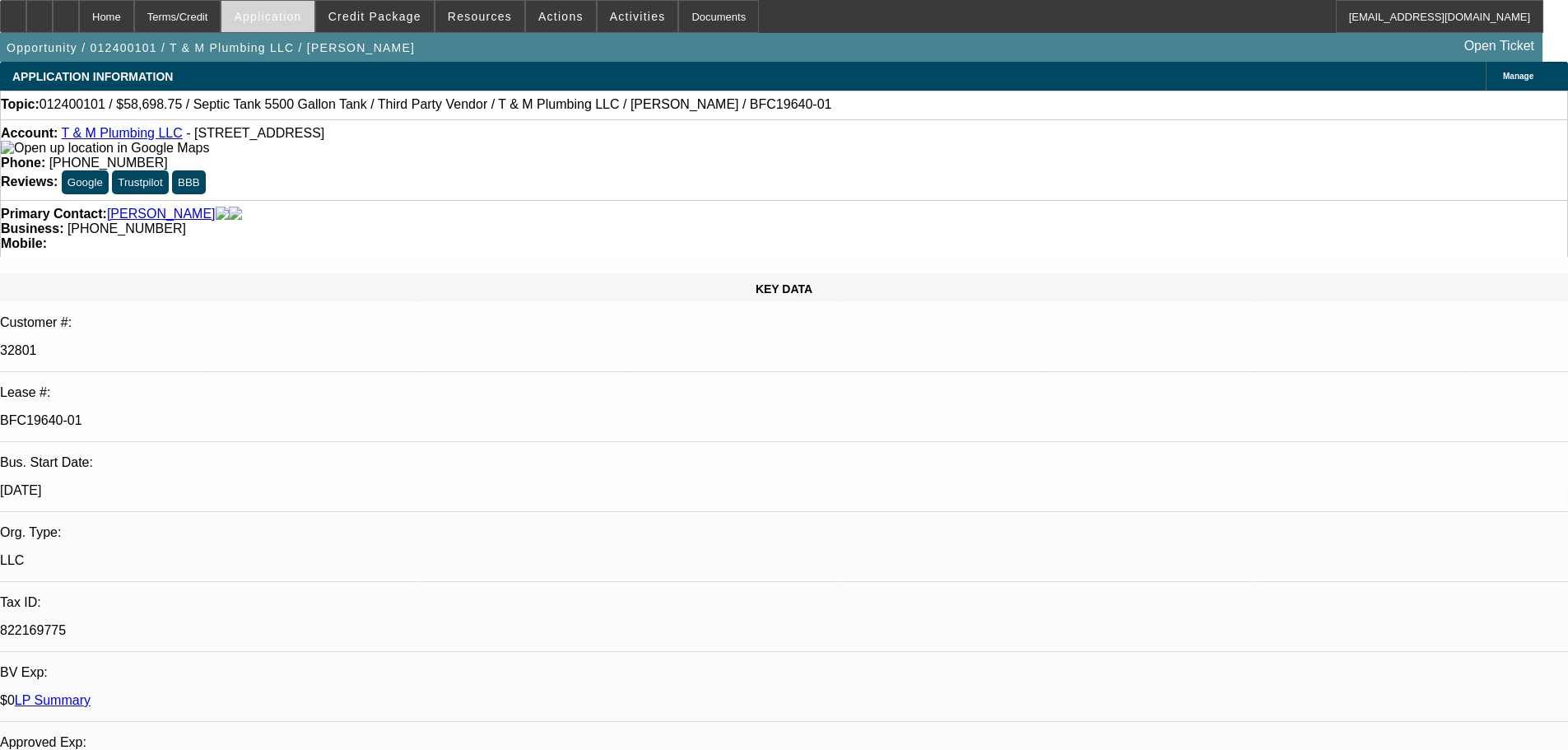
select select "0"
select select "6"
select select "0"
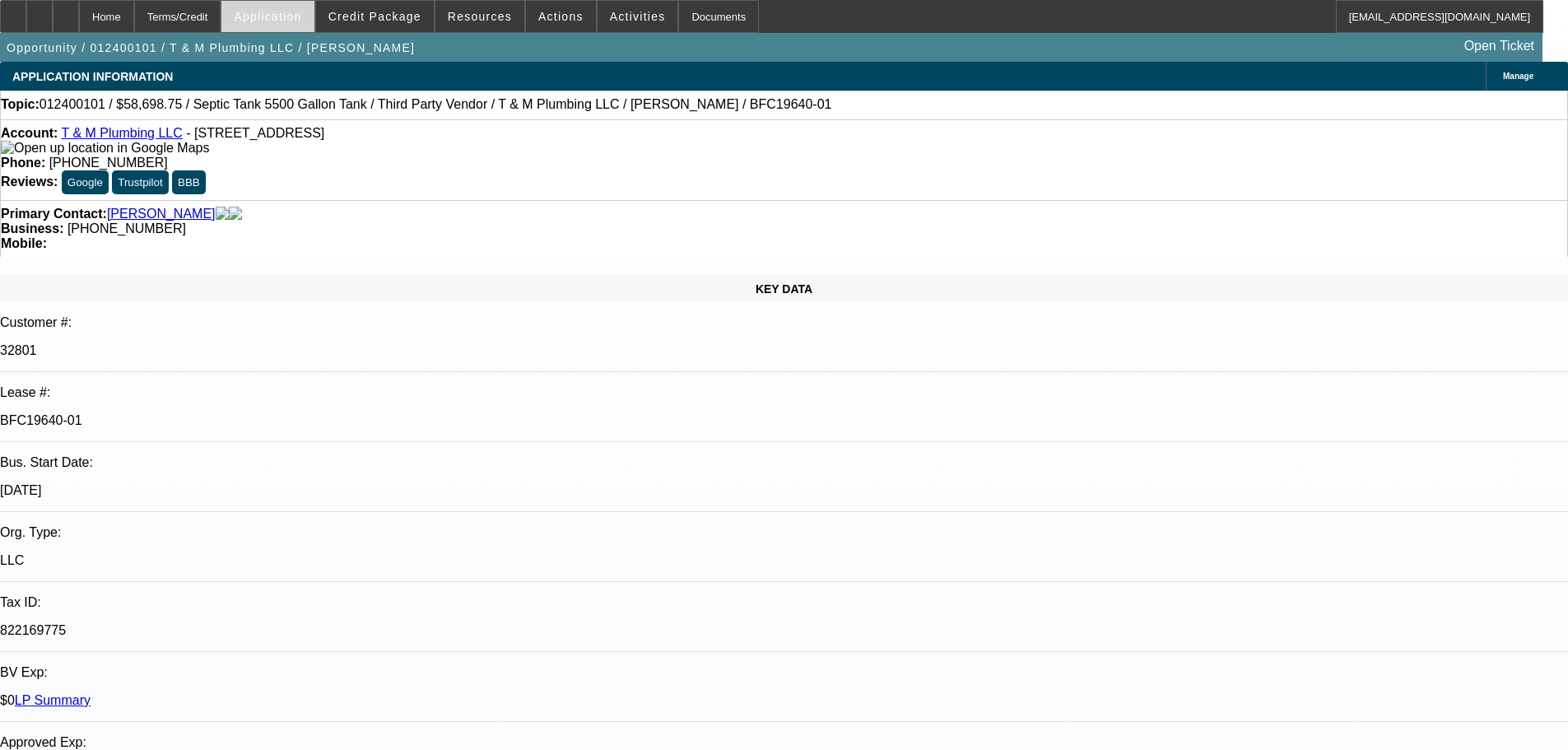
select select "0"
select select "6"
select select "0"
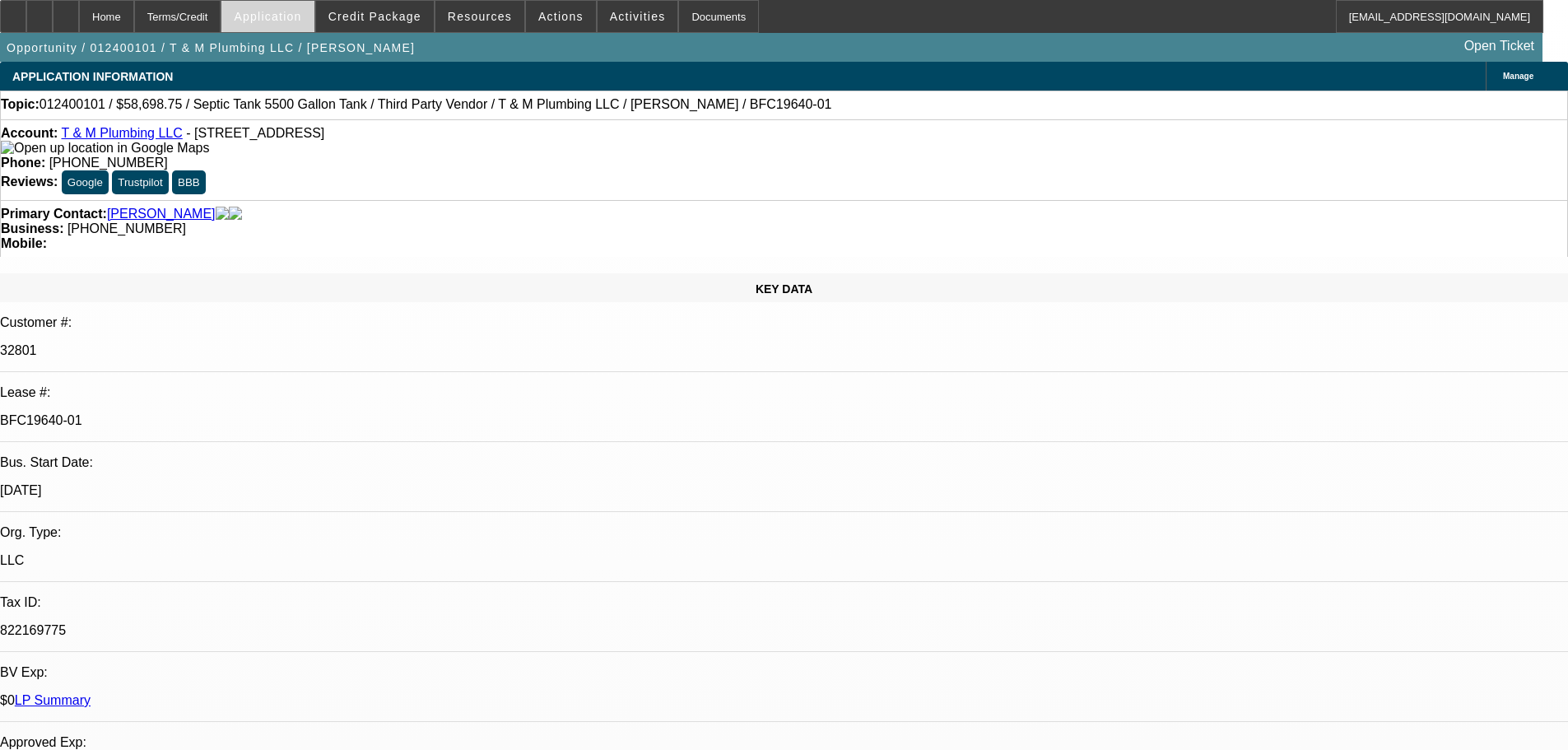
select select "6"
drag, startPoint x: 217, startPoint y: 281, endPoint x: 274, endPoint y: 280, distance: 57.0
click at [281, 413] on p "BFC19640-01" at bounding box center [784, 420] width 1568 height 15
click at [223, 413] on p "BFC19640-01" at bounding box center [784, 420] width 1568 height 15
drag, startPoint x: 217, startPoint y: 281, endPoint x: 260, endPoint y: 282, distance: 43.0
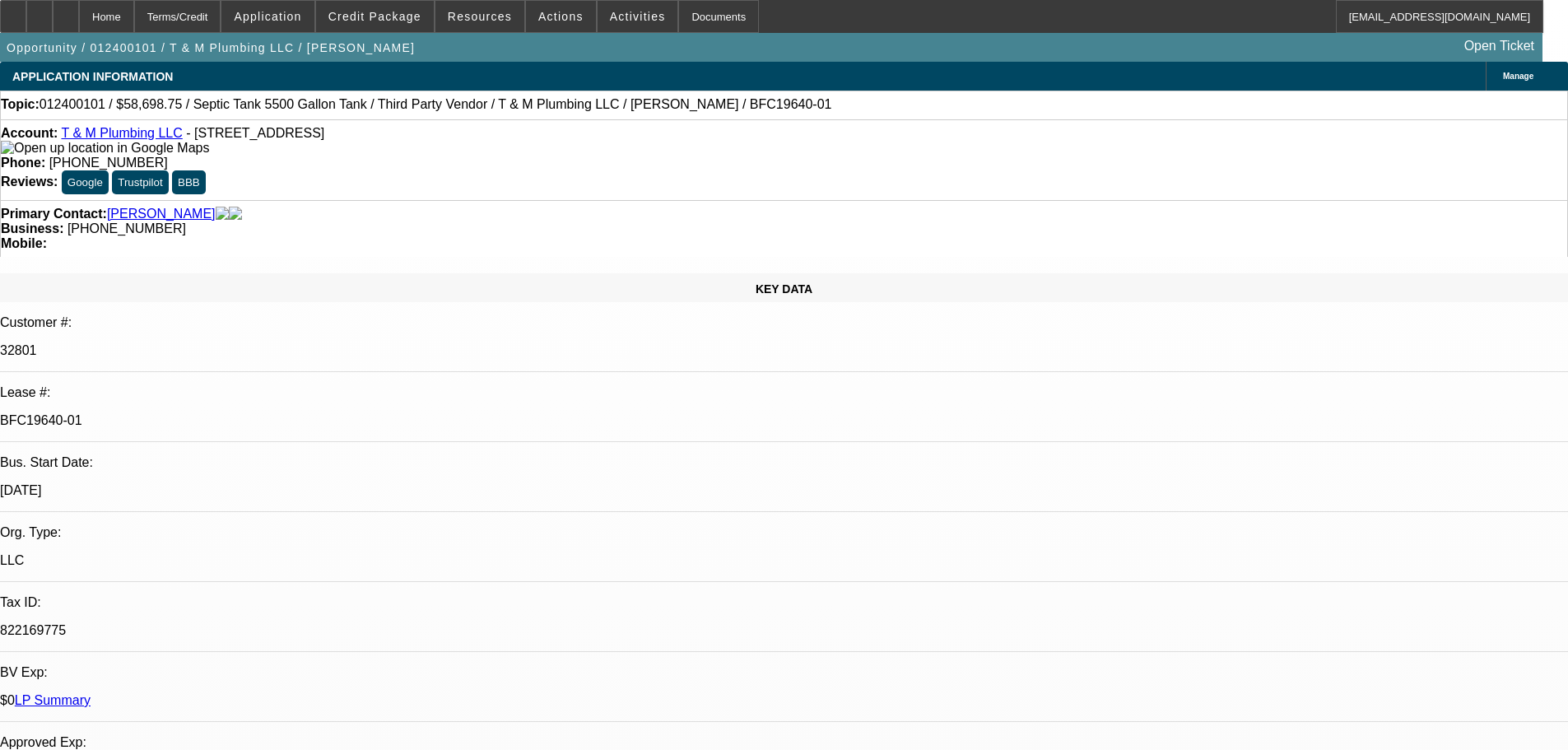
click at [260, 413] on p "BFC19640-01" at bounding box center [784, 420] width 1568 height 15
copy p "19640-01"
drag, startPoint x: 173, startPoint y: 141, endPoint x: 75, endPoint y: 136, distance: 98.1
click at [75, 136] on div "Account: T & M Plumbing LLC - 3561 Highway N, Annapolis, MO 63620" at bounding box center [784, 141] width 1566 height 29
copy link "T & M Plumbing LLC"
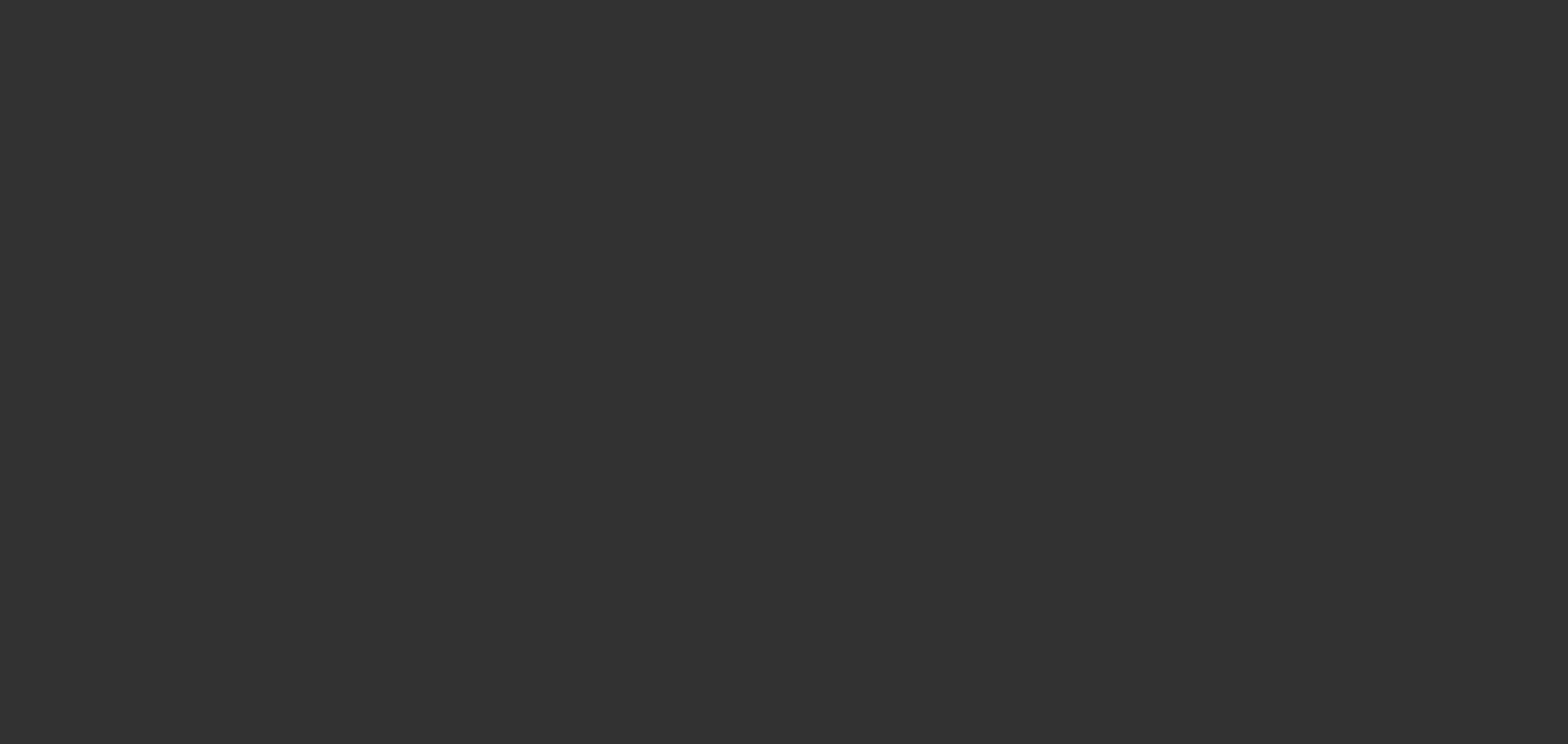
select select "0.15"
select select "0"
select select "6"
select select "0.15"
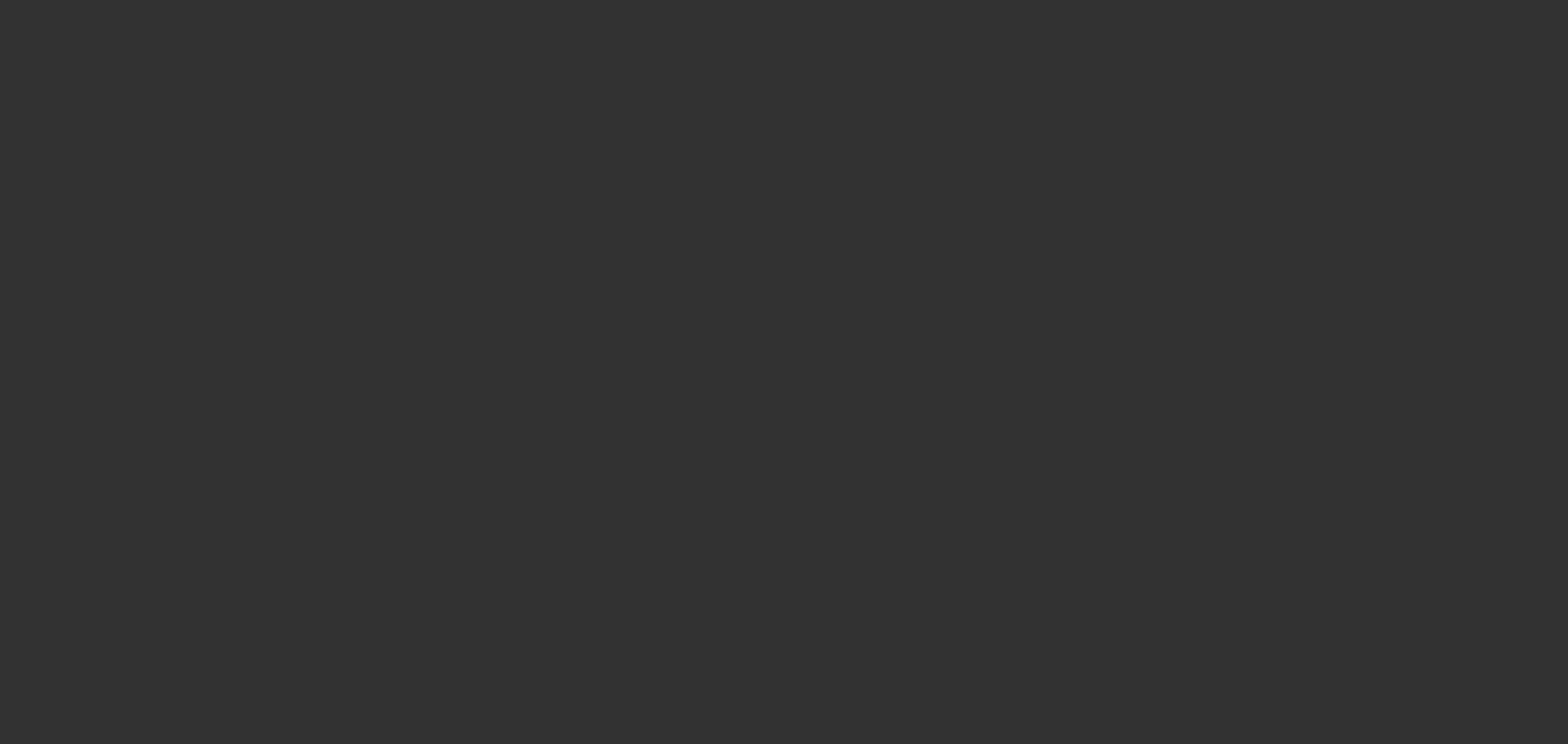
select select "0"
select select "6"
select select "0.15"
select select "0"
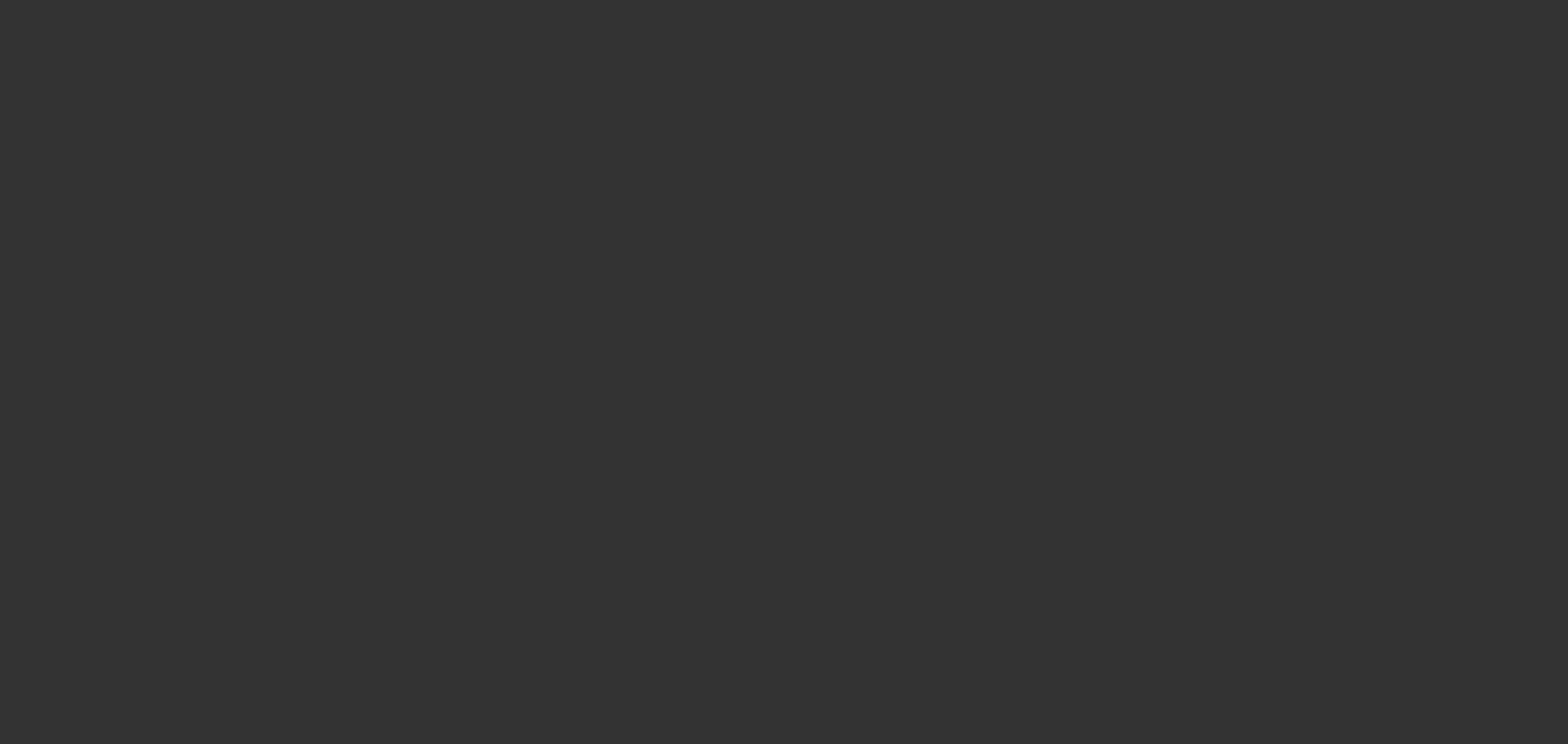
select select "0"
select select "6"
select select "0.15"
select select "0"
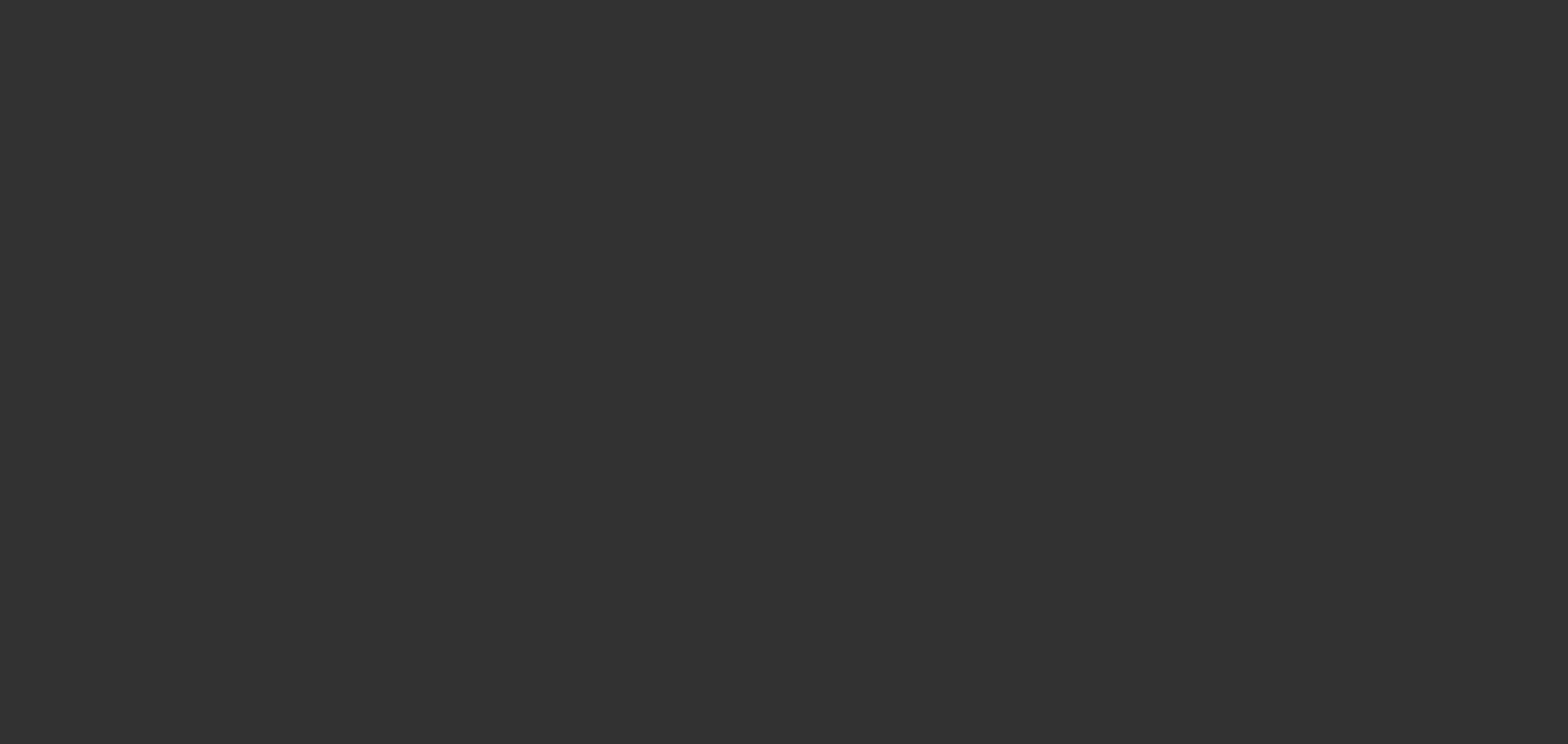
select select "6"
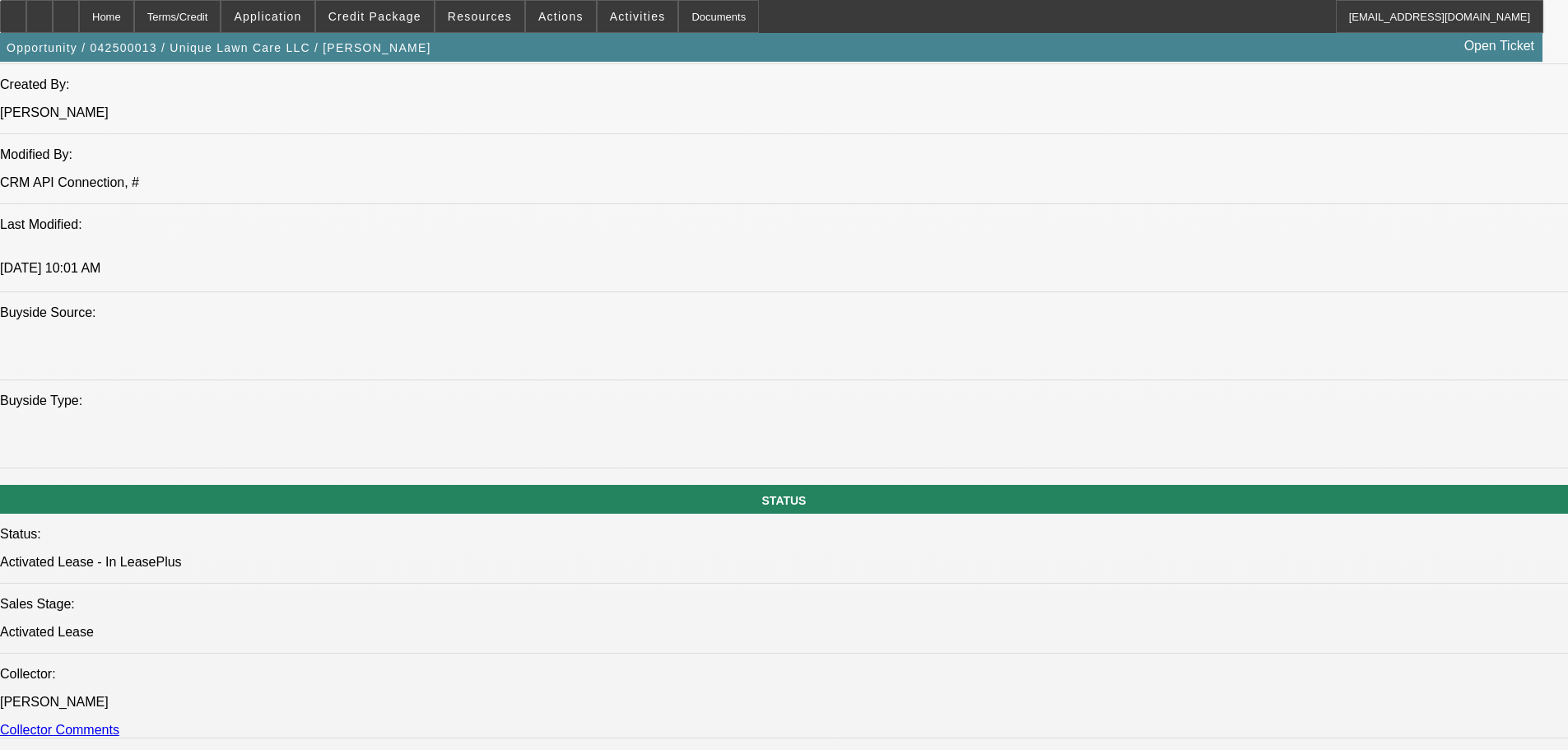
scroll to position [1482, 0]
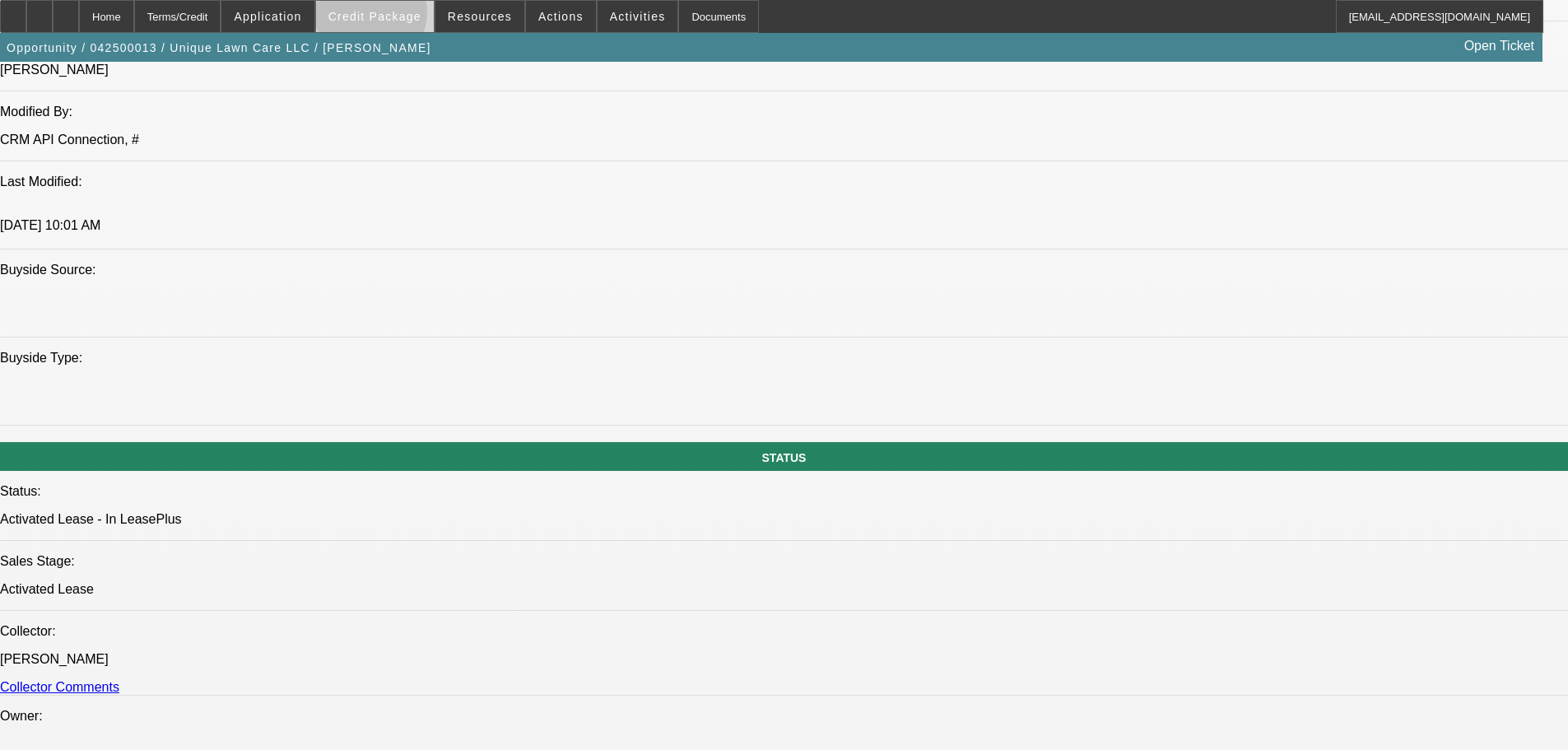
click at [396, 17] on span "Credit Package" at bounding box center [375, 16] width 93 height 13
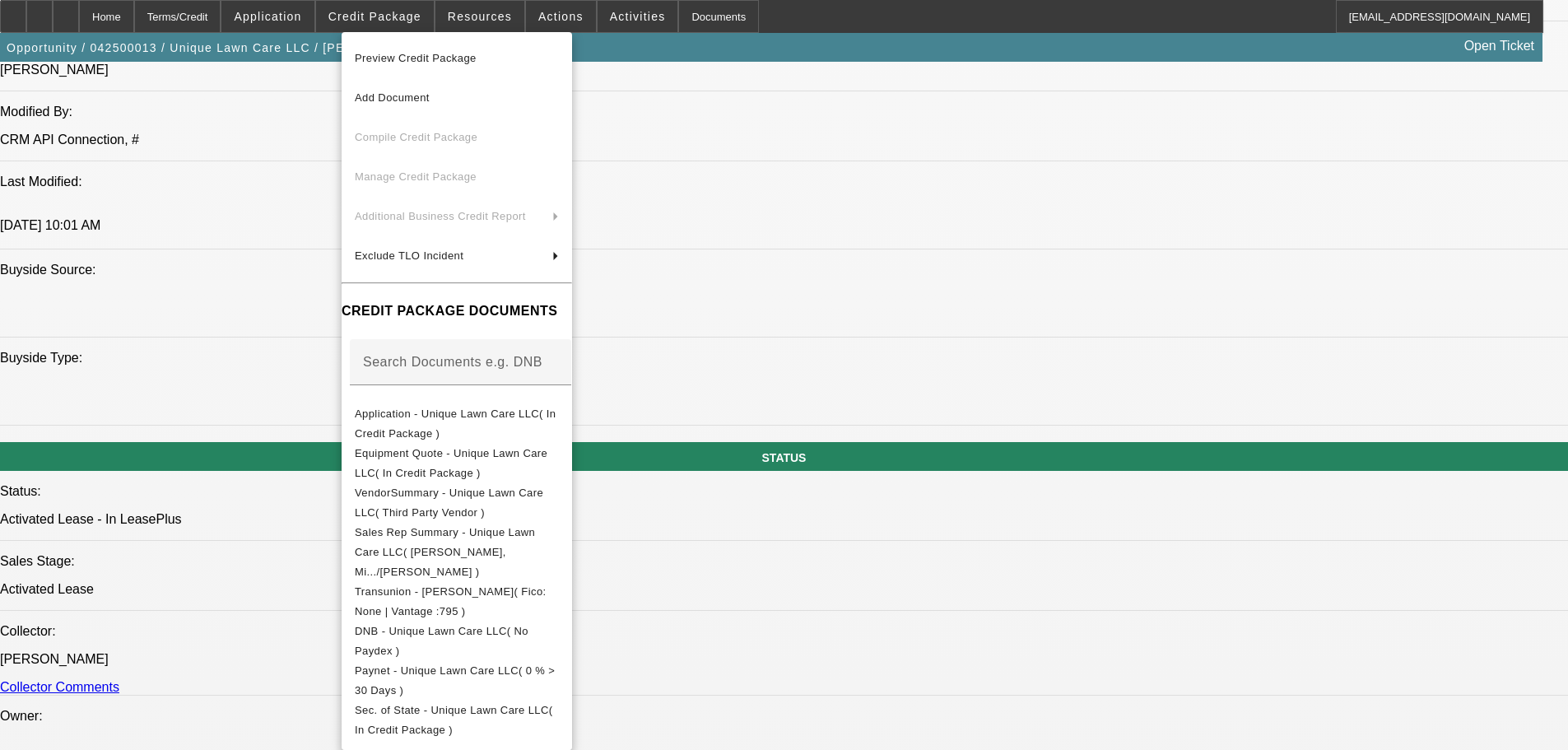
click at [249, 213] on div at bounding box center [784, 375] width 1568 height 750
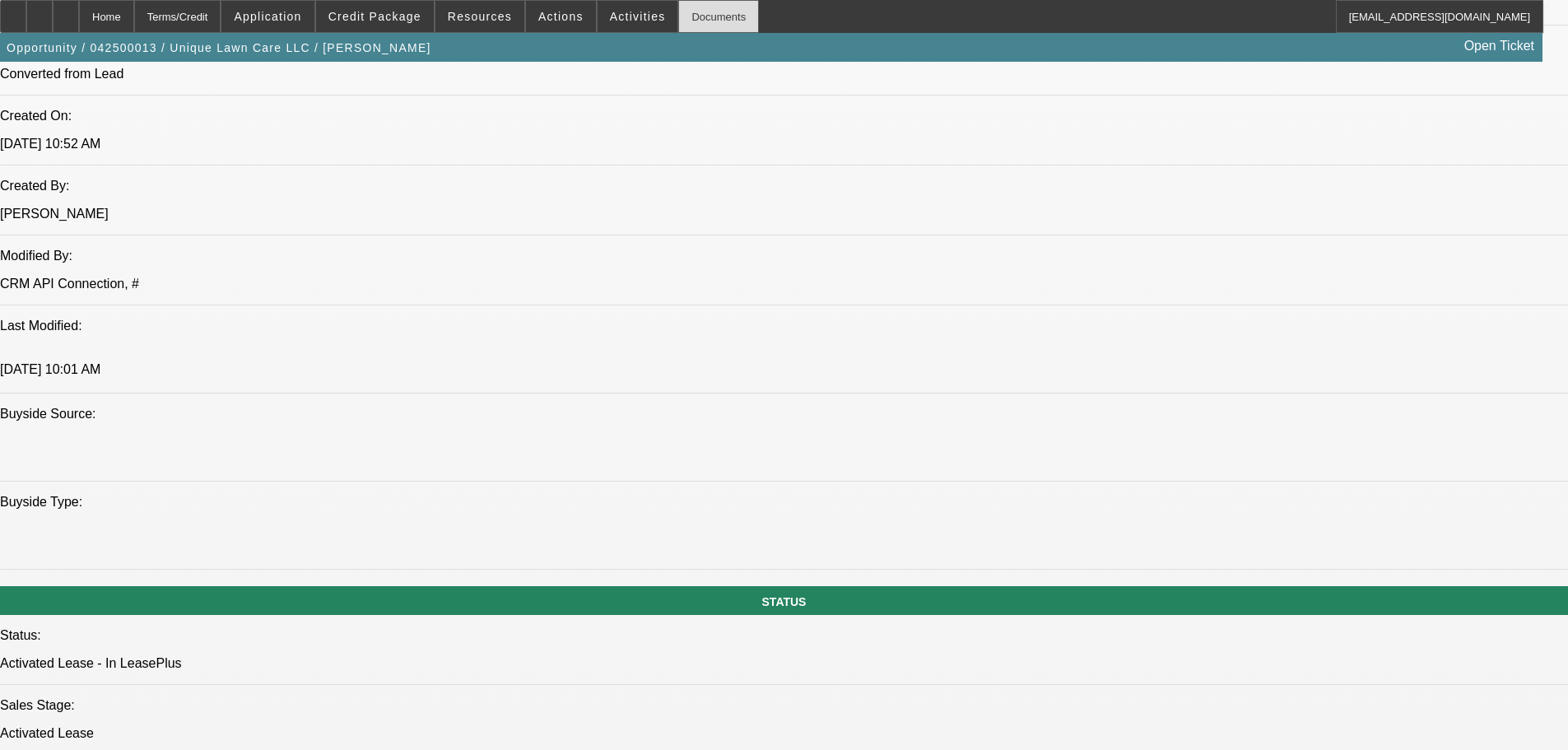
scroll to position [1363, 0]
